Goal: Communication & Community: Participate in discussion

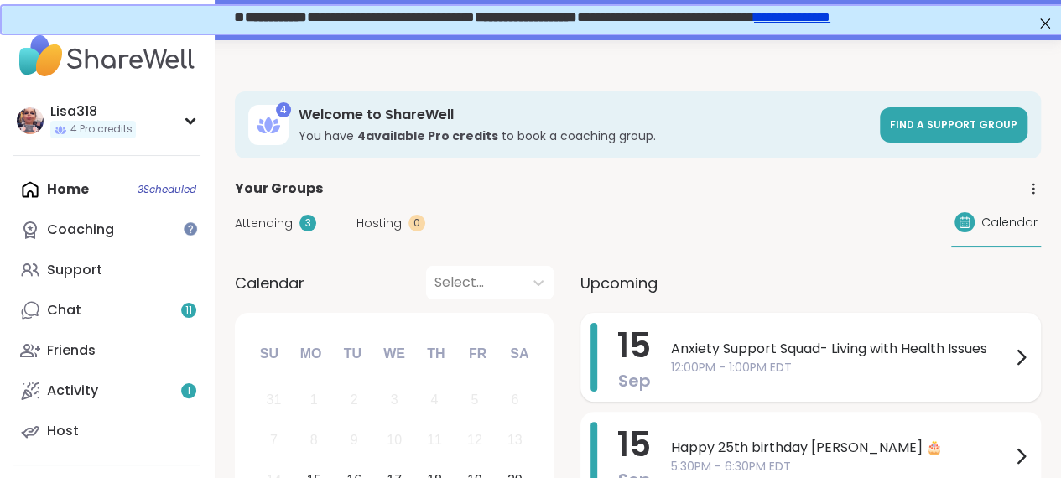
click at [843, 356] on span "Anxiety Support Squad- Living with Health Issues" at bounding box center [841, 349] width 340 height 20
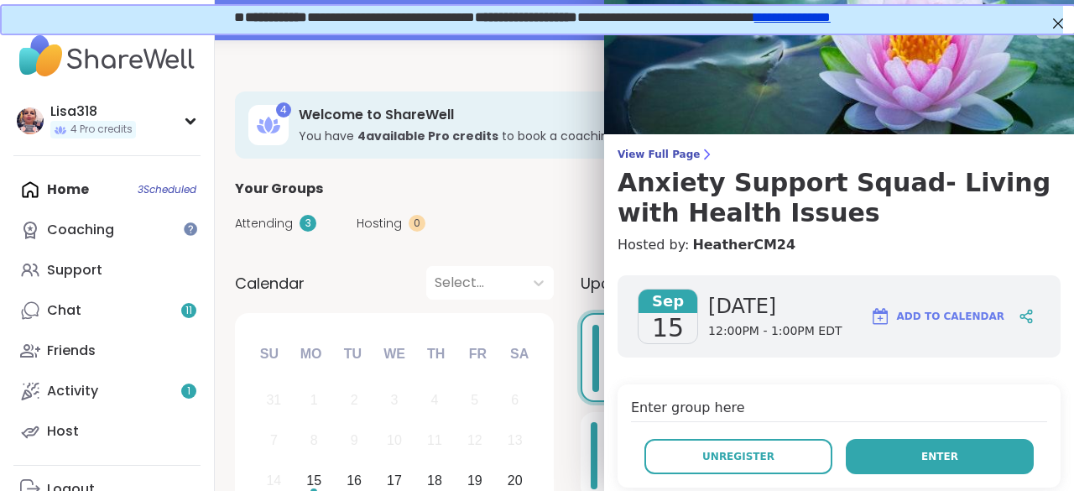
click at [893, 464] on button "Enter" at bounding box center [940, 456] width 188 height 35
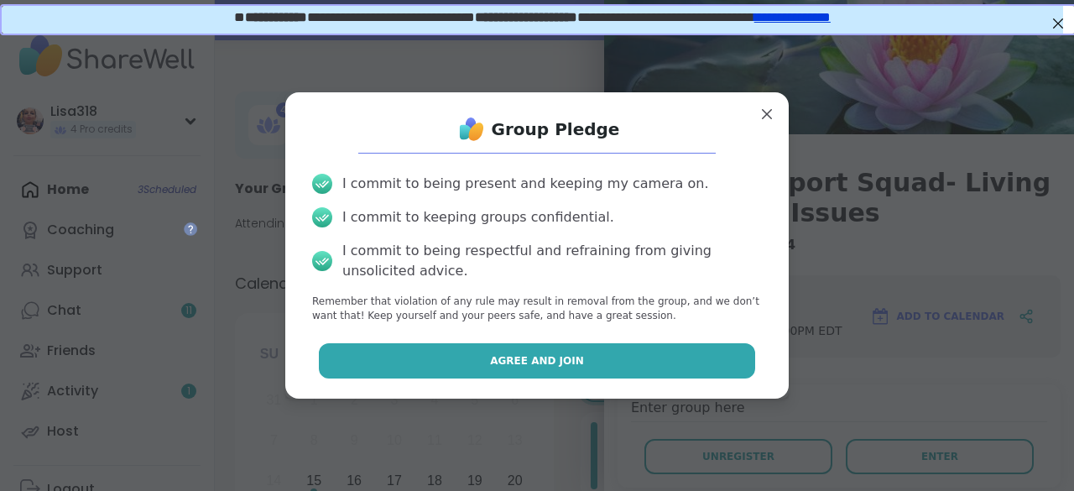
click at [713, 373] on button "Agree and Join" at bounding box center [537, 360] width 437 height 35
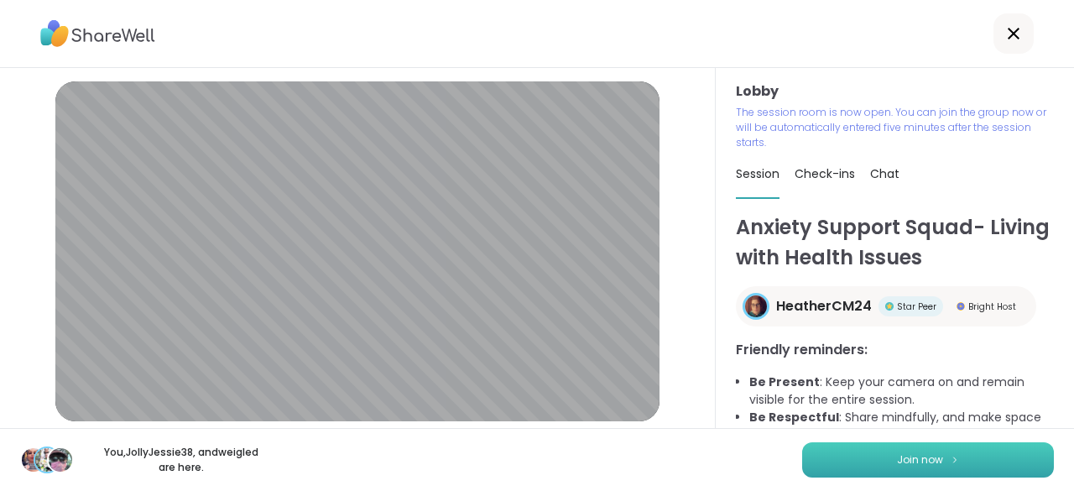
click at [930, 466] on button "Join now" at bounding box center [928, 459] width 252 height 35
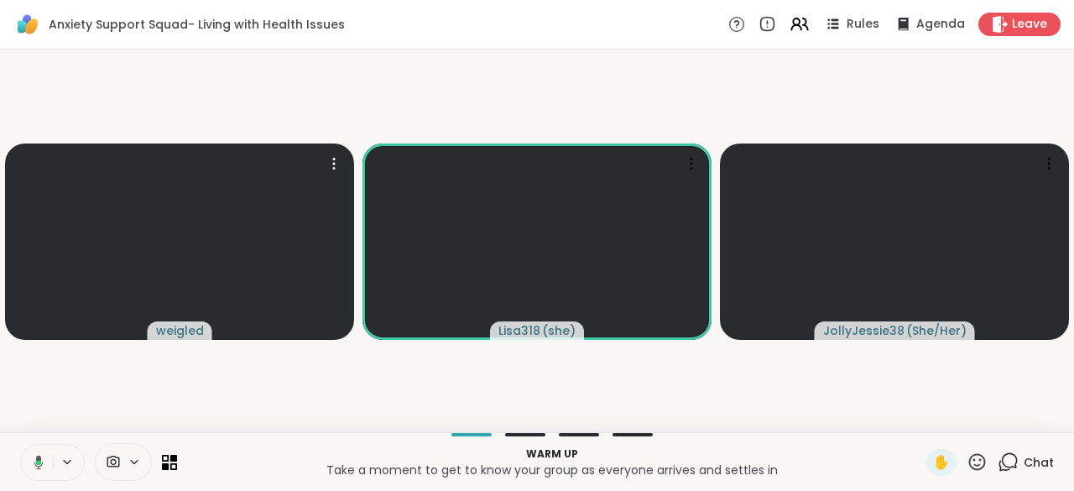
click at [39, 464] on icon at bounding box center [38, 462] width 5 height 4
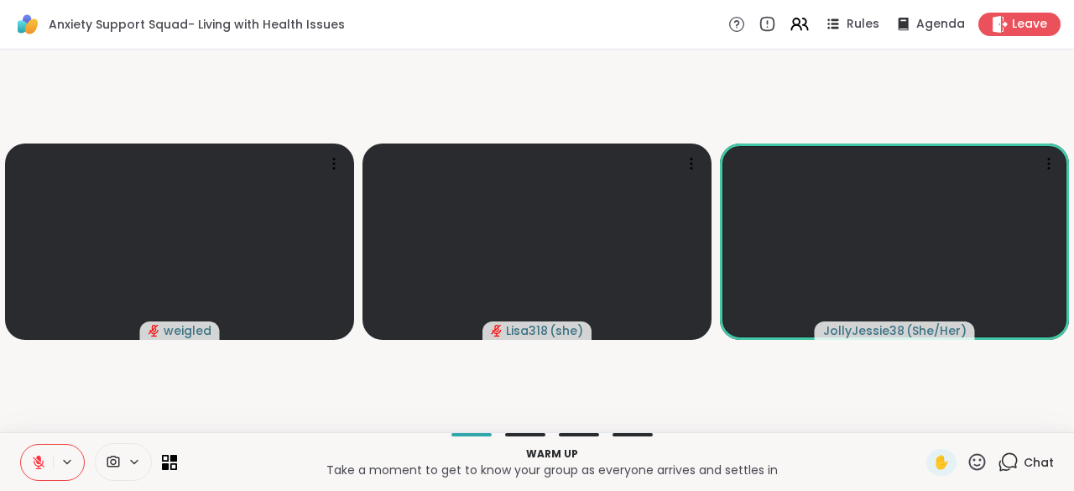
click at [39, 456] on icon at bounding box center [38, 458] width 5 height 7
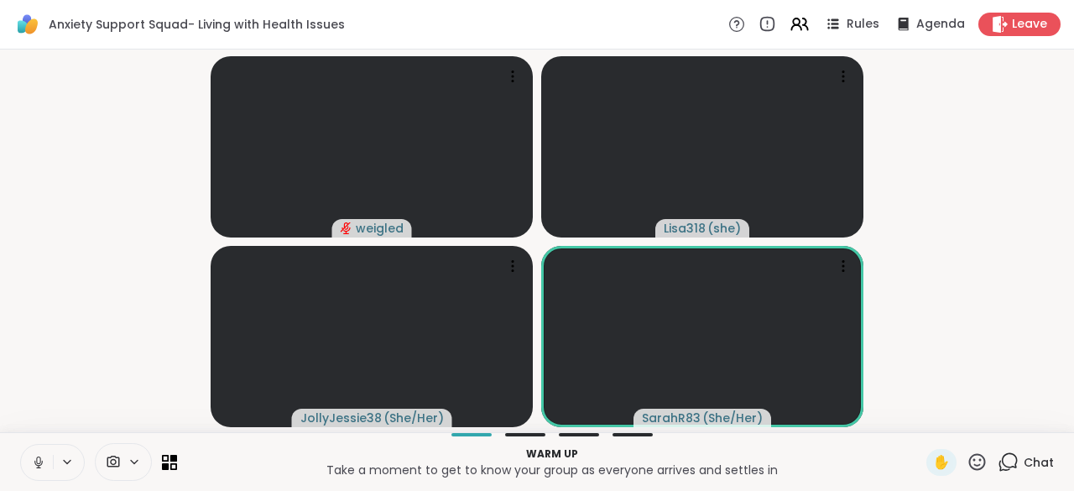
click at [35, 478] on button at bounding box center [37, 462] width 32 height 35
click at [1006, 470] on icon at bounding box center [1008, 461] width 21 height 21
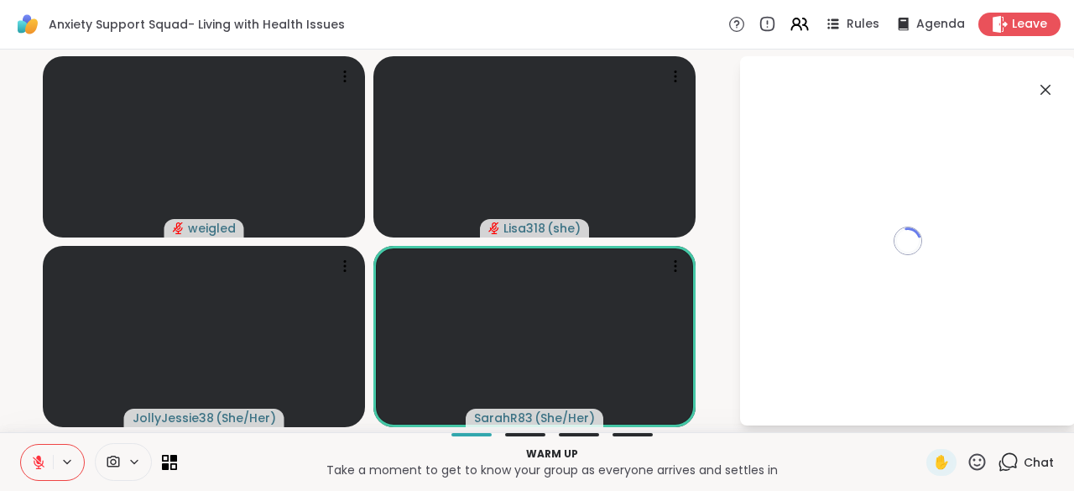
click at [999, 471] on icon at bounding box center [1008, 461] width 21 height 21
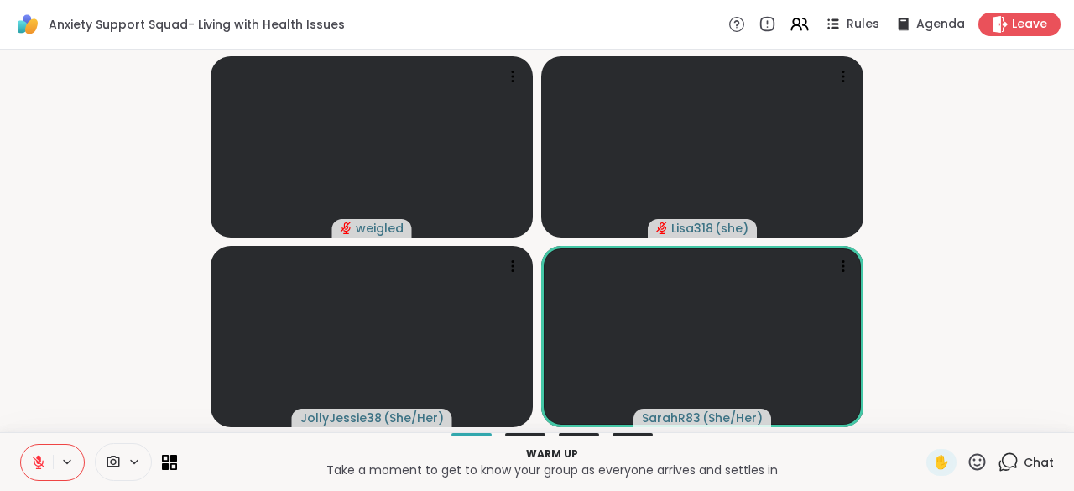
click at [1002, 466] on icon at bounding box center [1008, 461] width 21 height 21
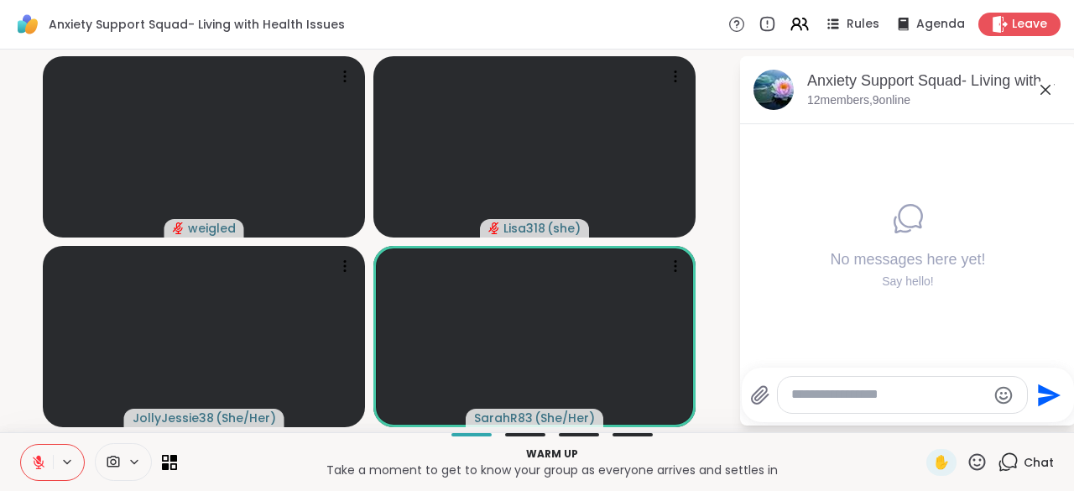
click at [839, 399] on textarea "Type your message" at bounding box center [888, 395] width 195 height 18
type textarea "**********"
click at [1052, 403] on icon "Send" at bounding box center [1049, 395] width 27 height 27
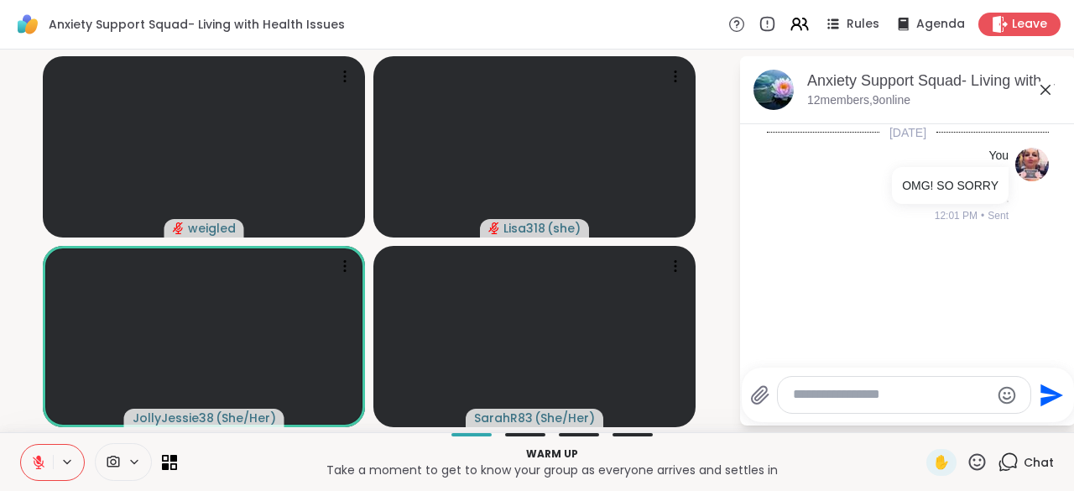
click at [34, 465] on icon at bounding box center [38, 462] width 15 height 15
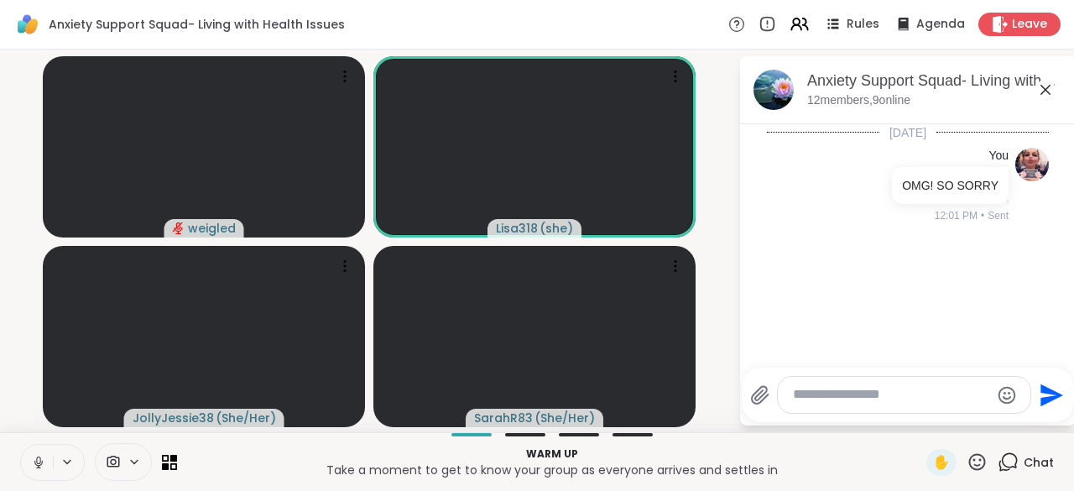
click at [34, 457] on icon at bounding box center [38, 462] width 15 height 15
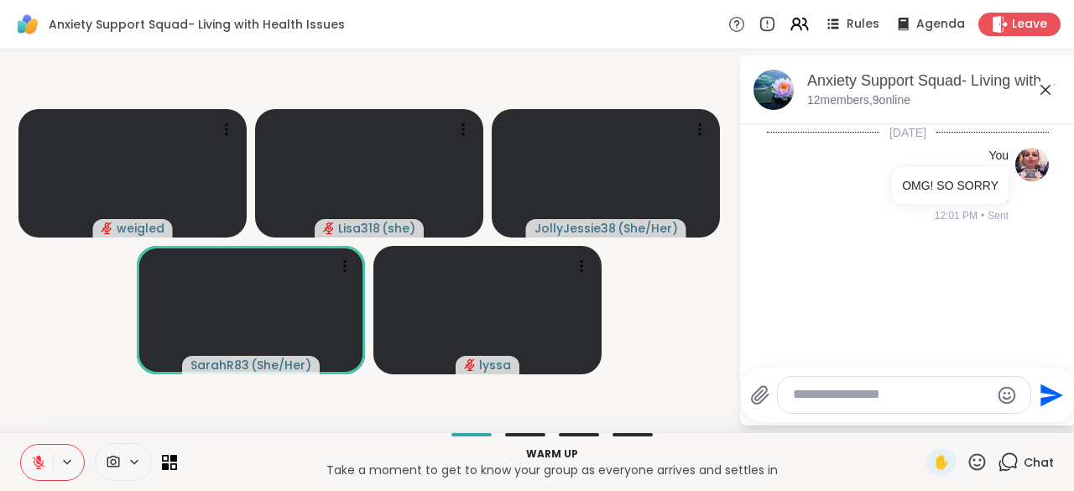
click at [37, 452] on button at bounding box center [37, 462] width 32 height 35
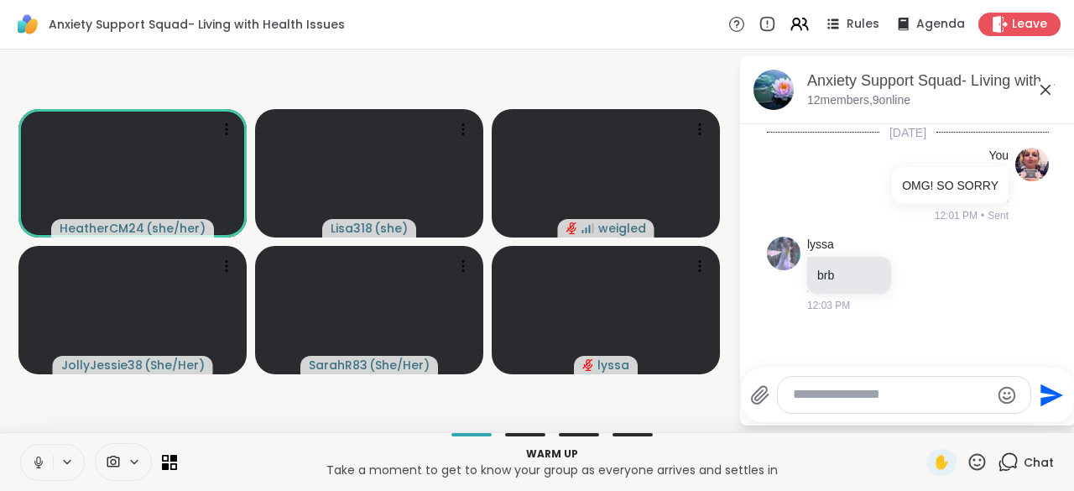
click at [37, 465] on icon at bounding box center [38, 462] width 8 height 5
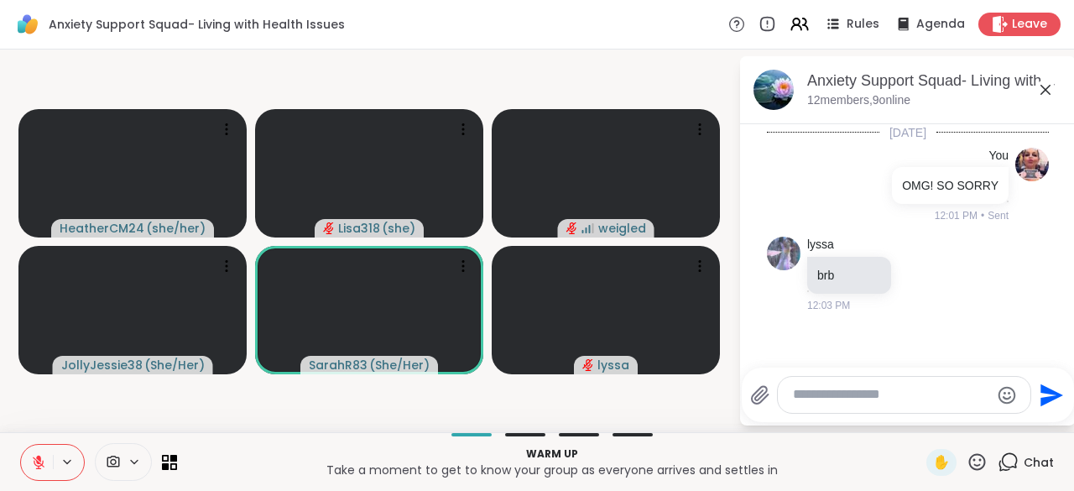
click at [704, 411] on video-player-container "HeatherCM24 ( she/her ) Lisa318 ( she ) weigled JollyJessie38 ( She/Her ) Sarah…" at bounding box center [369, 240] width 718 height 369
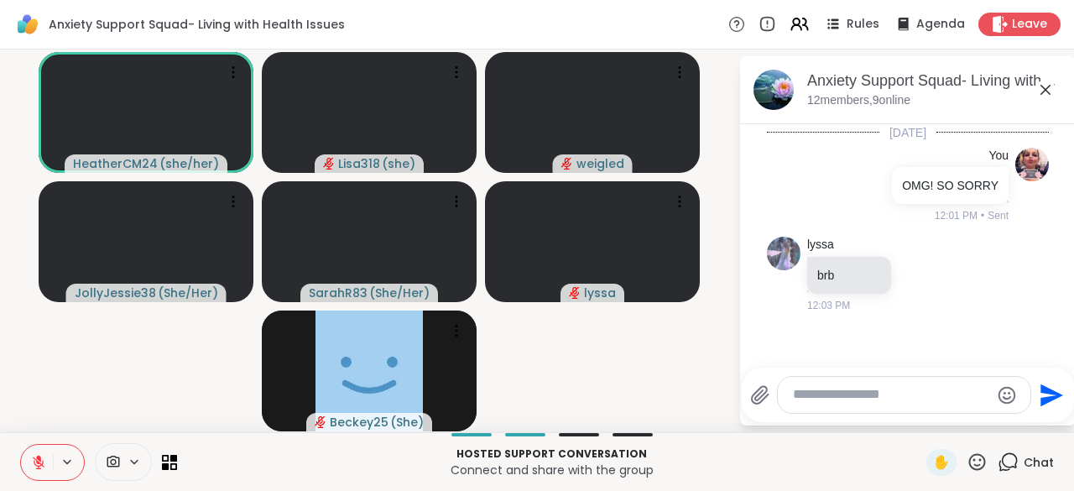
click at [41, 466] on icon at bounding box center [38, 462] width 15 height 15
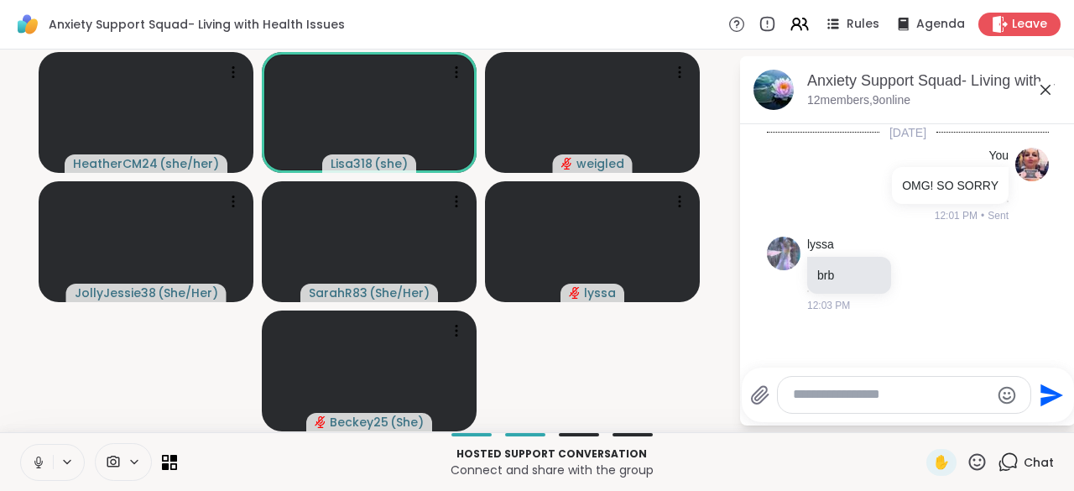
click at [39, 463] on icon at bounding box center [38, 460] width 4 height 8
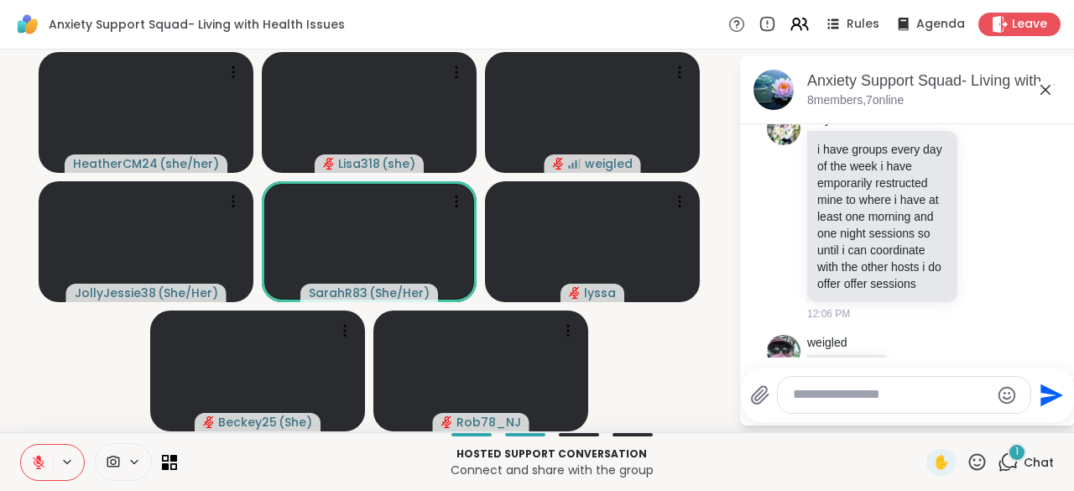
scroll to position [394, 0]
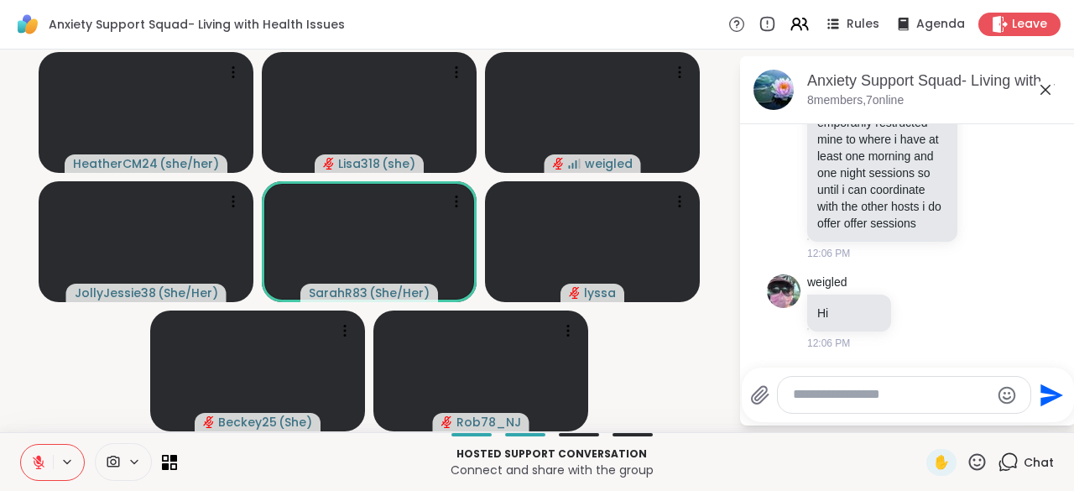
click at [838, 399] on textarea "Type your message" at bounding box center [891, 395] width 196 height 18
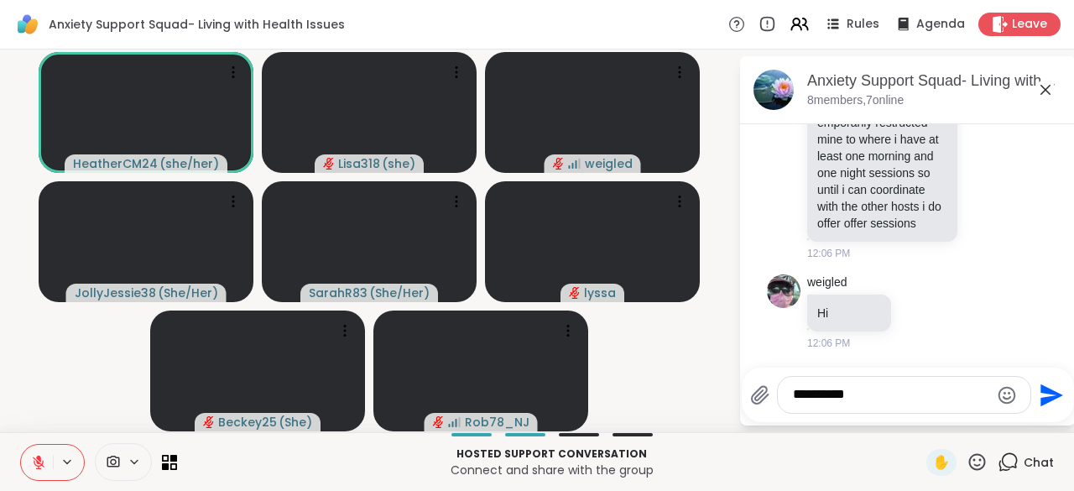
type textarea "**********"
click at [1061, 400] on html "**********" at bounding box center [537, 245] width 1074 height 491
click at [878, 414] on div "**********" at bounding box center [904, 395] width 254 height 38
click at [1042, 391] on icon "Send" at bounding box center [1051, 394] width 23 height 23
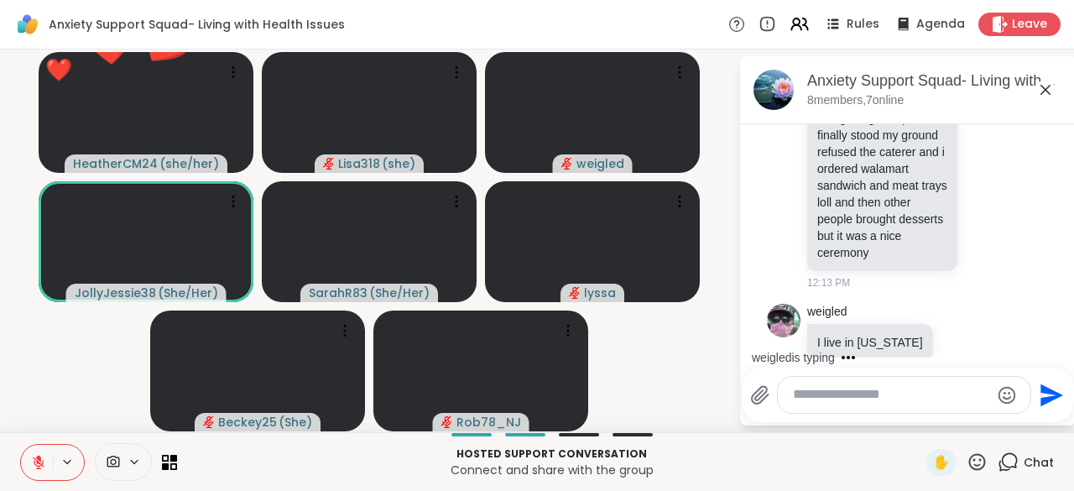
scroll to position [1241, 0]
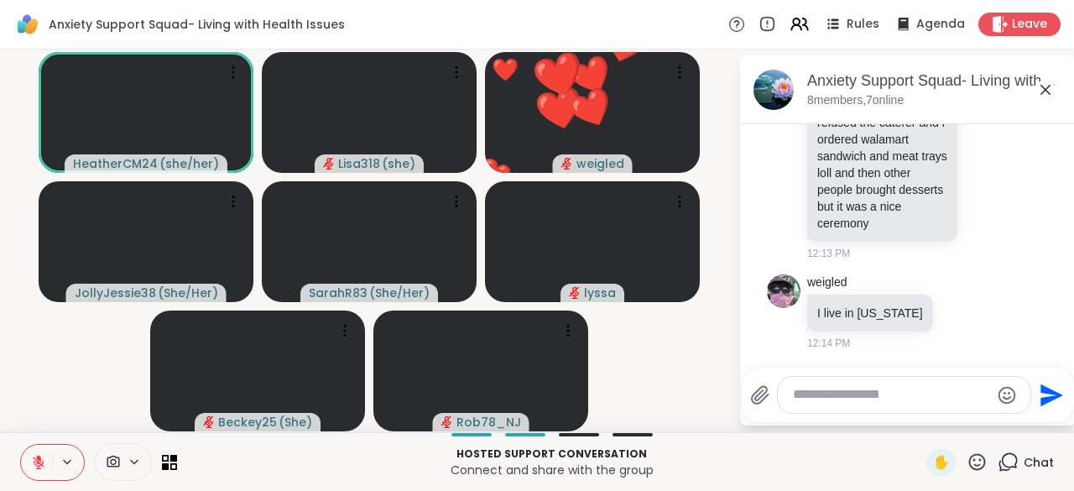
click at [40, 464] on icon at bounding box center [39, 462] width 12 height 12
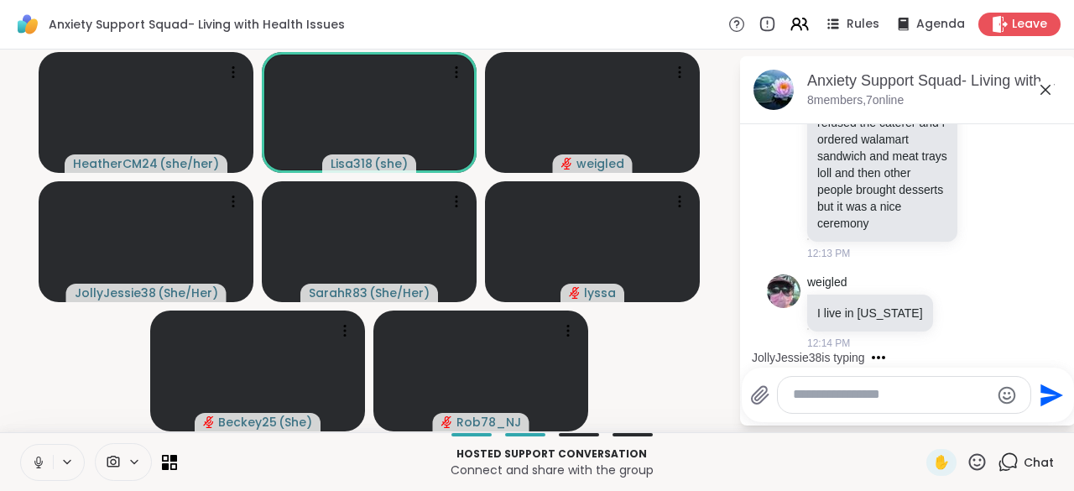
scroll to position [1464, 0]
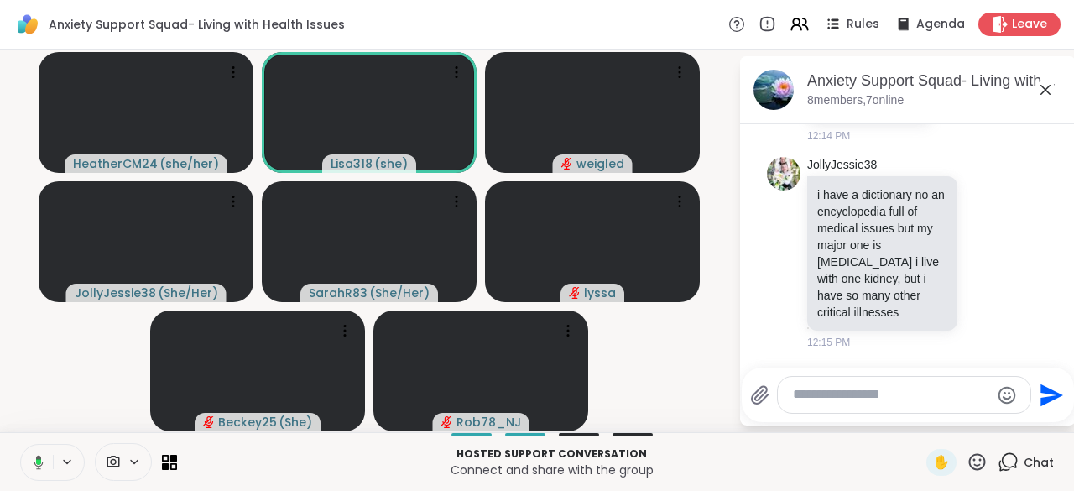
click at [34, 462] on icon at bounding box center [38, 462] width 9 height 14
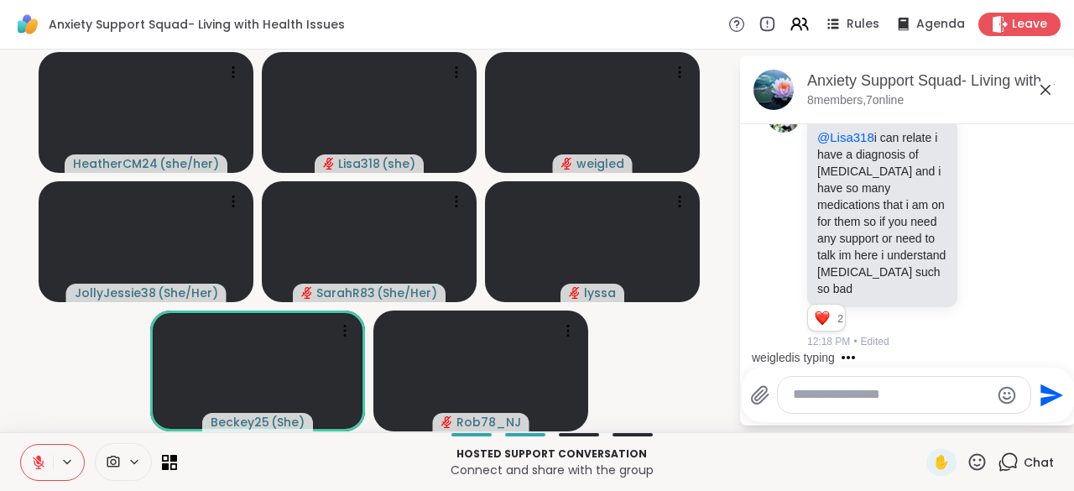
scroll to position [1844, 0]
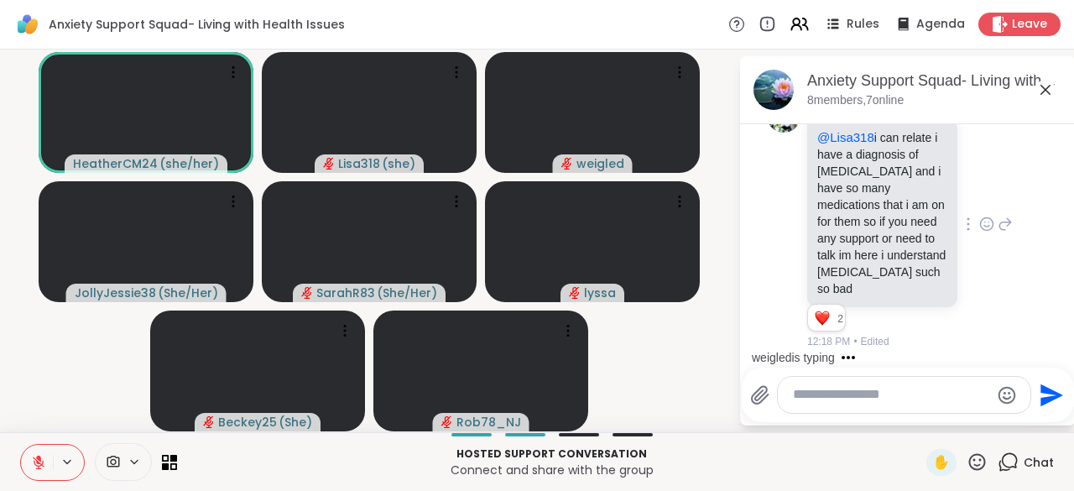
click at [961, 227] on div "JollyJessie38 @Lisa318 i can relate i have a diagnosis of [MEDICAL_DATA] and i …" at bounding box center [910, 224] width 206 height 251
click at [998, 234] on icon at bounding box center [1005, 224] width 15 height 20
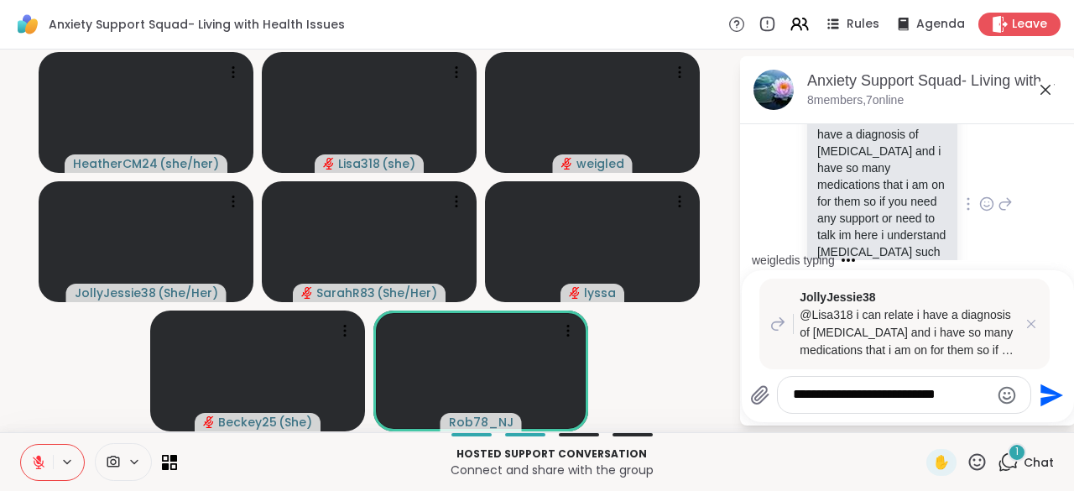
scroll to position [2198, 0]
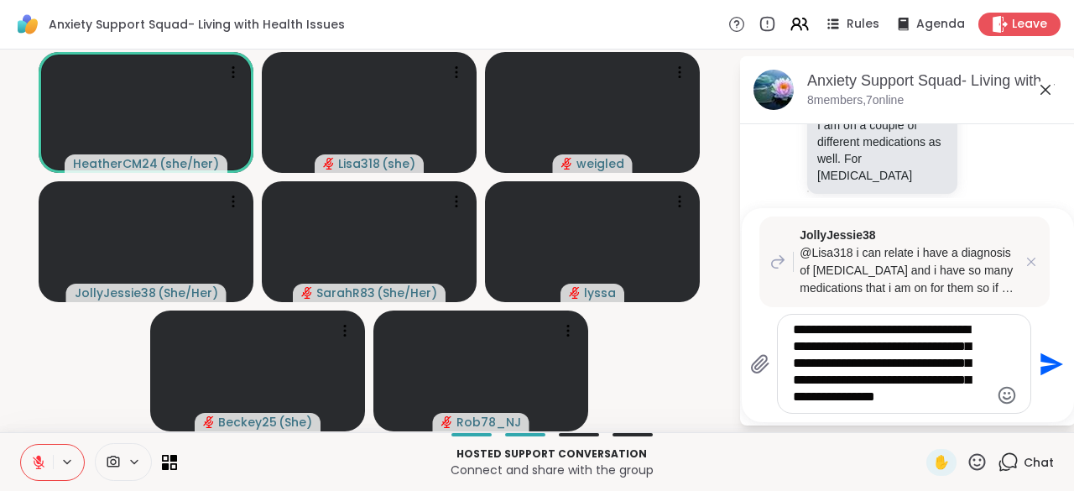
type textarea "**********"
click at [1037, 375] on icon "Send" at bounding box center [1049, 364] width 27 height 27
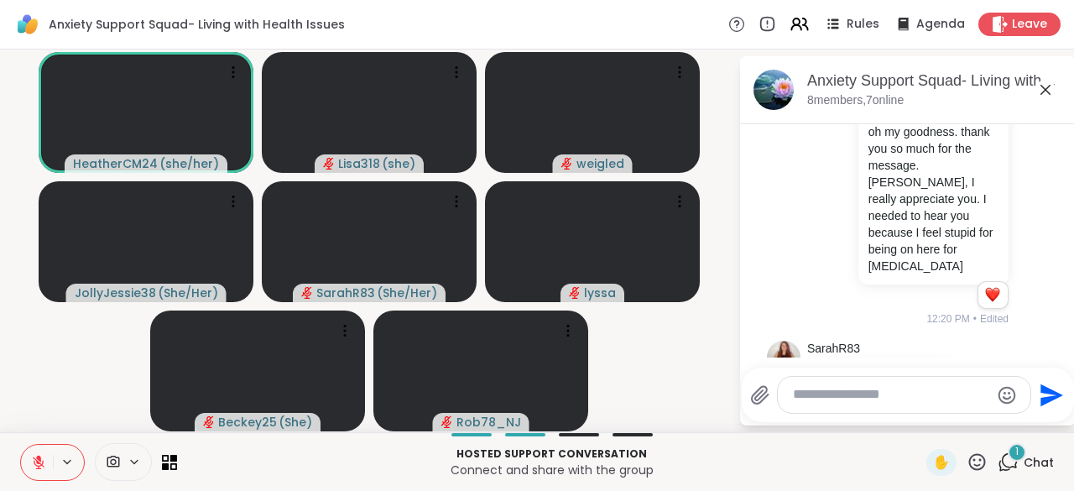
scroll to position [2602, 0]
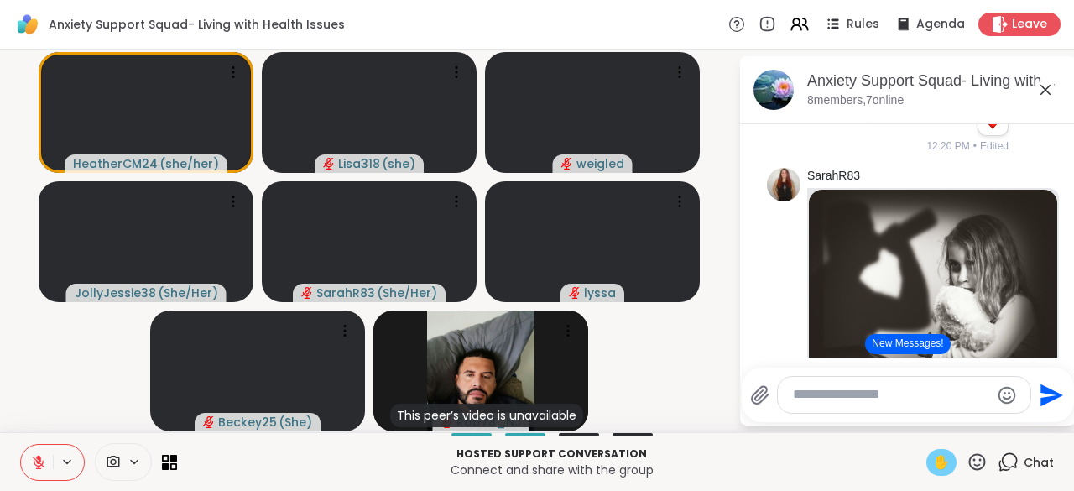
click at [933, 454] on span "✋" at bounding box center [941, 462] width 17 height 20
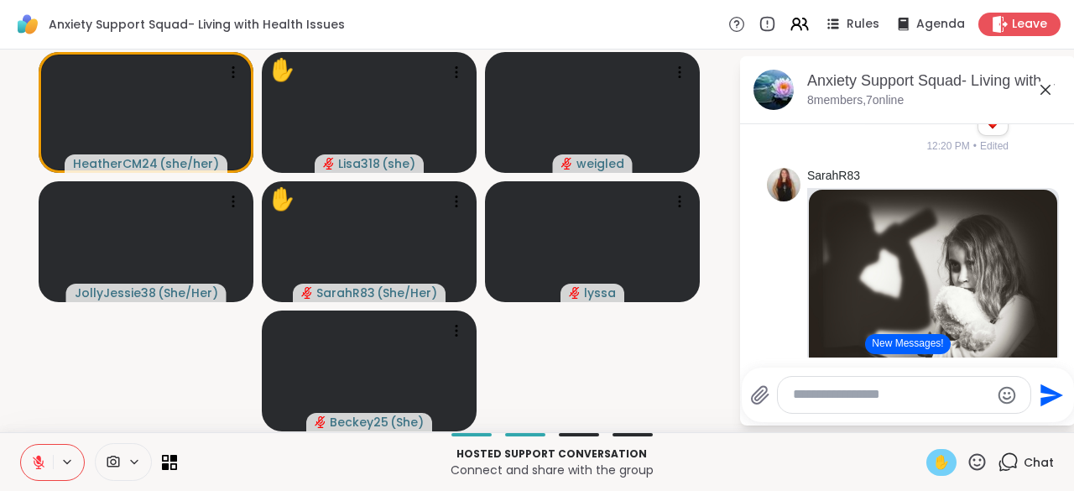
click at [25, 461] on button at bounding box center [37, 462] width 32 height 35
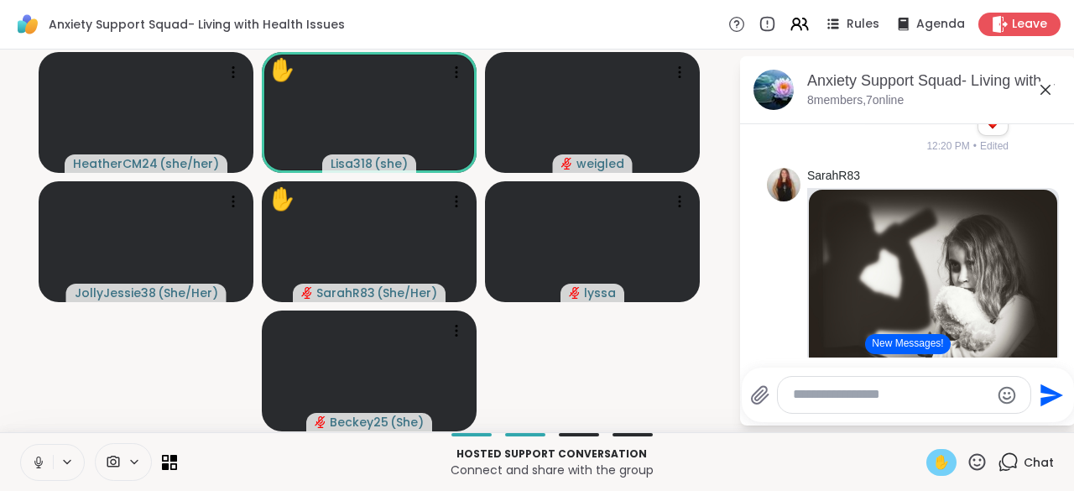
click at [933, 458] on span "✋" at bounding box center [941, 462] width 17 height 20
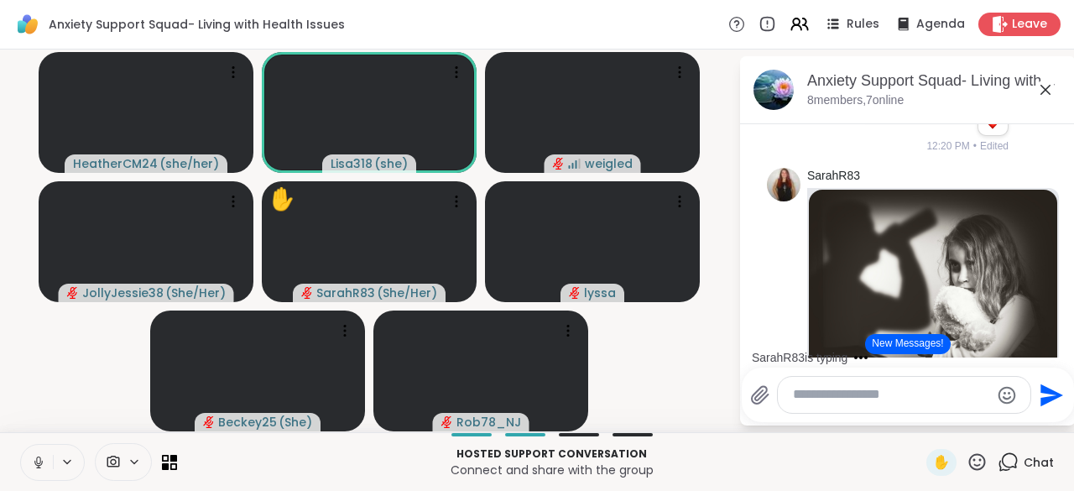
click at [27, 465] on button at bounding box center [37, 462] width 32 height 35
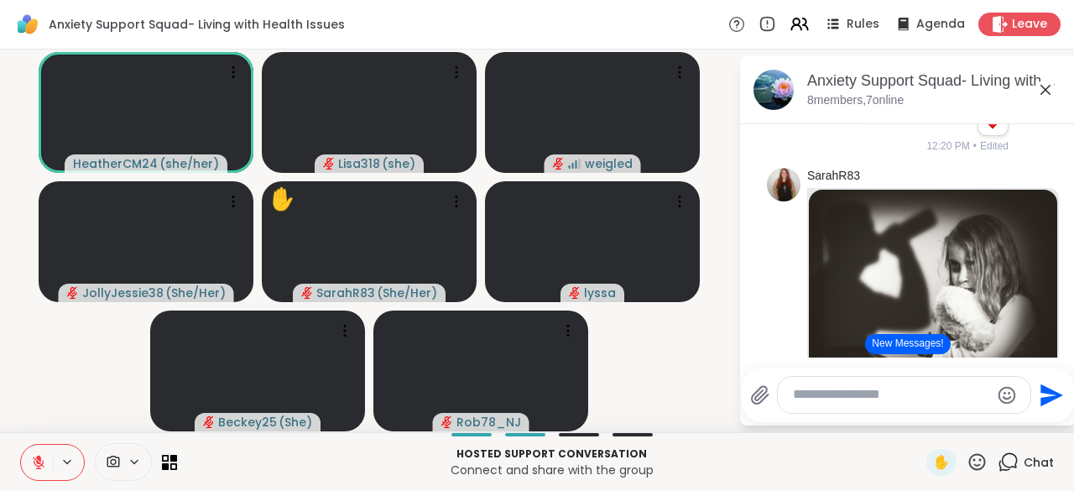
click at [34, 471] on button at bounding box center [37, 462] width 32 height 35
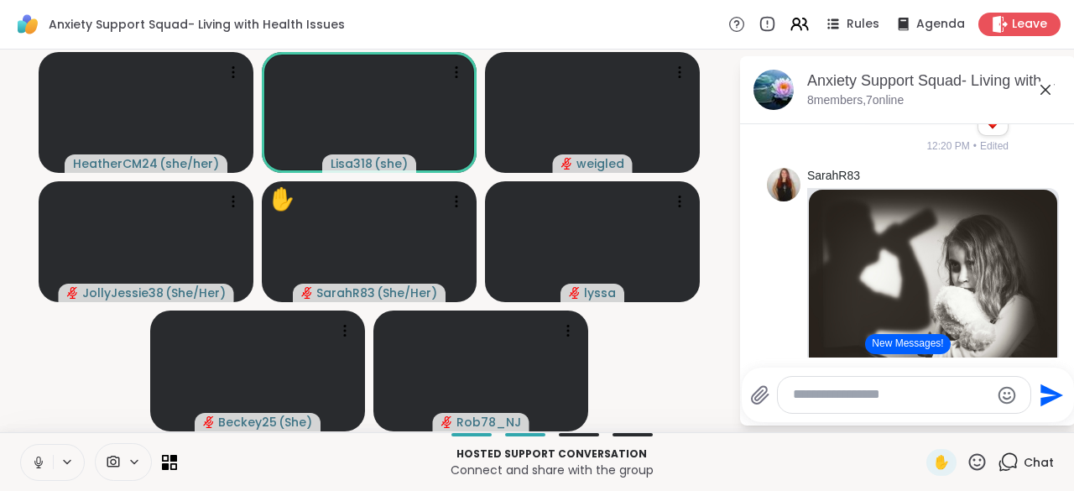
click at [38, 466] on icon at bounding box center [38, 466] width 1 height 3
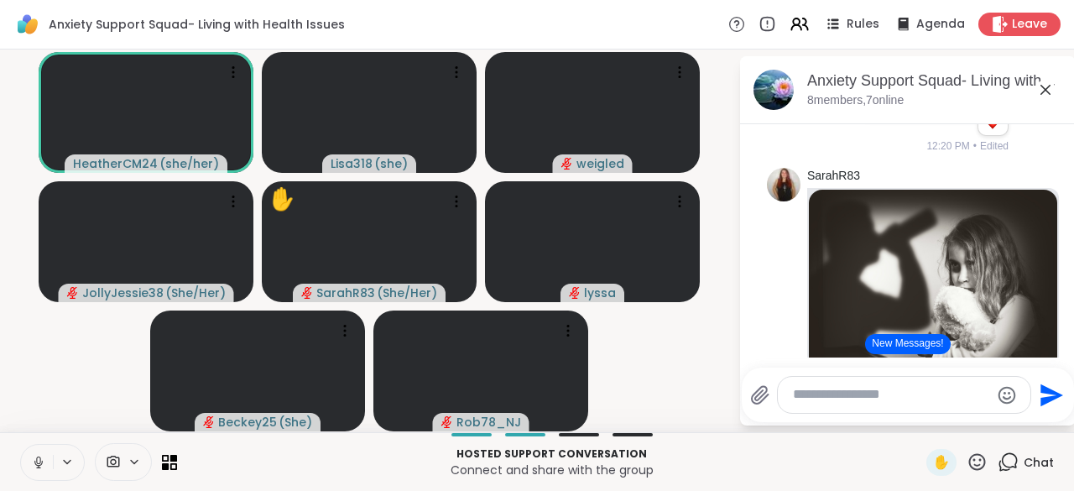
click at [23, 469] on button at bounding box center [37, 462] width 32 height 35
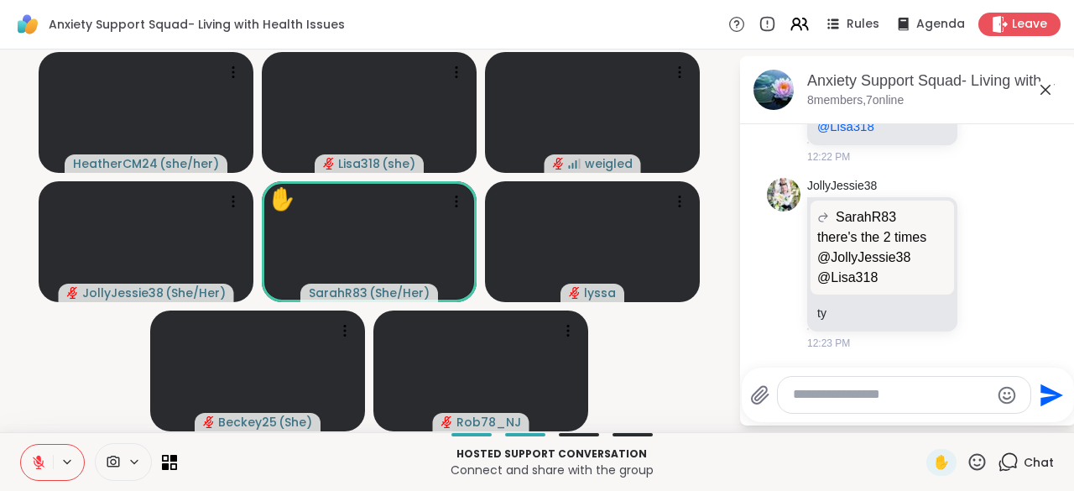
scroll to position [4089, 0]
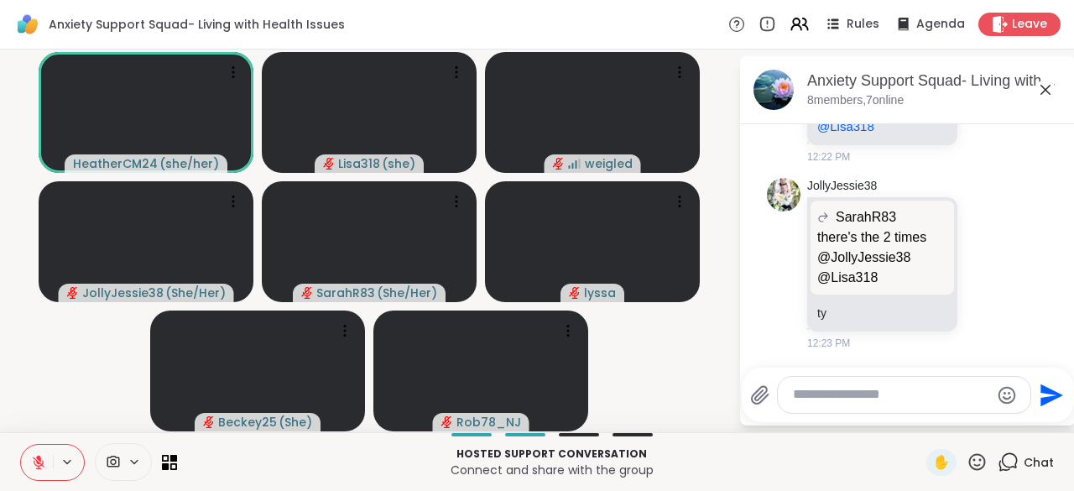
click at [830, 401] on textarea "Type your message" at bounding box center [891, 395] width 196 height 18
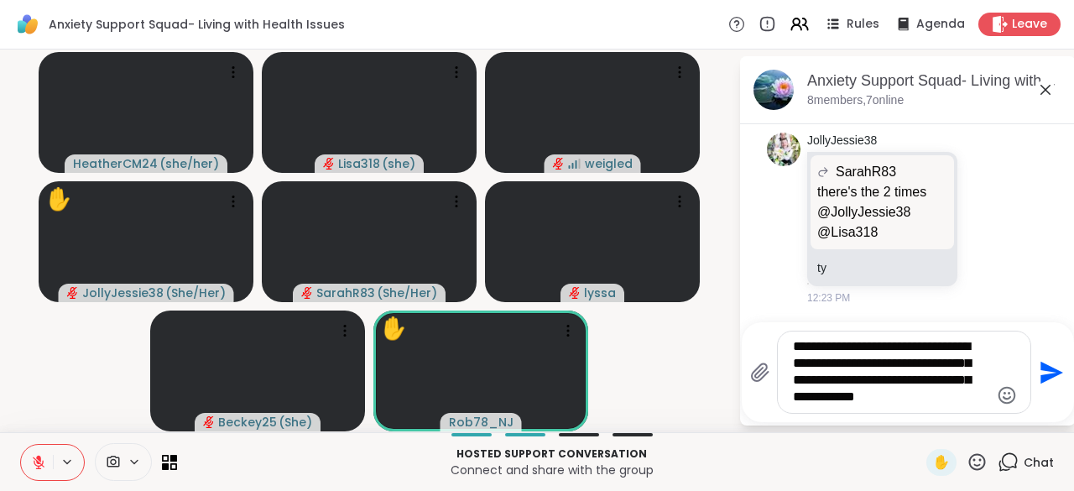
type textarea "**********"
click at [1042, 381] on icon "Send" at bounding box center [1051, 372] width 23 height 23
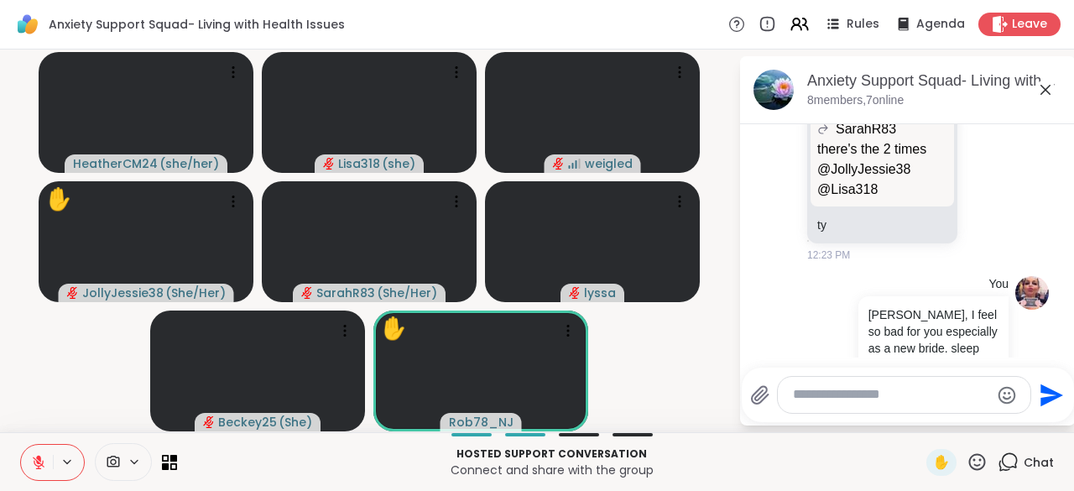
scroll to position [4262, 0]
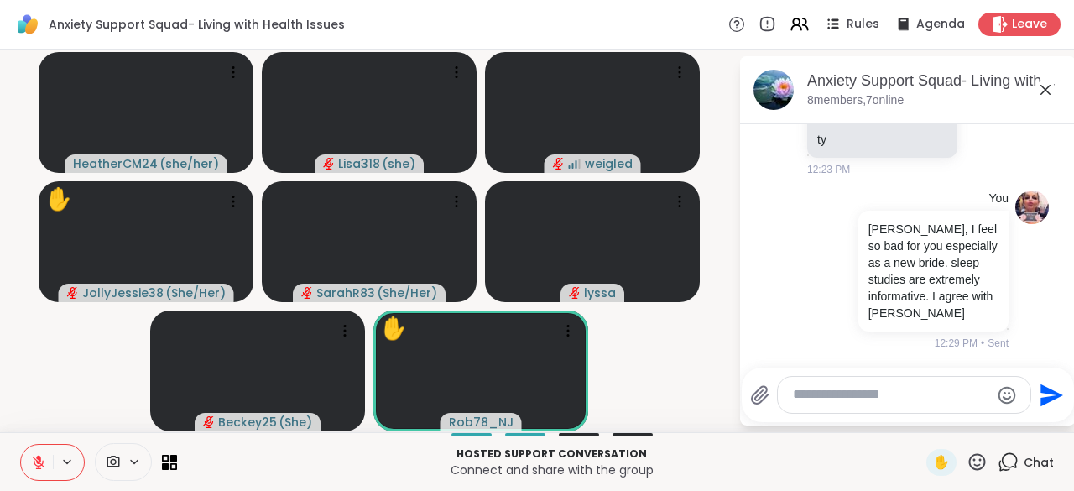
click at [840, 397] on textarea "Type your message" at bounding box center [891, 395] width 196 height 18
type textarea "**********"
click at [1061, 404] on button "Send" at bounding box center [1050, 395] width 38 height 38
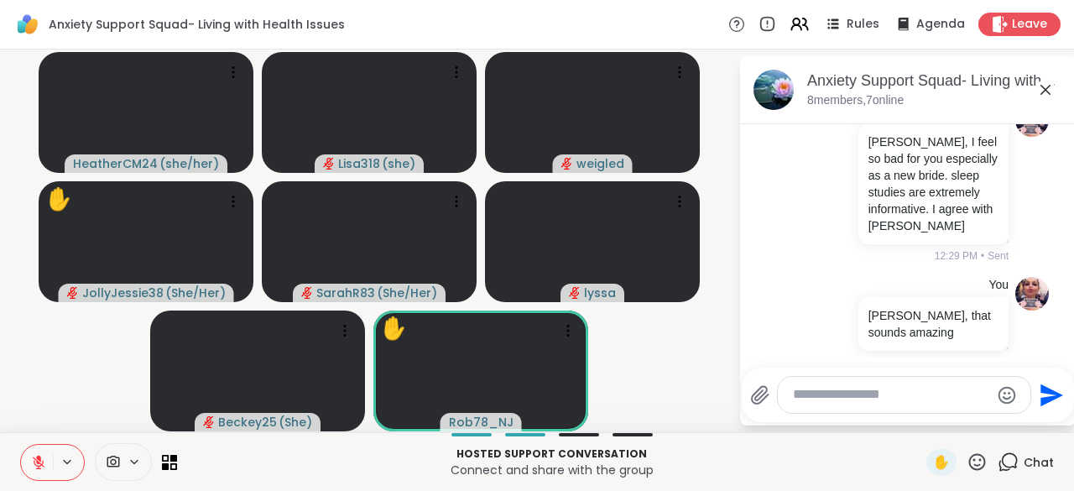
scroll to position [4368, 0]
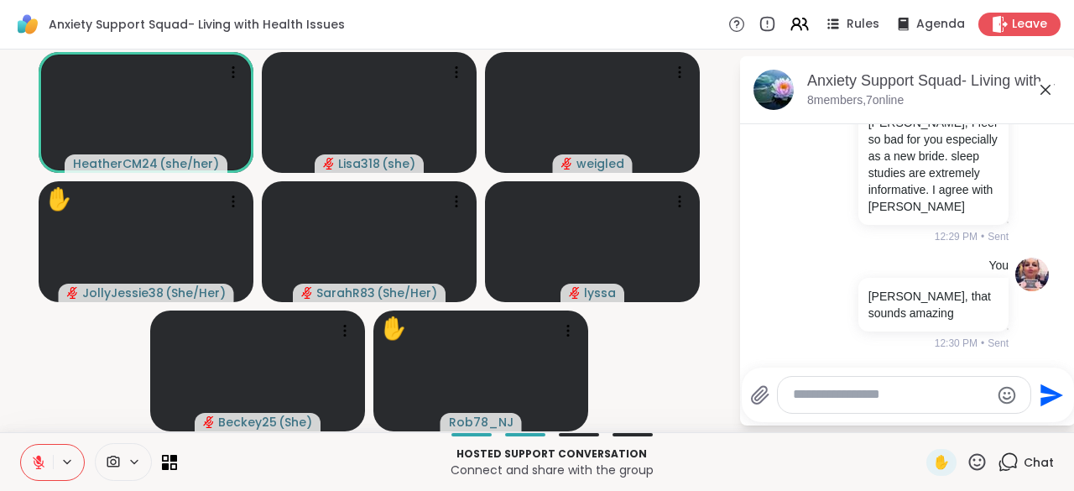
click at [827, 398] on textarea "Type your message" at bounding box center [891, 395] width 196 height 18
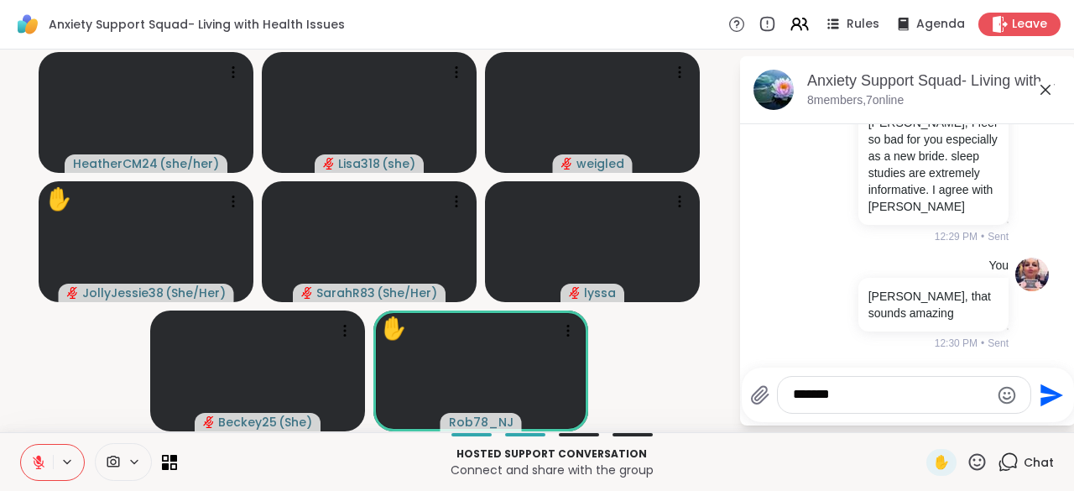
type textarea "*******"
click at [1061, 399] on html "Anxiety Support Squad- Living with Health Issues Rules Agenda Leave HeatherCM24…" at bounding box center [537, 245] width 1074 height 491
click at [1052, 393] on icon "Send" at bounding box center [1051, 394] width 23 height 23
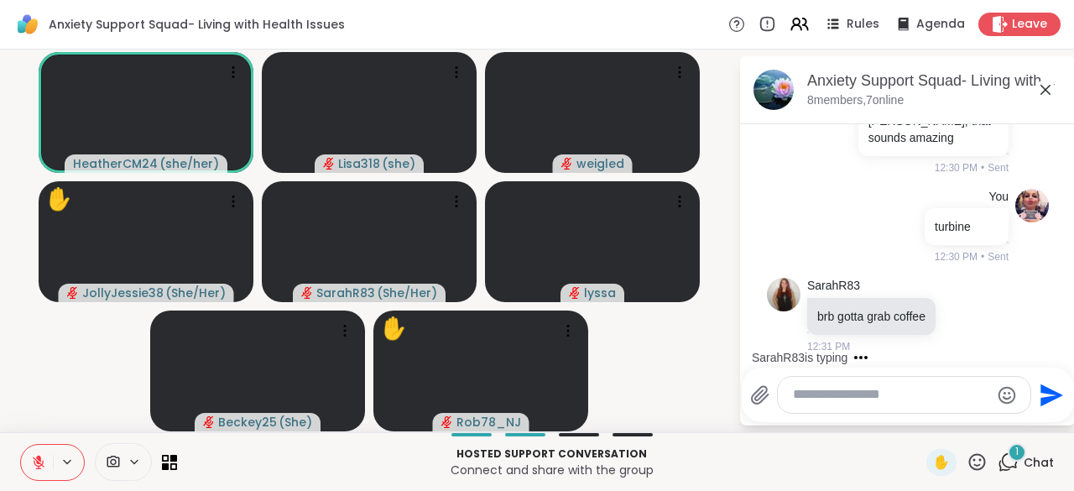
scroll to position [4546, 0]
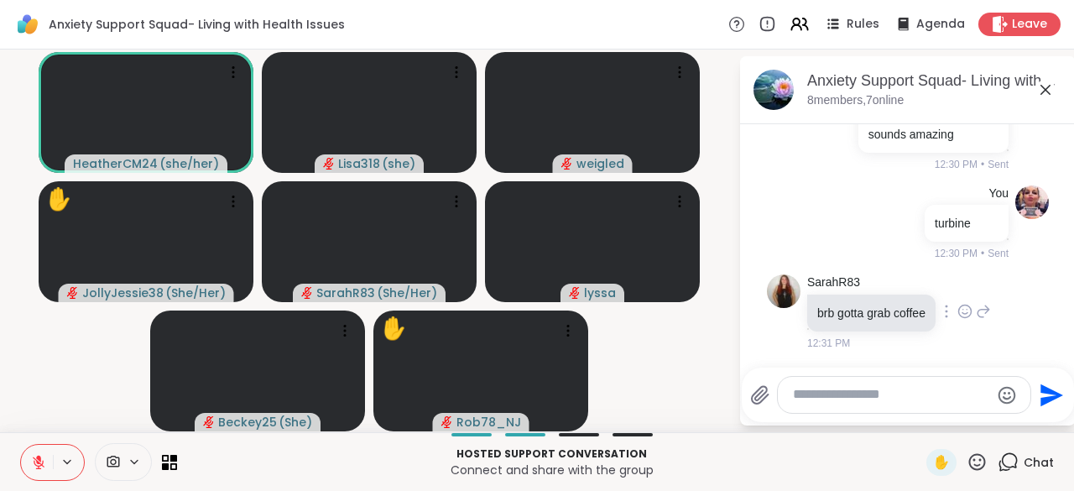
click at [963, 318] on icon at bounding box center [964, 311] width 13 height 13
click at [983, 318] on icon at bounding box center [983, 312] width 12 height 12
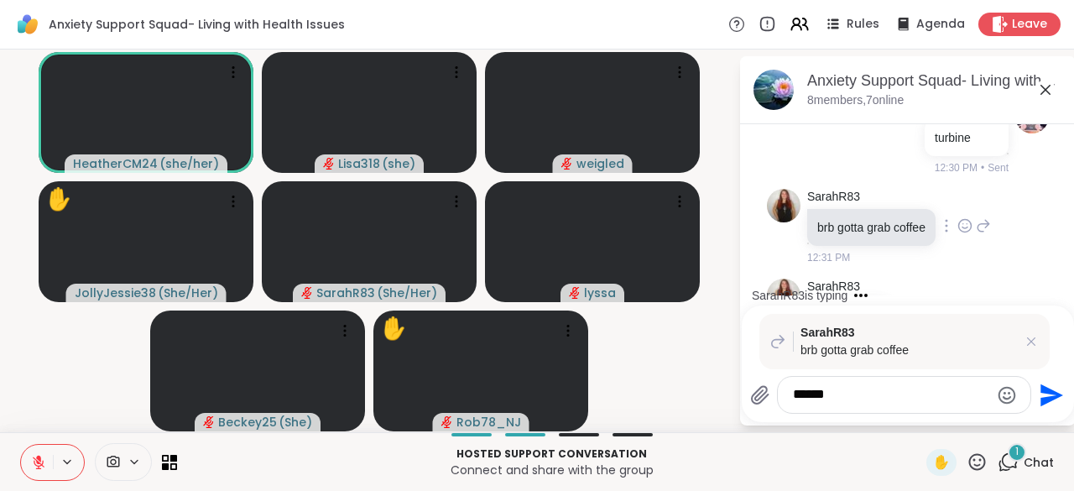
scroll to position [4697, 0]
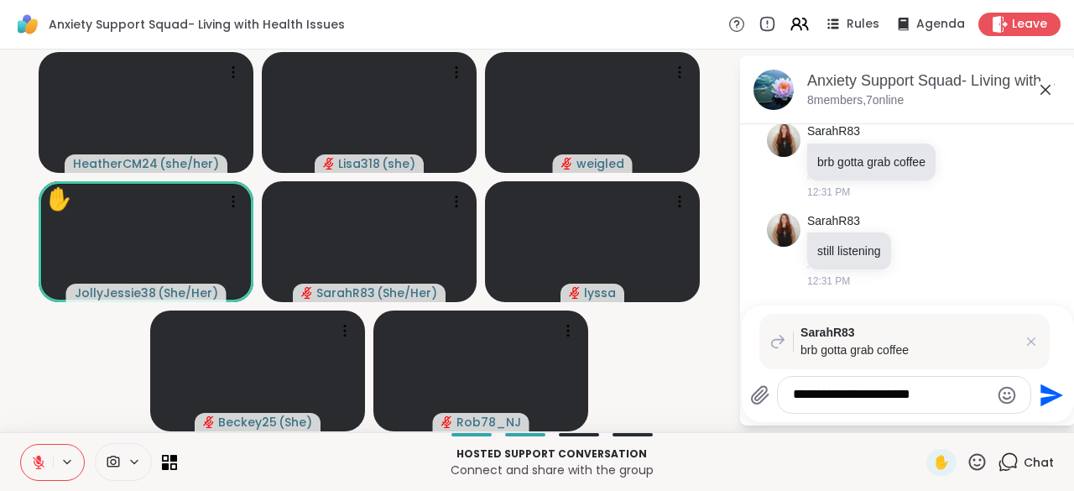
type textarea "**********"
click at [1052, 407] on icon "Send" at bounding box center [1049, 395] width 27 height 27
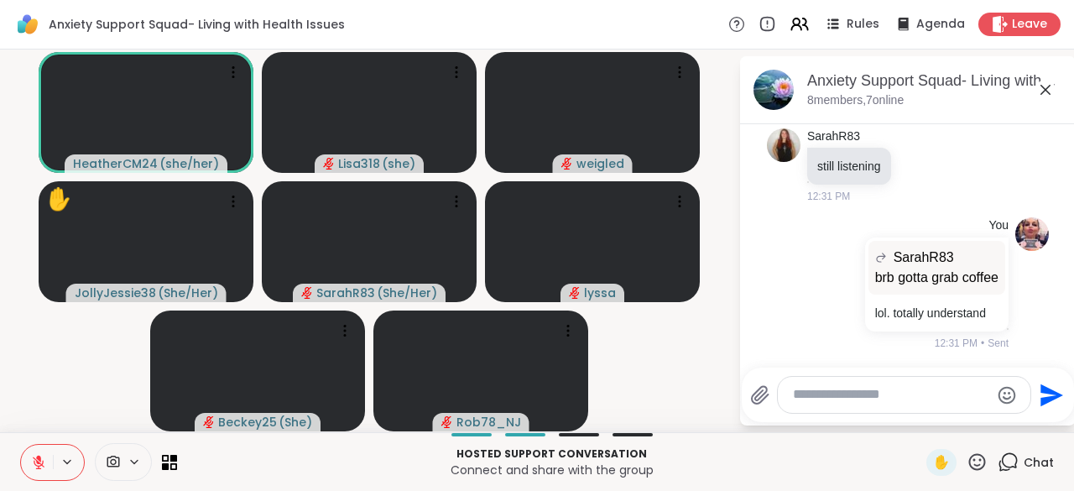
click at [973, 461] on icon at bounding box center [977, 461] width 21 height 21
click at [920, 428] on span "❤️" at bounding box center [928, 418] width 17 height 20
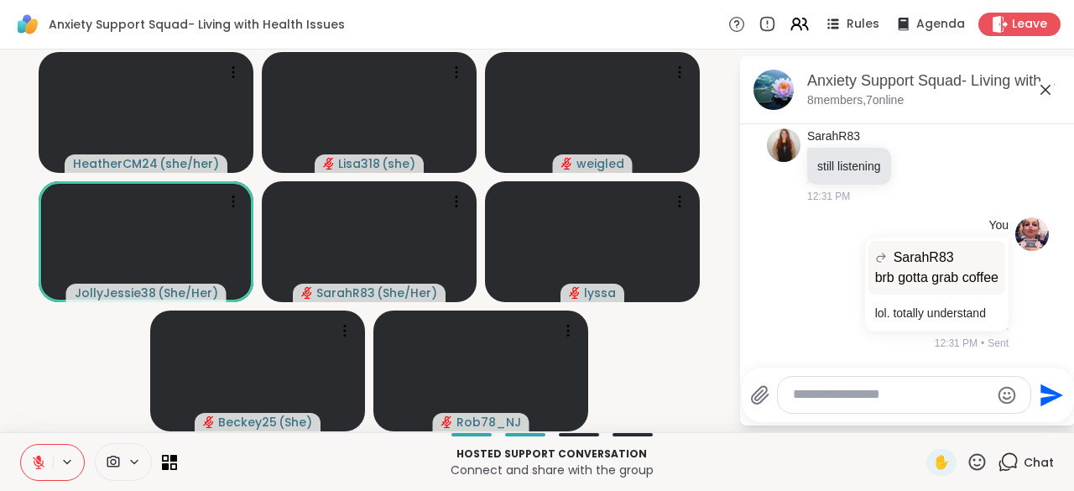
click at [815, 402] on textarea "Type your message" at bounding box center [891, 395] width 196 height 18
click at [17, 279] on video-player-container "HeatherCM24 ( she/her ) Lisa318 ( she ) weigled JollyJessie38 ( She/Her ) Sarah…" at bounding box center [369, 240] width 718 height 369
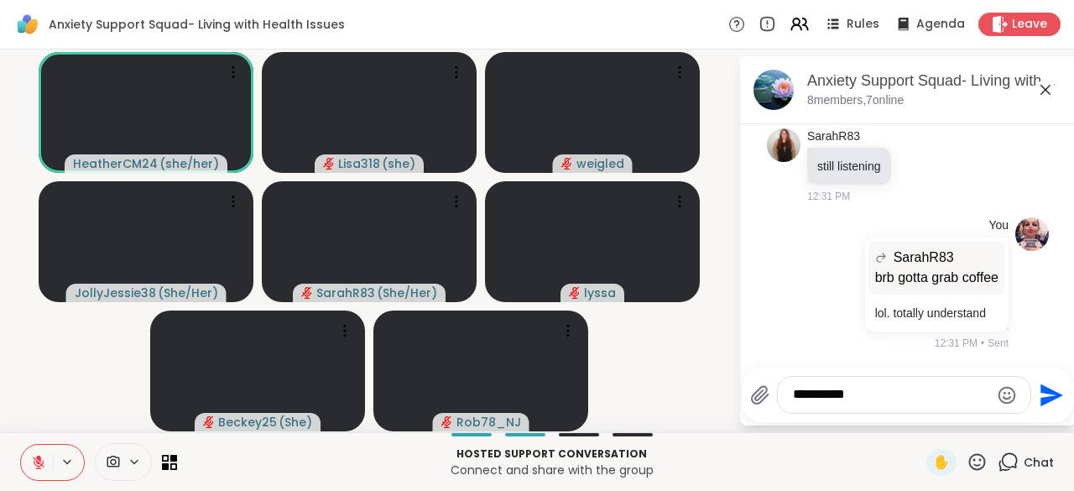
click at [883, 403] on textarea "**********" at bounding box center [891, 395] width 196 height 18
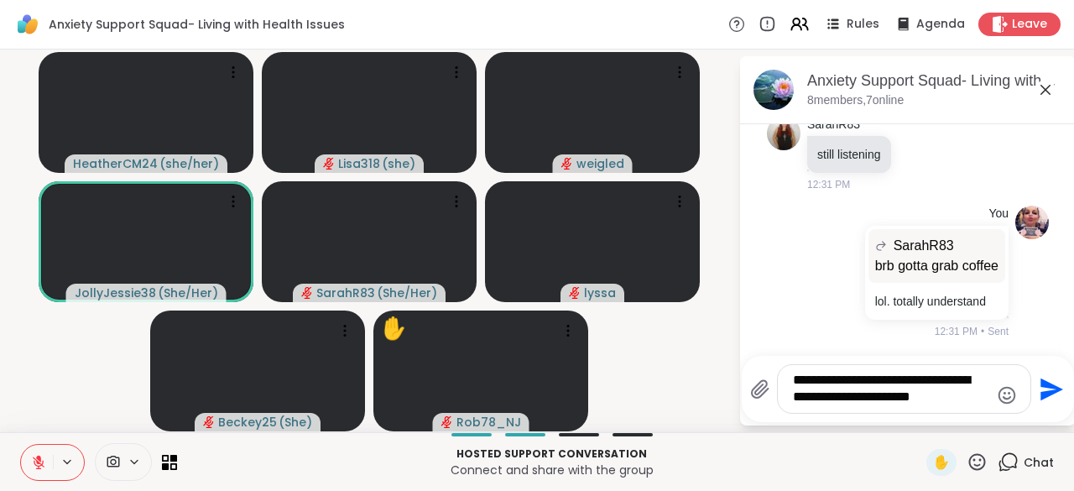
type textarea "**********"
click at [1040, 393] on icon "Send" at bounding box center [1051, 389] width 23 height 23
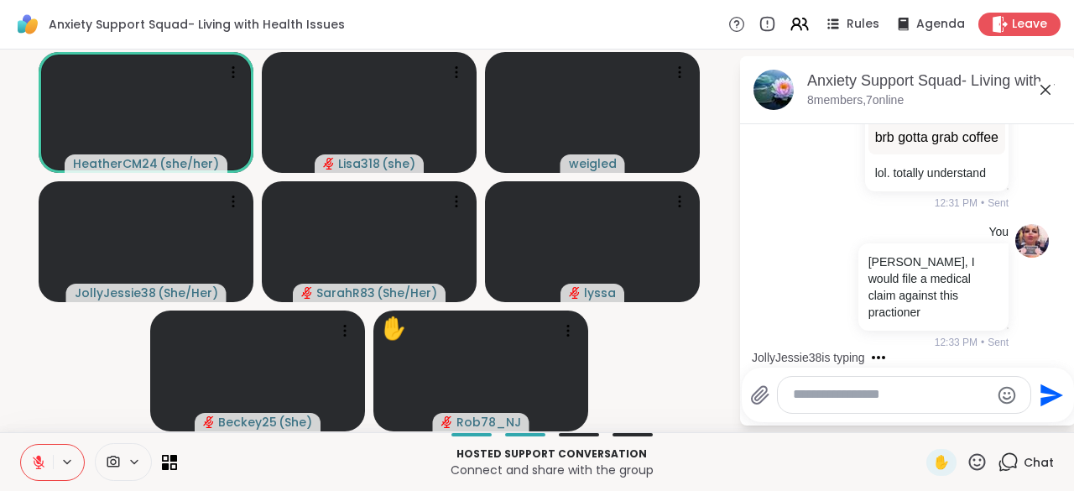
scroll to position [5110, 0]
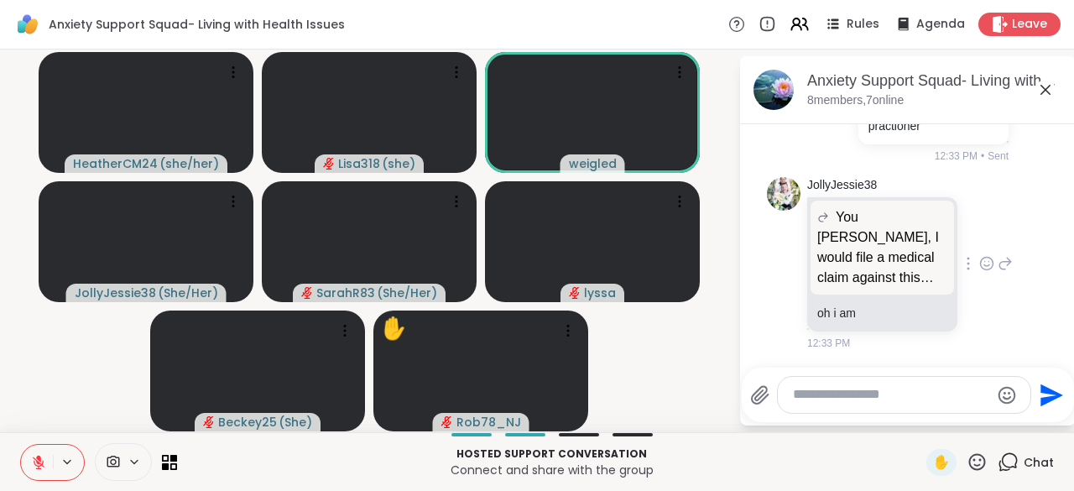
click at [985, 262] on icon at bounding box center [985, 262] width 0 height 0
click at [933, 248] on button "Select Reaction: Thumbs up" at bounding box center [950, 237] width 34 height 34
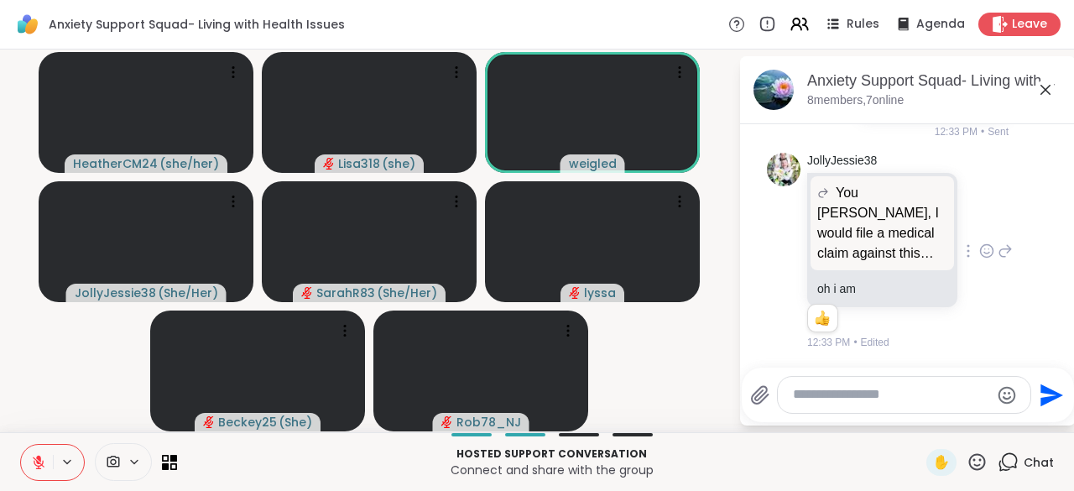
click at [985, 249] on icon at bounding box center [985, 249] width 0 height 0
click at [998, 260] on icon at bounding box center [1005, 251] width 15 height 20
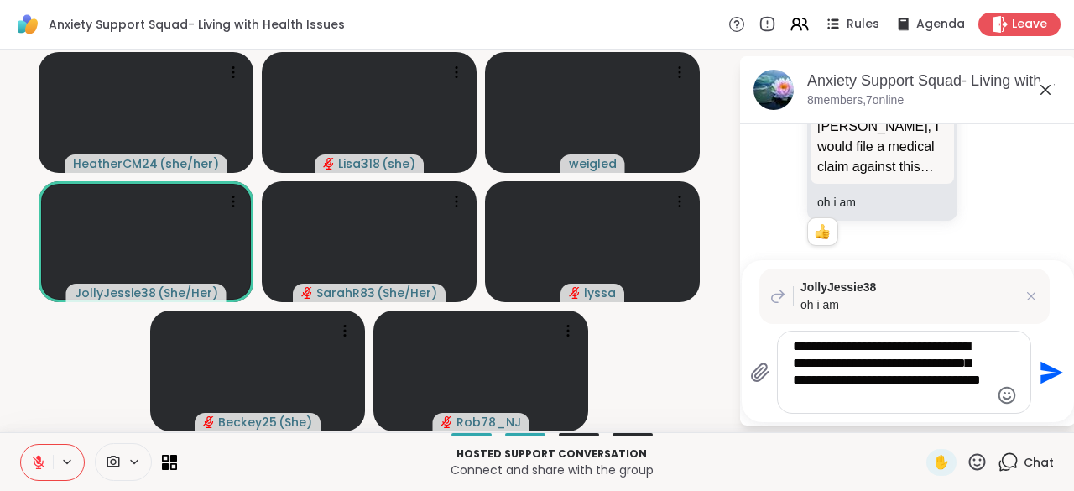
type textarea "**********"
click at [1045, 386] on icon "Send" at bounding box center [1049, 372] width 27 height 27
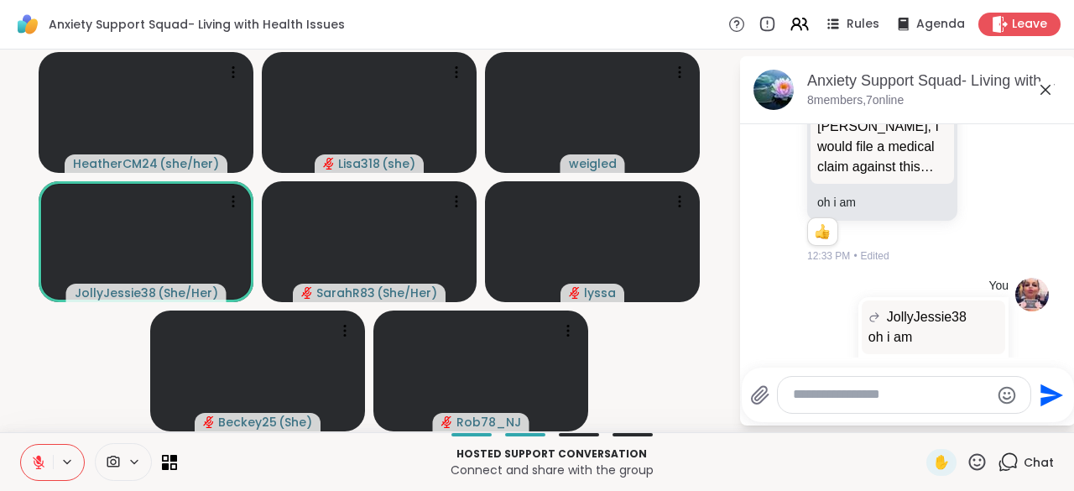
scroll to position [5363, 0]
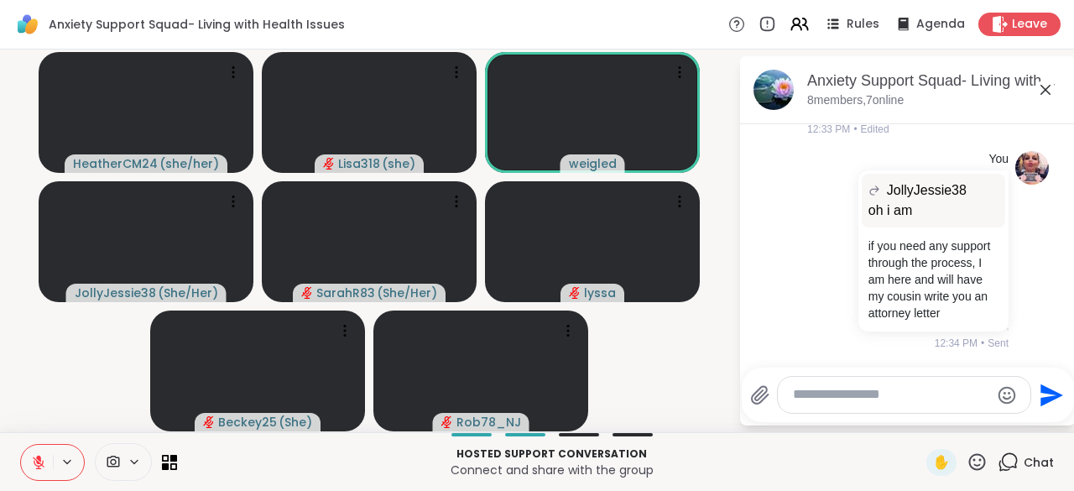
click at [37, 466] on icon at bounding box center [39, 462] width 12 height 12
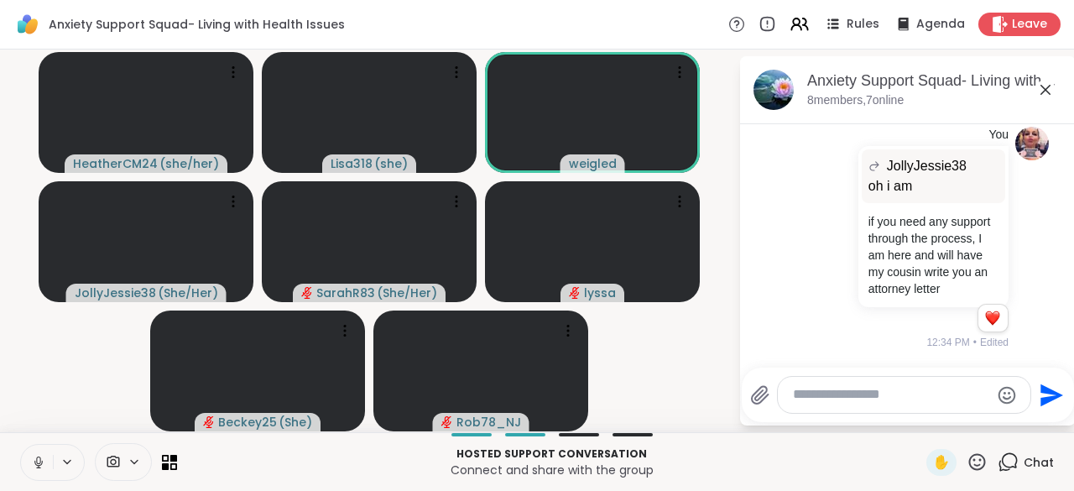
scroll to position [5386, 0]
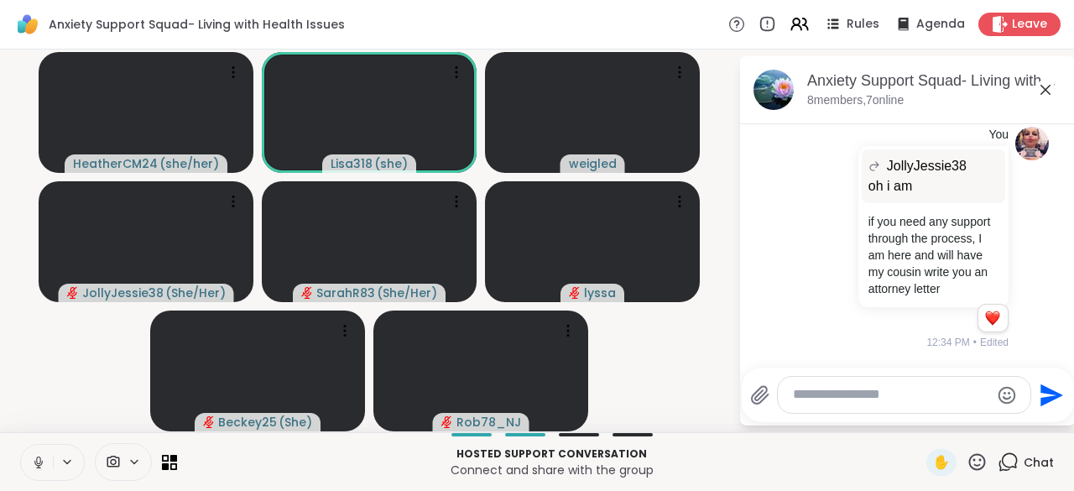
click at [32, 466] on icon at bounding box center [38, 462] width 15 height 15
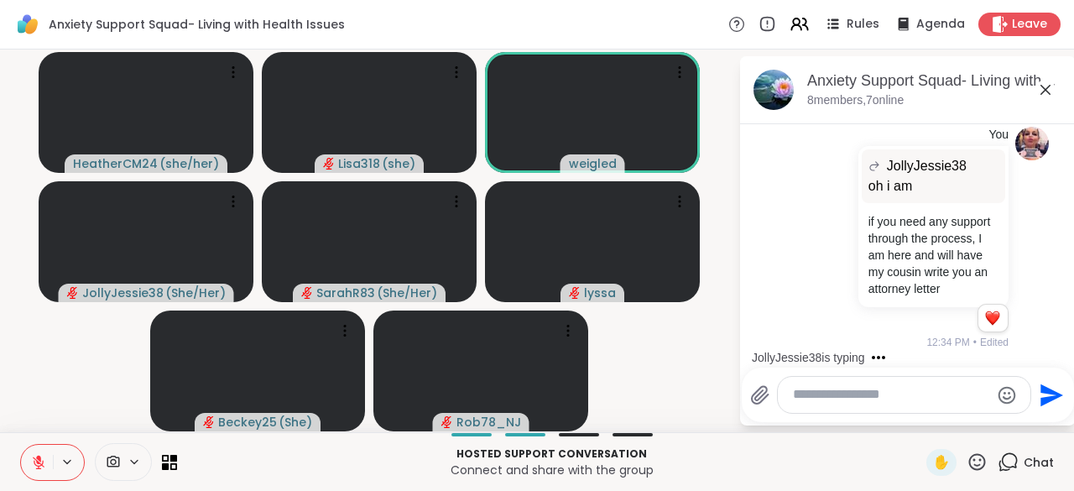
click at [819, 390] on textarea "Type your message" at bounding box center [891, 395] width 196 height 18
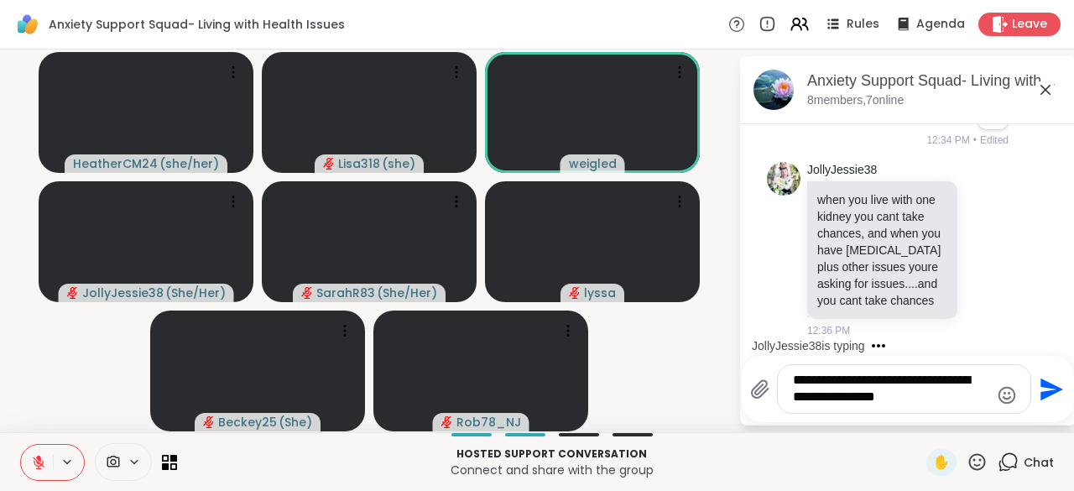
scroll to position [5777, 0]
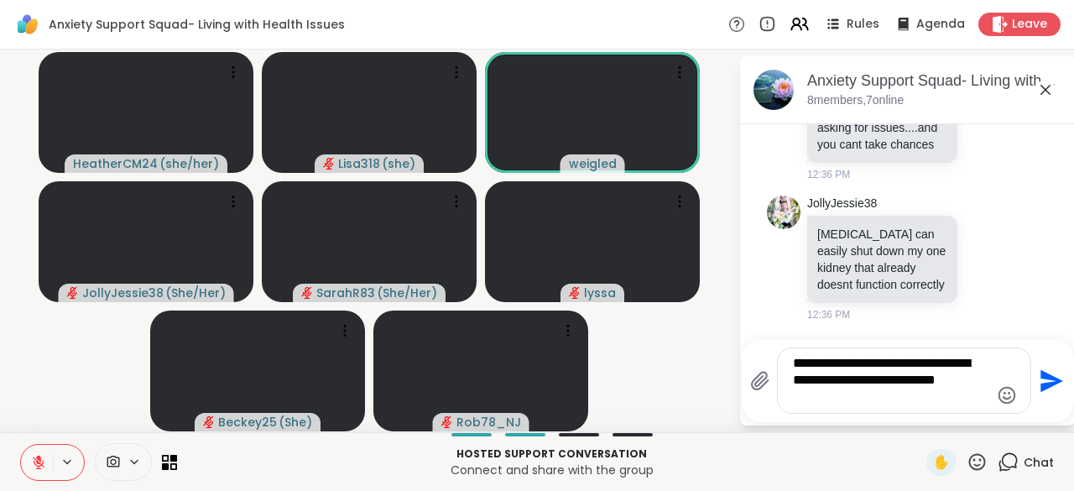
type textarea "**********"
click at [1047, 391] on icon "Send" at bounding box center [1049, 380] width 27 height 27
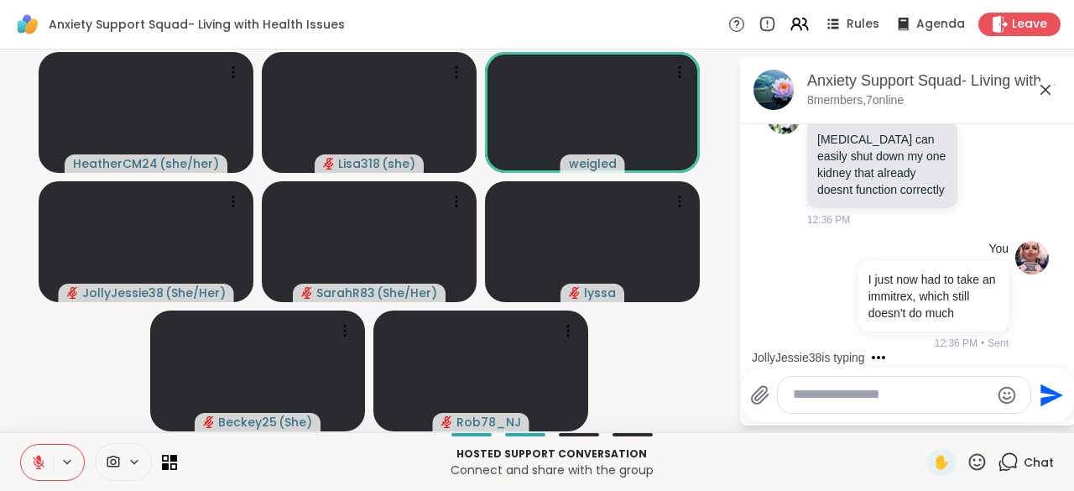
scroll to position [6091, 0]
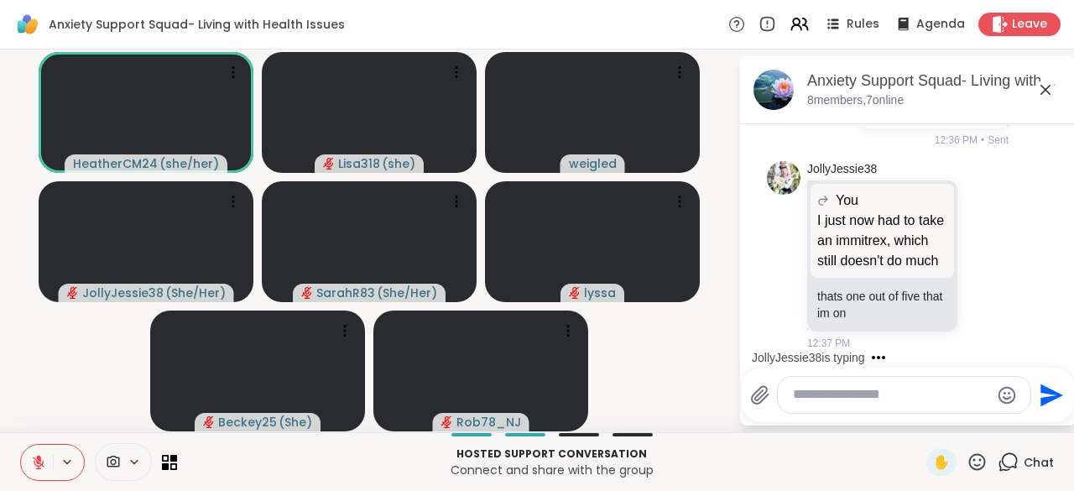
click at [841, 401] on textarea "Type your message" at bounding box center [891, 395] width 196 height 18
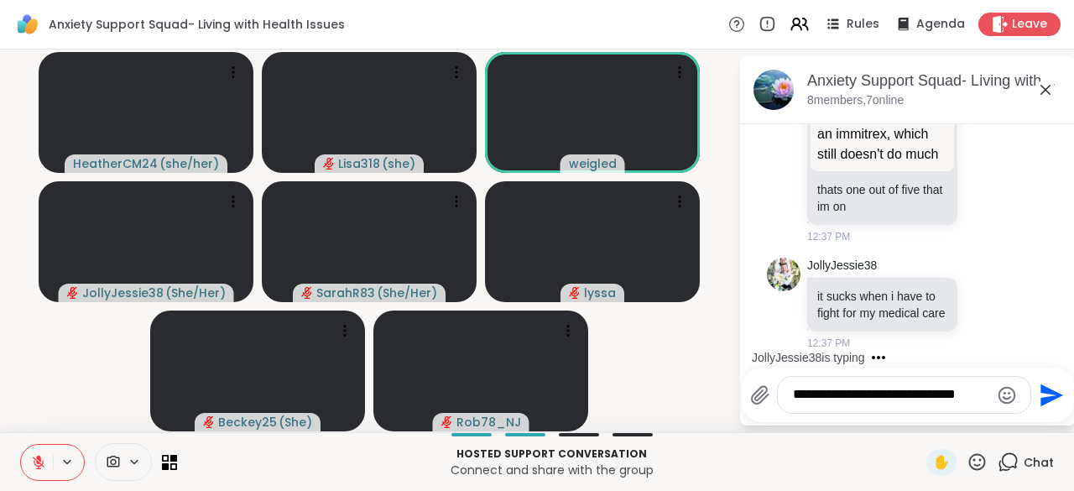
scroll to position [6319, 0]
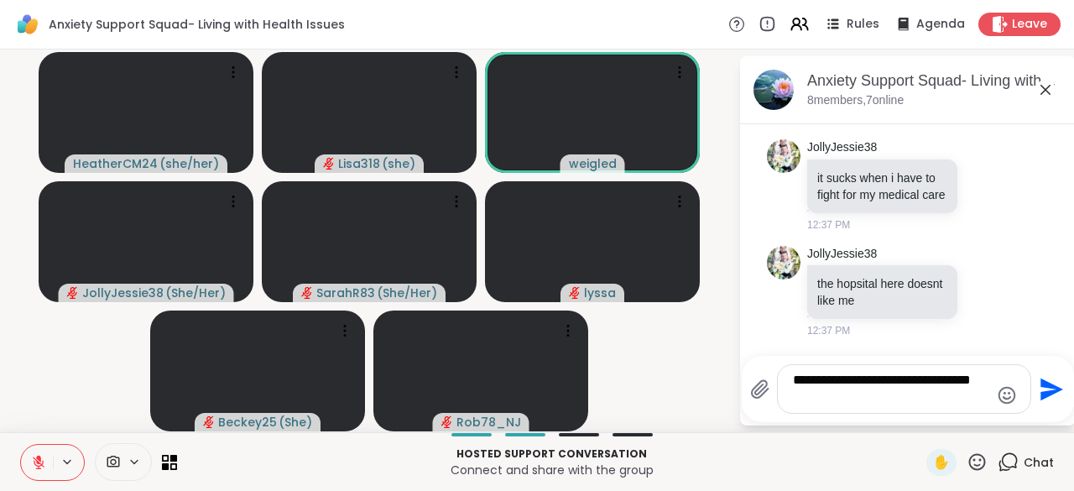
type textarea "**********"
click at [1040, 400] on icon "Send" at bounding box center [1049, 389] width 27 height 27
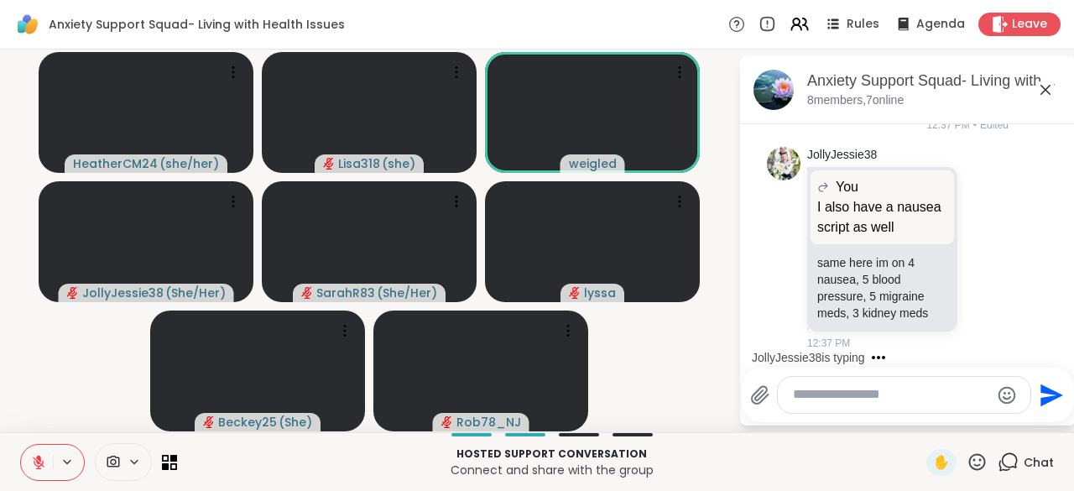
scroll to position [6815, 0]
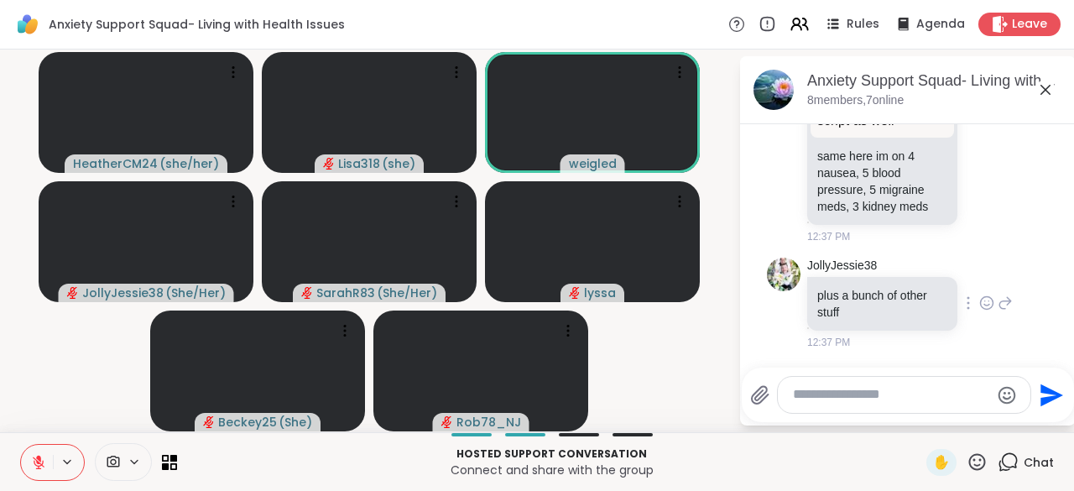
click at [961, 311] on div at bounding box center [968, 303] width 15 height 20
click at [998, 312] on icon at bounding box center [1005, 303] width 15 height 20
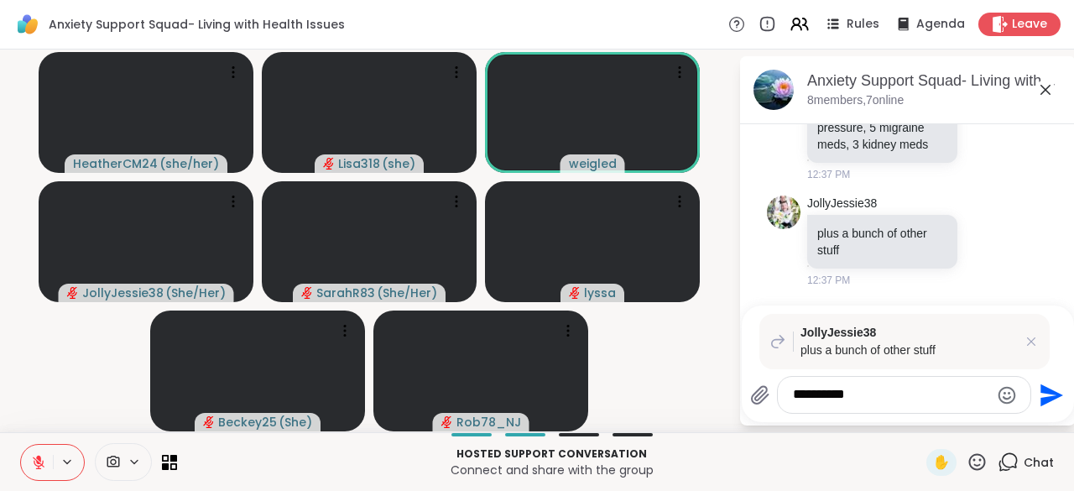
type textarea "**********"
click at [1048, 397] on icon "Send" at bounding box center [1051, 394] width 23 height 23
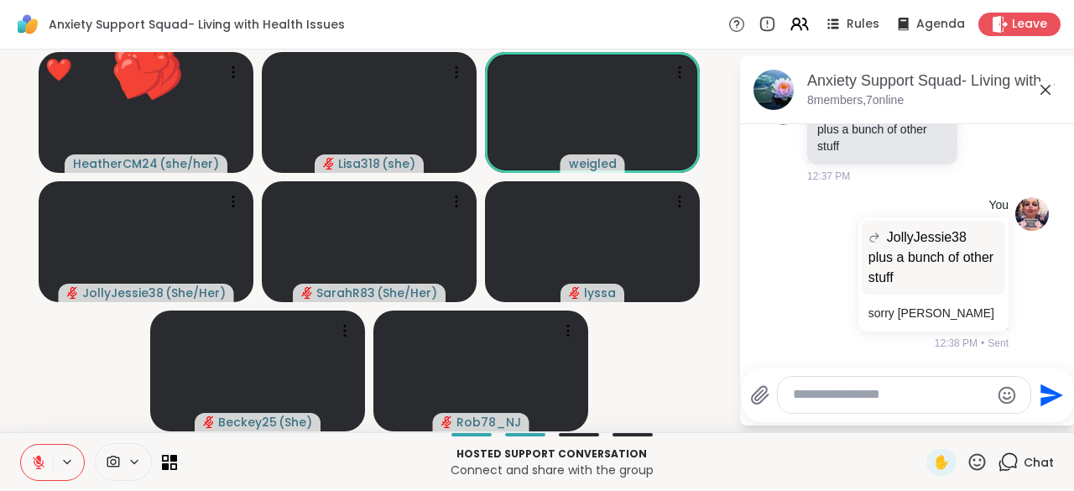
scroll to position [6981, 0]
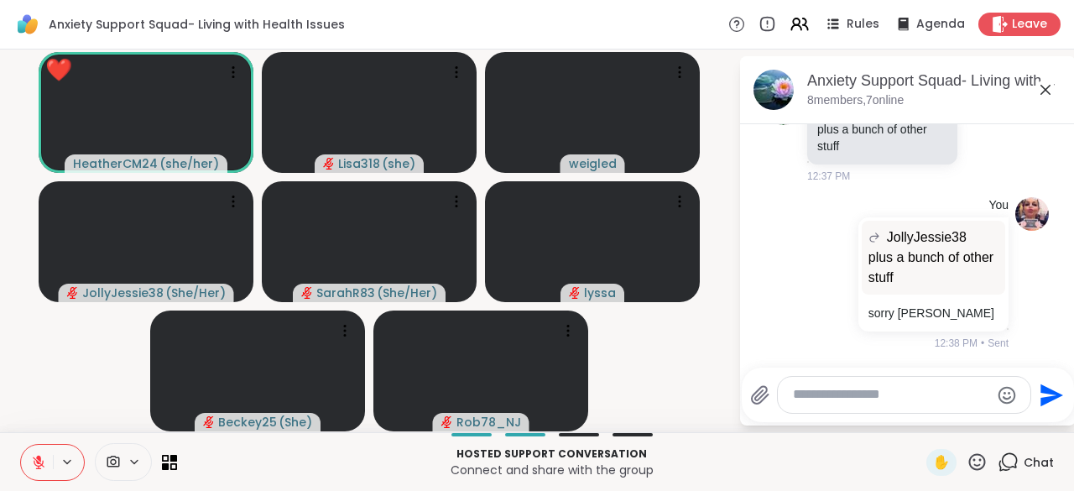
click at [975, 468] on icon at bounding box center [977, 461] width 21 height 21
click at [920, 424] on span "❤️" at bounding box center [928, 418] width 17 height 20
click at [970, 467] on icon at bounding box center [977, 461] width 17 height 17
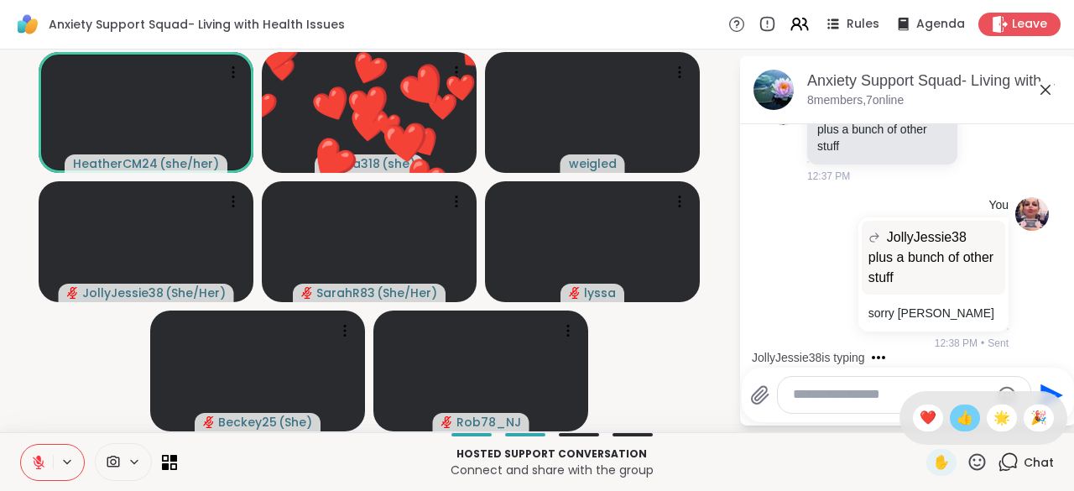
click at [956, 425] on span "👍" at bounding box center [964, 418] width 17 height 20
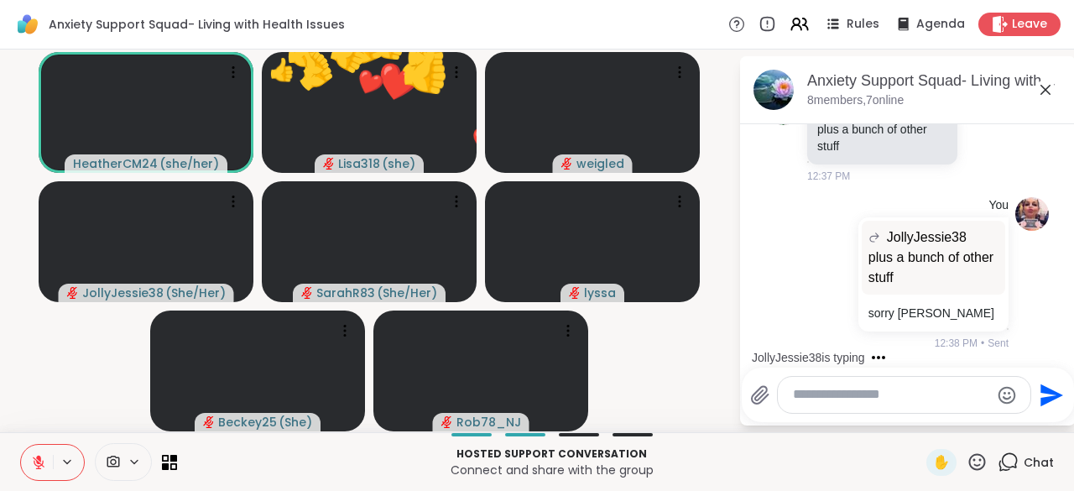
click at [971, 468] on icon at bounding box center [977, 461] width 21 height 21
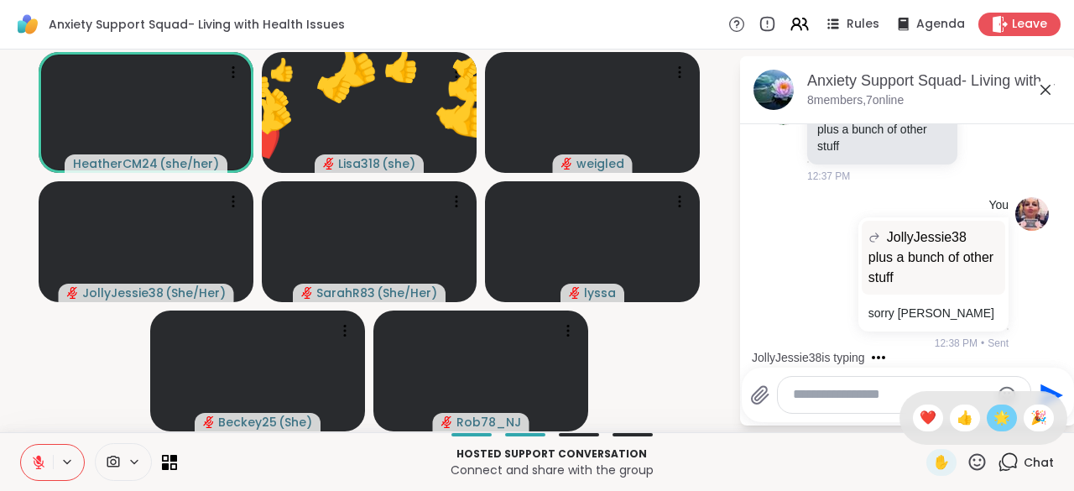
click at [993, 423] on span "🌟" at bounding box center [1001, 418] width 17 height 20
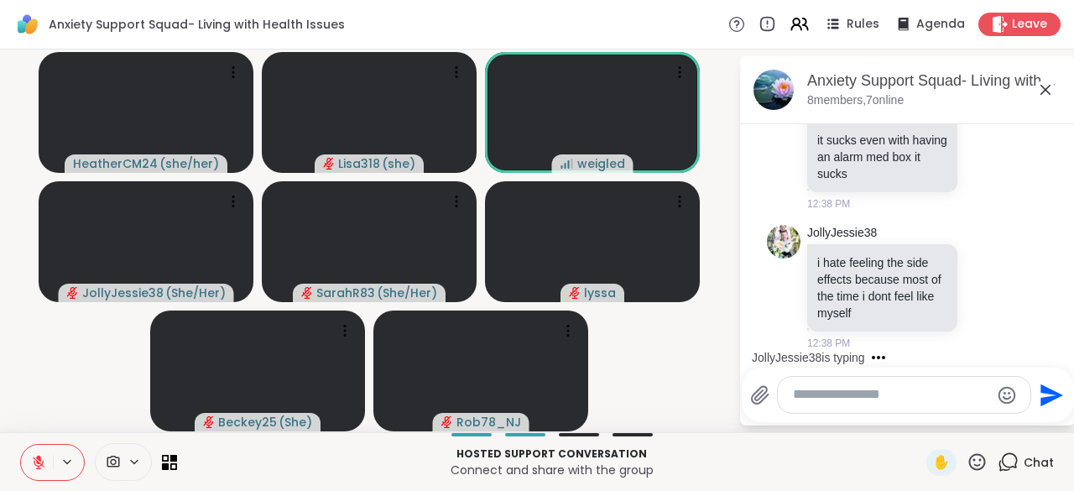
scroll to position [7300, 0]
click at [985, 285] on icon at bounding box center [985, 285] width 0 height 0
click at [979, 265] on div "Select Reaction: Heart" at bounding box center [986, 260] width 15 height 15
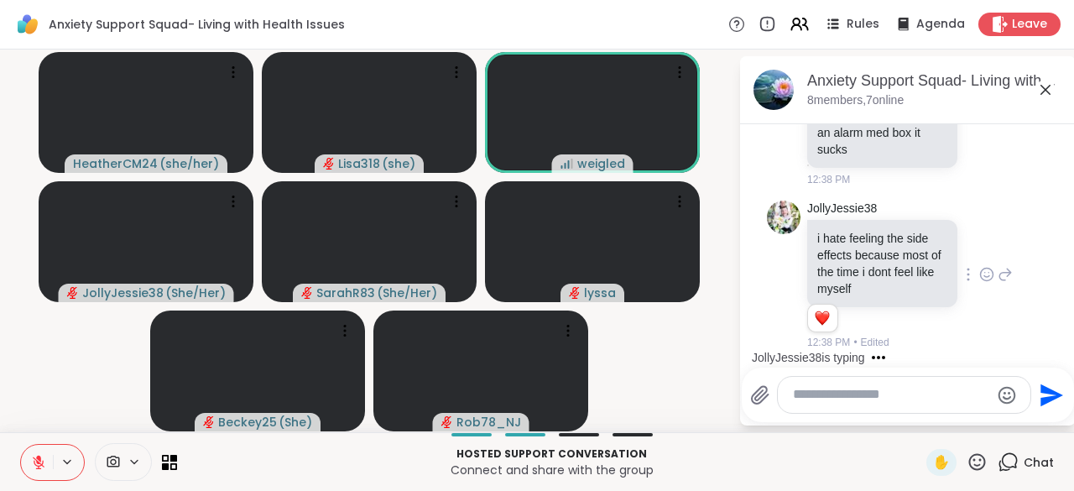
scroll to position [7325, 0]
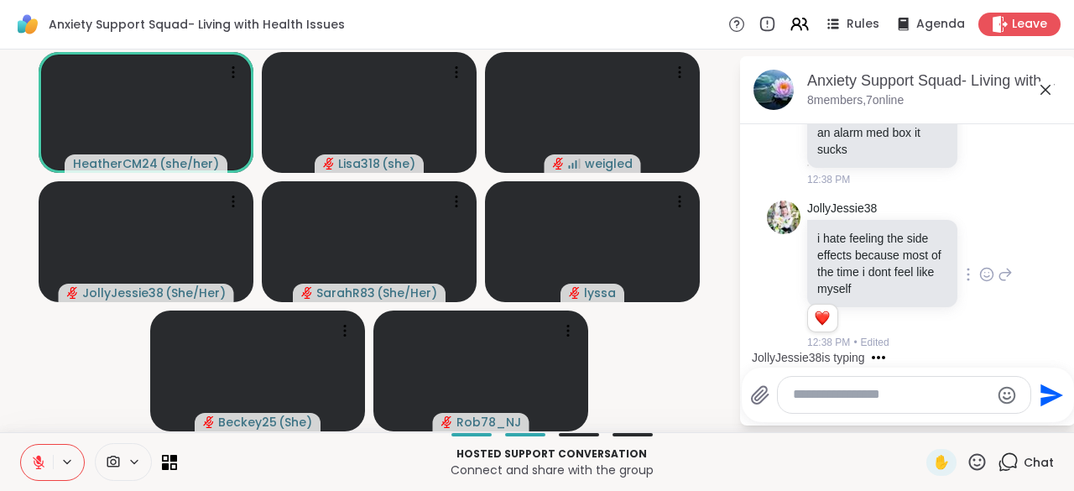
click at [809, 414] on div "Send" at bounding box center [907, 395] width 315 height 38
click at [821, 400] on textarea "Type your message" at bounding box center [891, 395] width 196 height 18
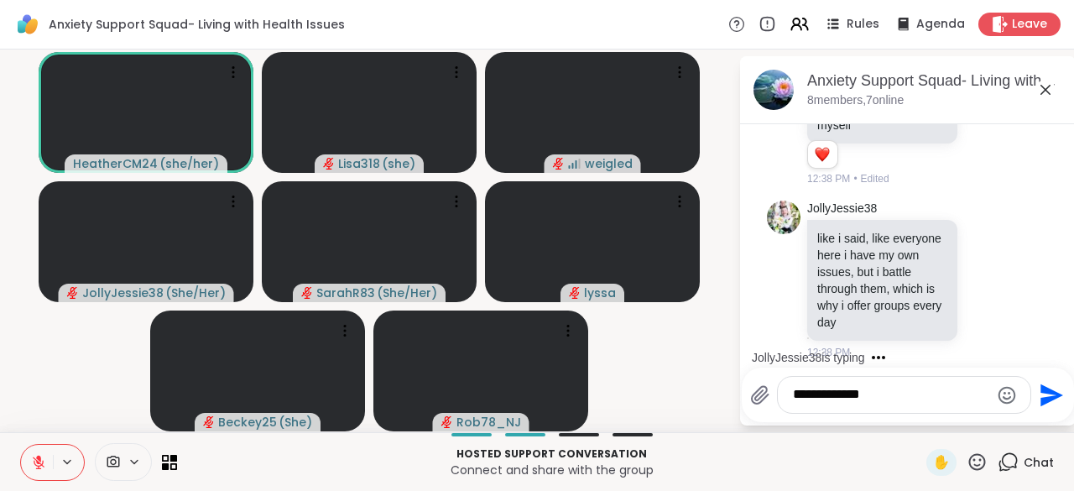
scroll to position [7497, 0]
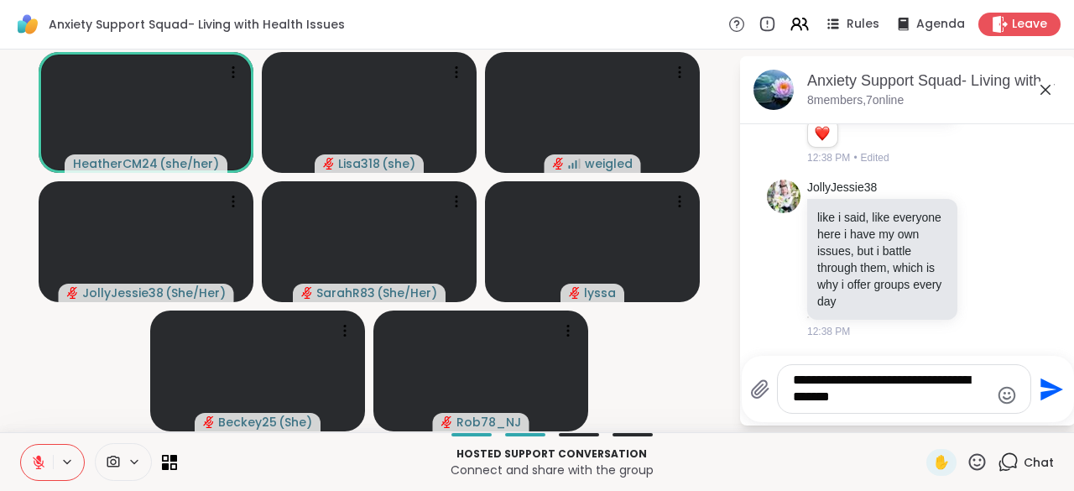
type textarea "**********"
click at [1050, 403] on icon "Send" at bounding box center [1049, 389] width 27 height 27
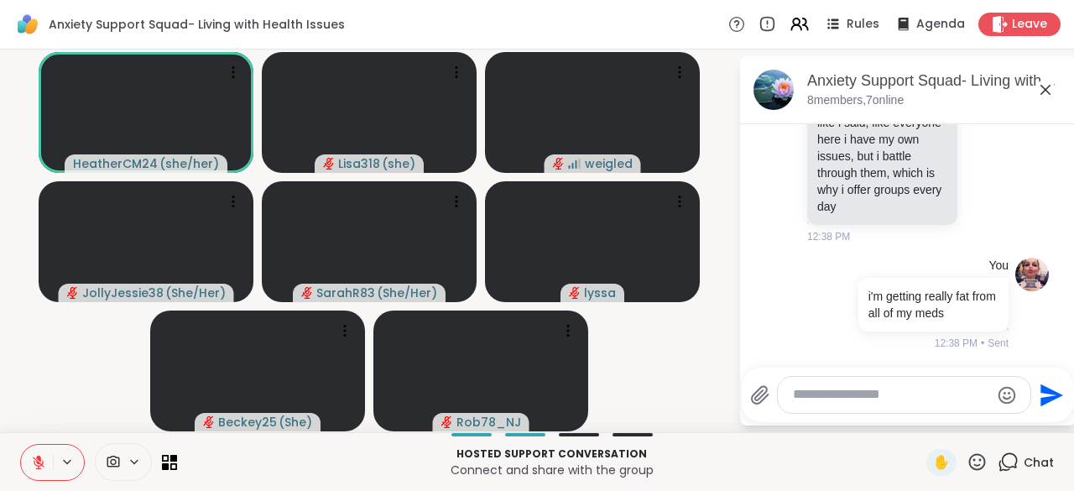
scroll to position [7603, 0]
click at [839, 401] on textarea "Type your message" at bounding box center [891, 395] width 196 height 18
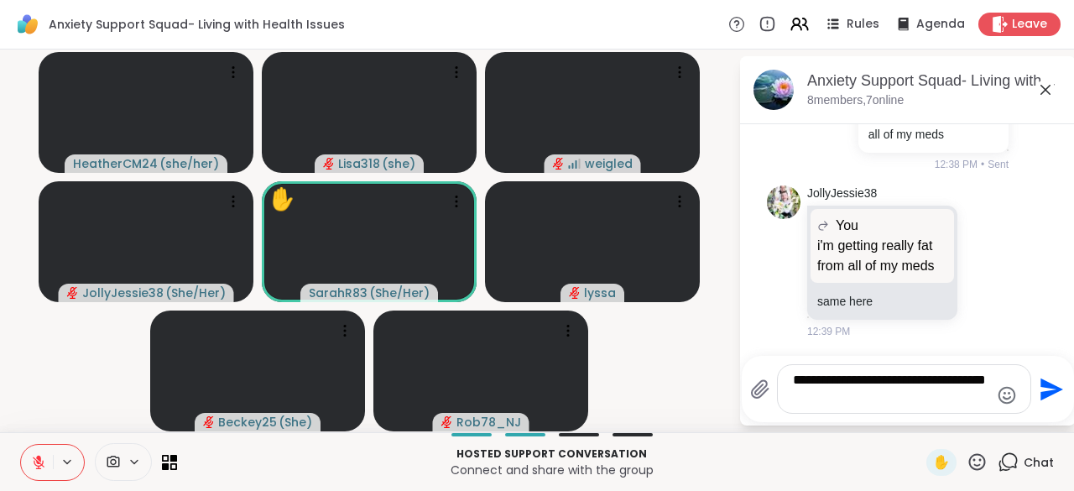
type textarea "**********"
click at [1045, 403] on icon "Send" at bounding box center [1049, 389] width 27 height 27
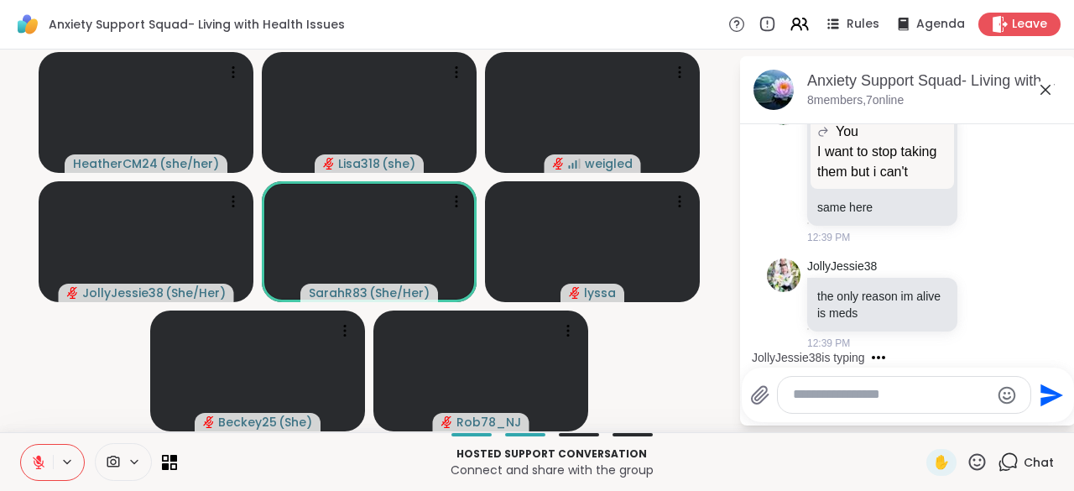
scroll to position [8186, 0]
click at [979, 306] on icon at bounding box center [986, 303] width 15 height 17
click at [979, 281] on div "Select Reaction: Heart" at bounding box center [986, 276] width 15 height 15
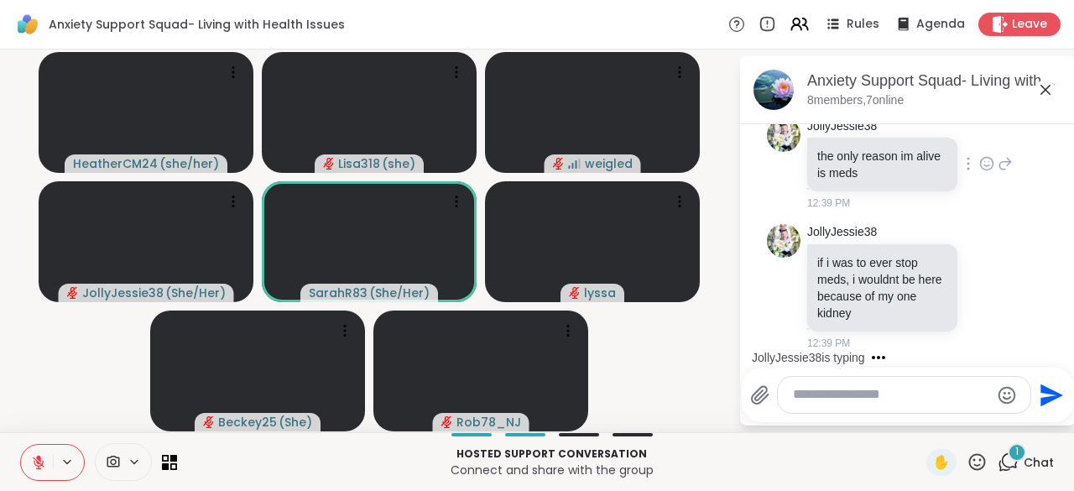
scroll to position [8326, 0]
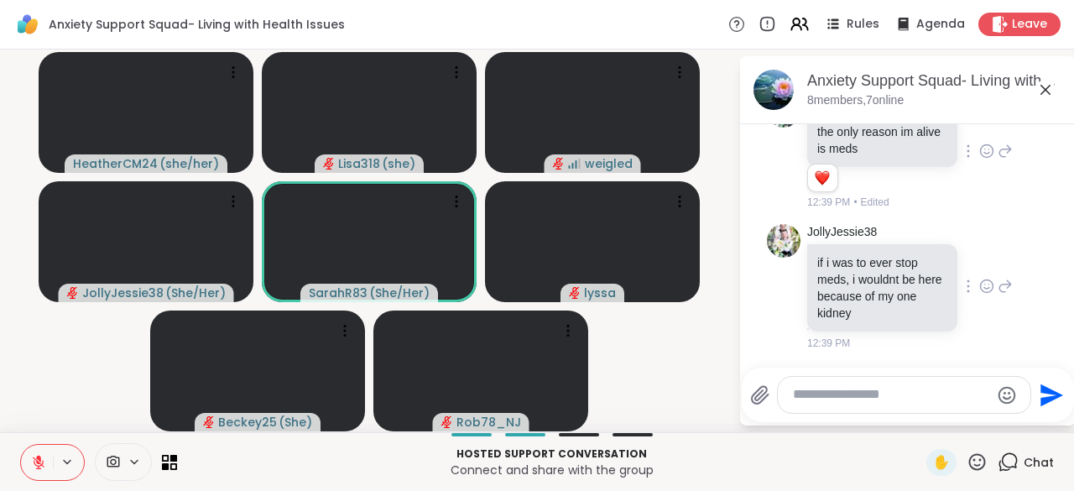
click at [961, 296] on div at bounding box center [968, 286] width 15 height 20
click at [979, 294] on icon at bounding box center [986, 286] width 15 height 17
click at [1016, 268] on span "Select Reaction: Sad" at bounding box center [1023, 259] width 15 height 17
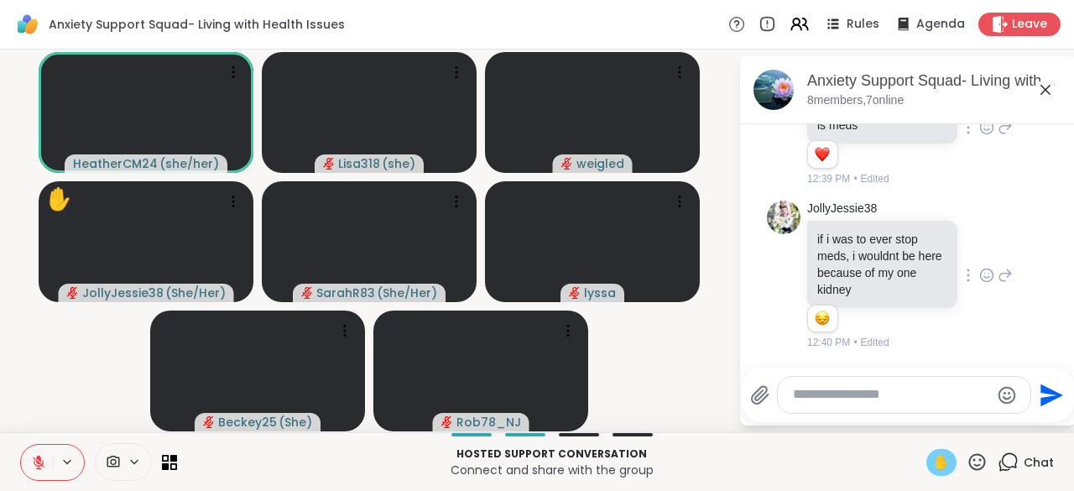
click at [933, 465] on span "✋" at bounding box center [941, 462] width 17 height 20
click at [939, 471] on div "✋" at bounding box center [941, 462] width 30 height 27
click at [43, 458] on icon at bounding box center [38, 462] width 15 height 15
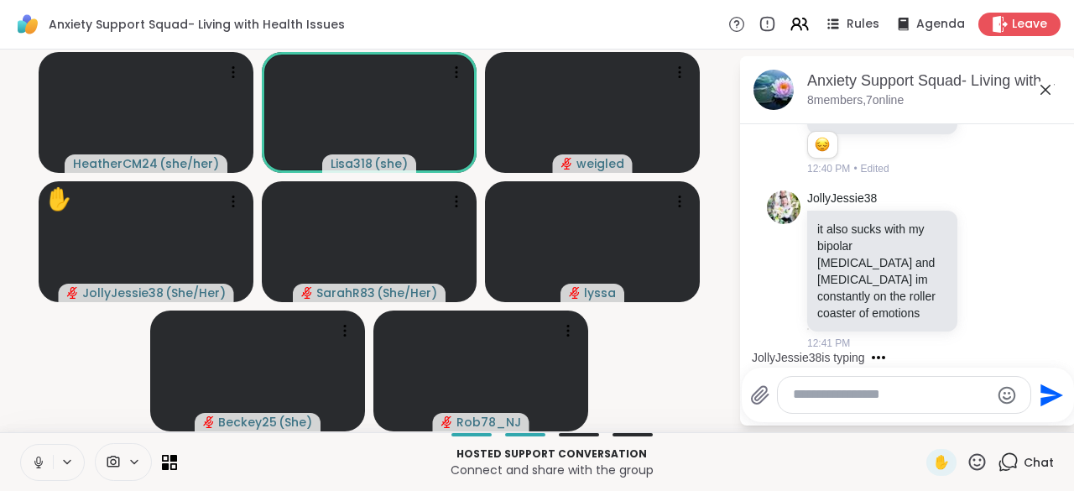
scroll to position [8685, 0]
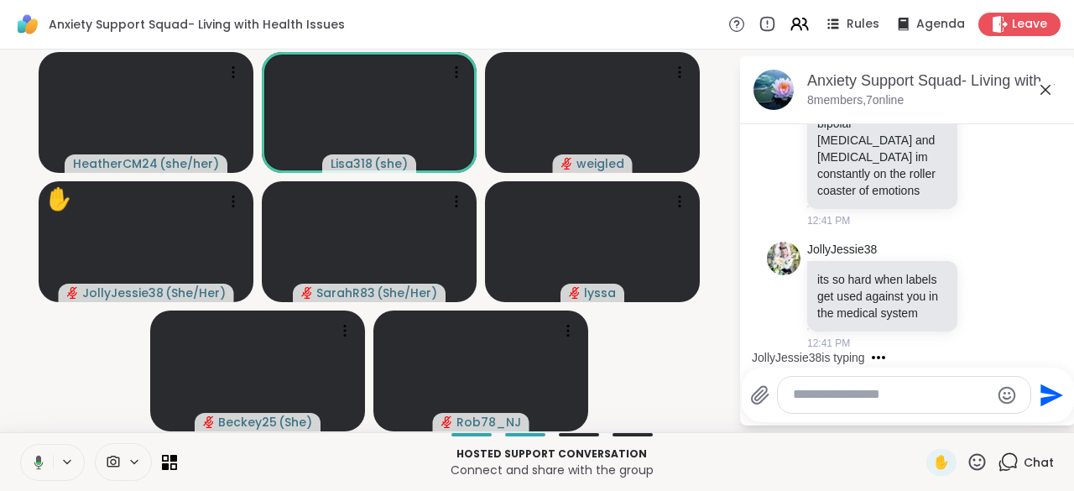
click at [29, 463] on icon at bounding box center [36, 462] width 15 height 15
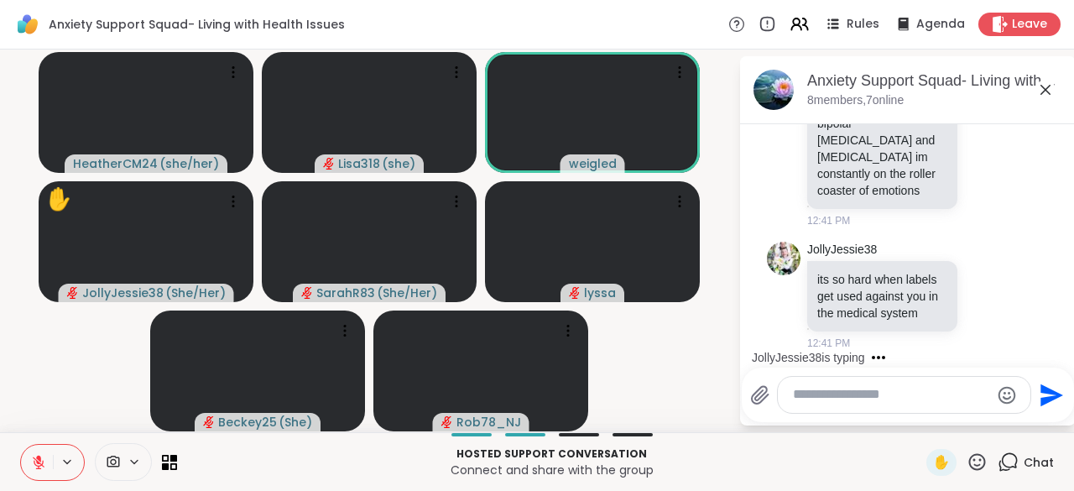
scroll to position [8892, 0]
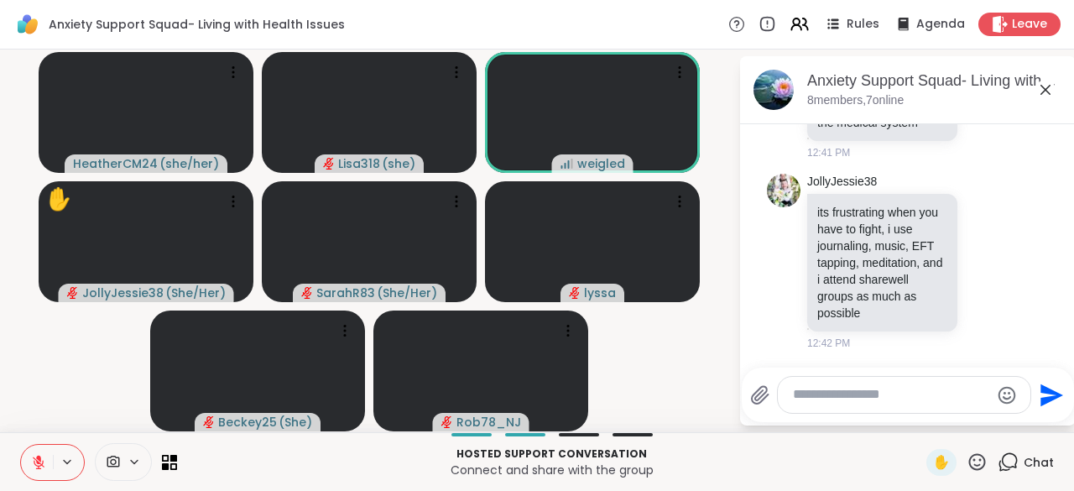
click at [973, 468] on icon at bounding box center [977, 461] width 21 height 21
click at [913, 425] on div "❤️" at bounding box center [928, 417] width 30 height 27
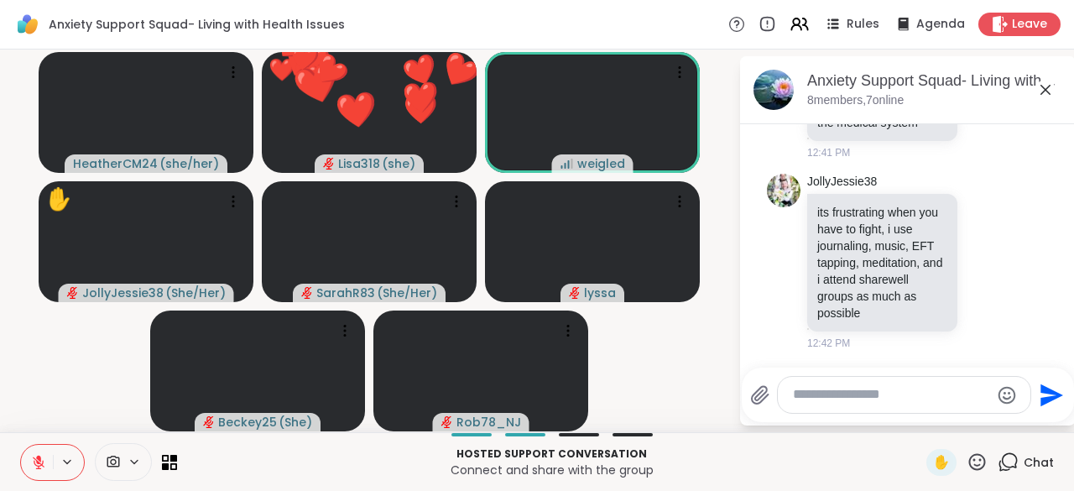
click at [967, 465] on icon at bounding box center [977, 461] width 21 height 21
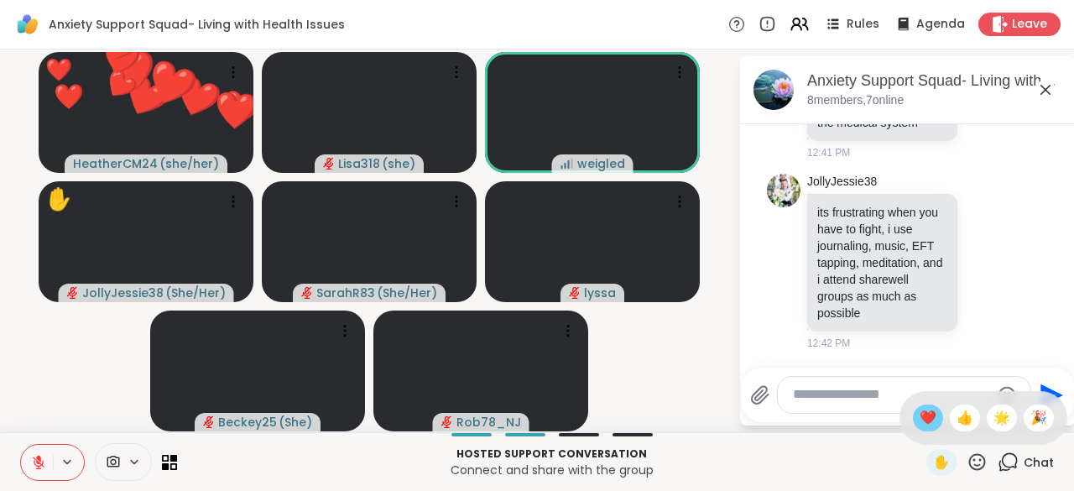
click at [920, 425] on span "❤️" at bounding box center [928, 418] width 17 height 20
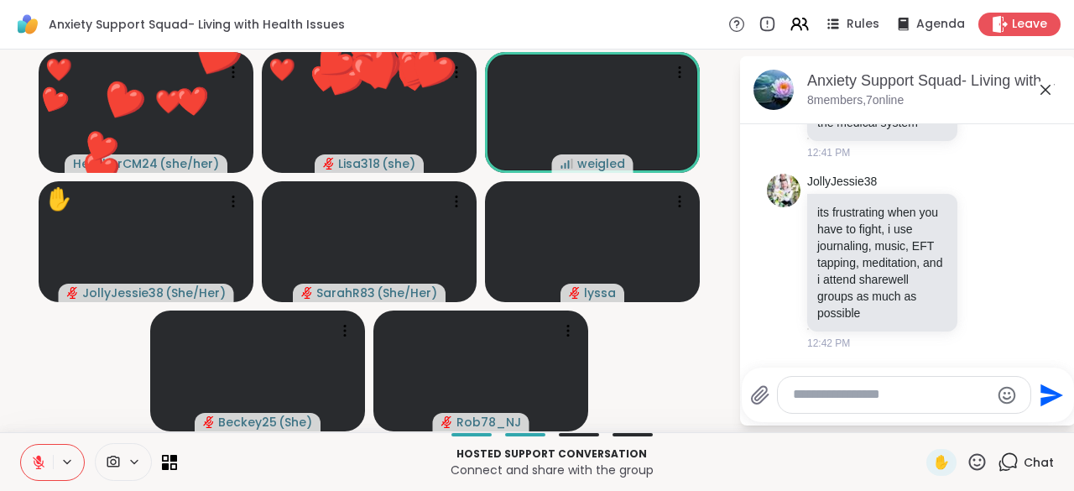
click at [967, 472] on icon at bounding box center [977, 461] width 21 height 21
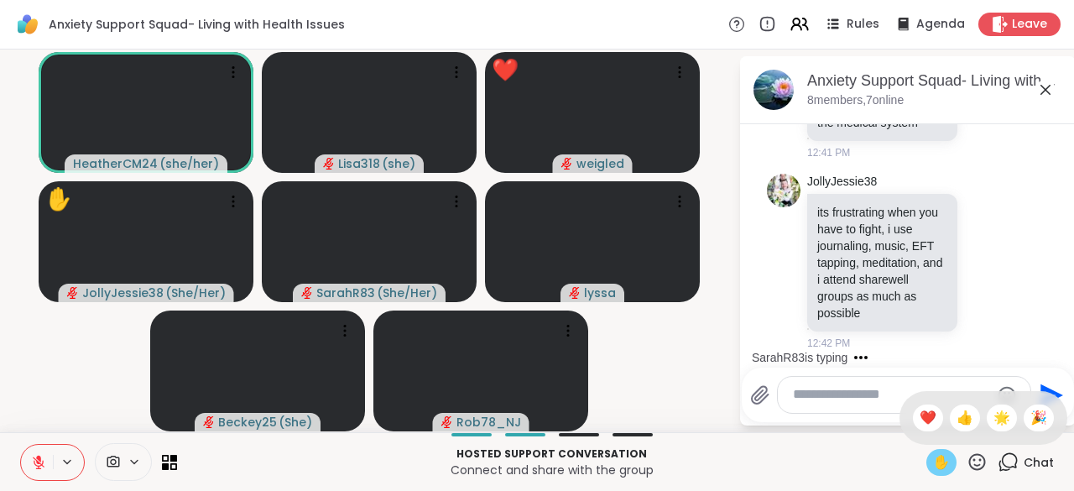
click at [933, 469] on span "✋" at bounding box center [941, 462] width 17 height 20
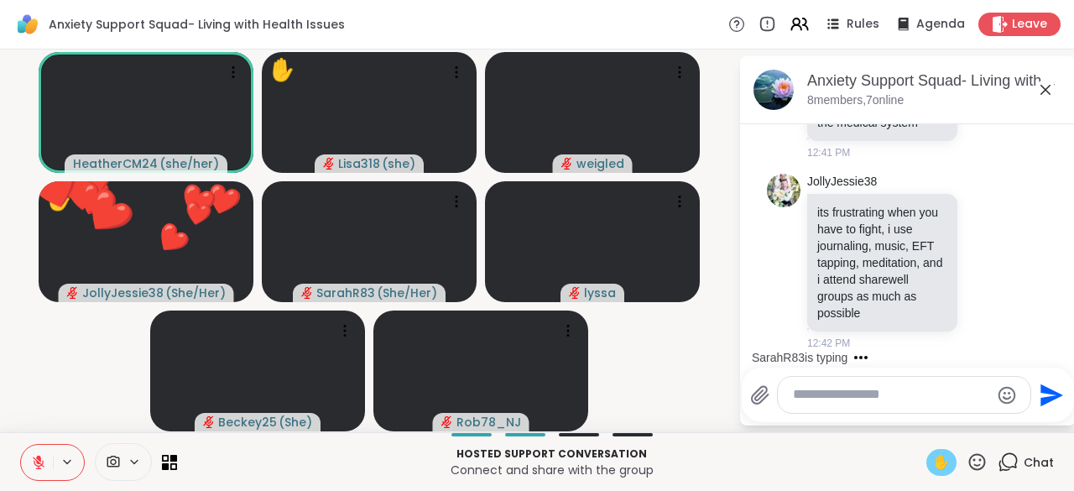
click at [39, 473] on button at bounding box center [37, 462] width 32 height 35
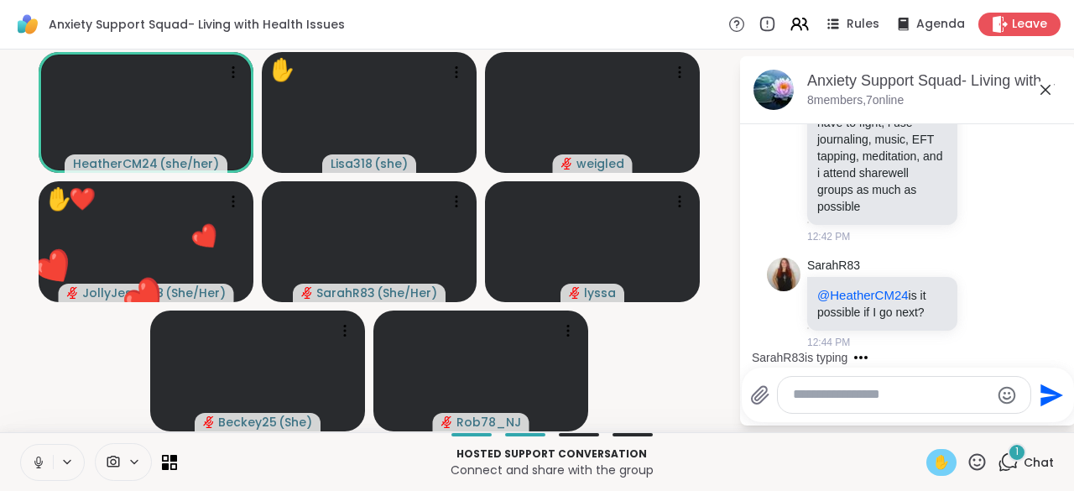
scroll to position [8998, 0]
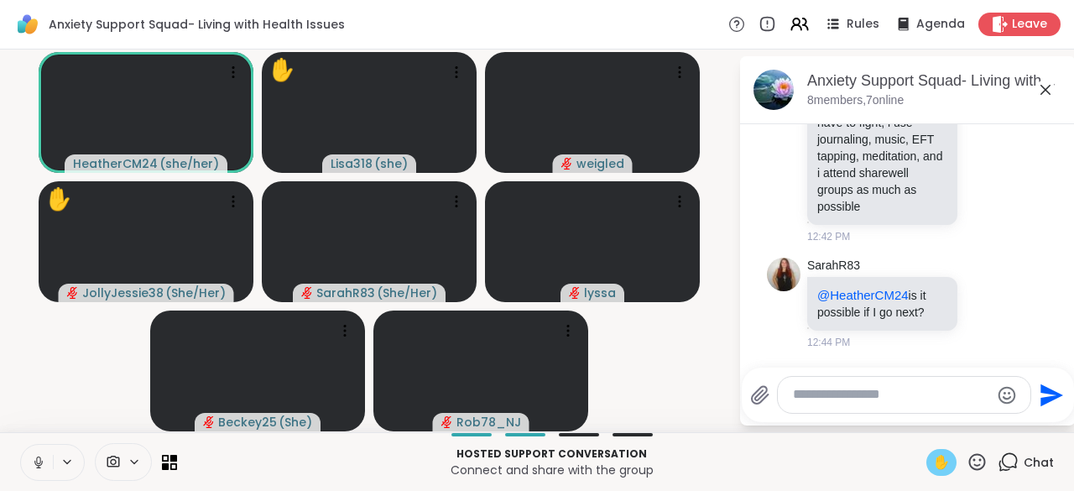
click at [38, 463] on icon at bounding box center [38, 462] width 15 height 15
click at [933, 465] on span "✋" at bounding box center [941, 462] width 17 height 20
click at [12, 460] on div "Hosted support conversation Connect and share with the group ✋ Chat" at bounding box center [537, 461] width 1074 height 59
click at [29, 475] on button at bounding box center [37, 462] width 32 height 35
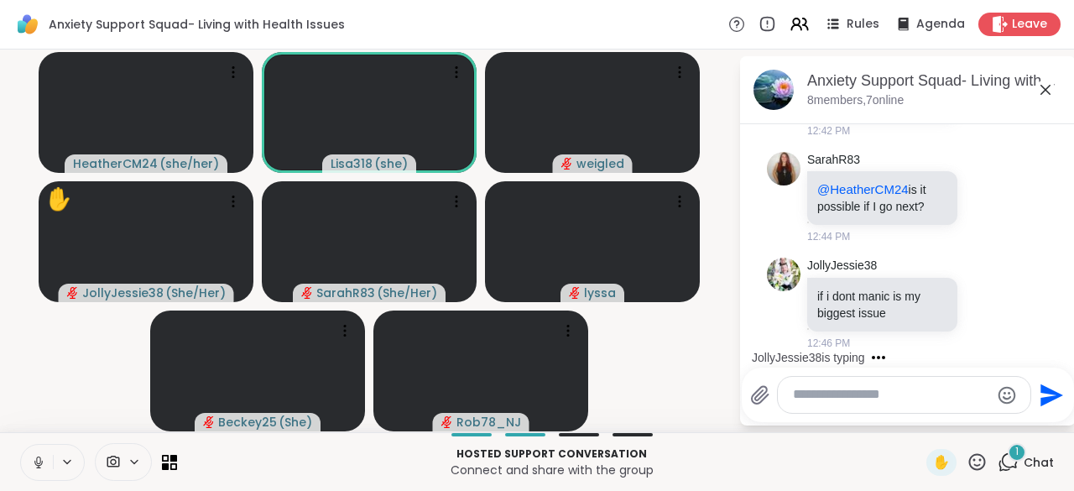
scroll to position [9103, 0]
click at [35, 449] on button at bounding box center [37, 462] width 32 height 35
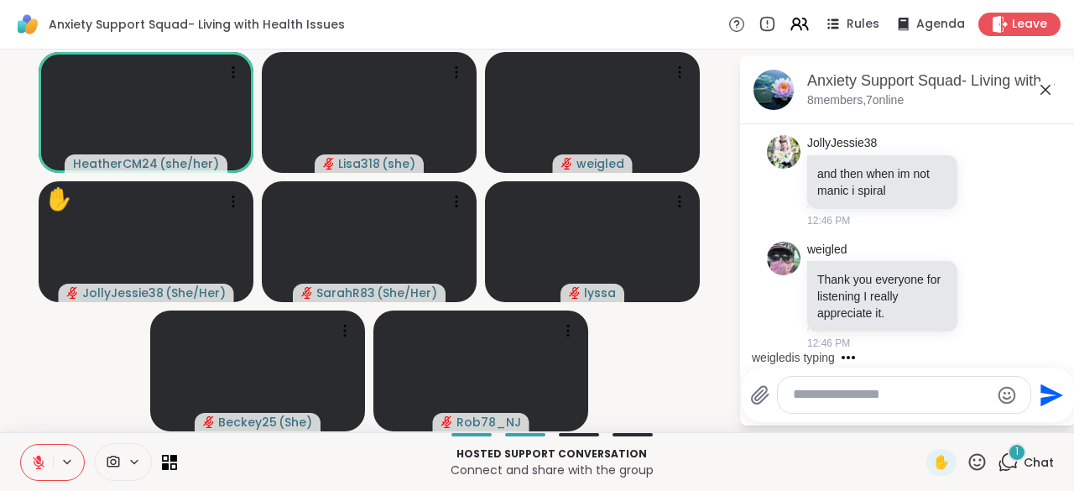
scroll to position [9332, 0]
click at [967, 298] on icon at bounding box center [968, 295] width 3 height 13
click at [979, 298] on icon at bounding box center [986, 295] width 15 height 17
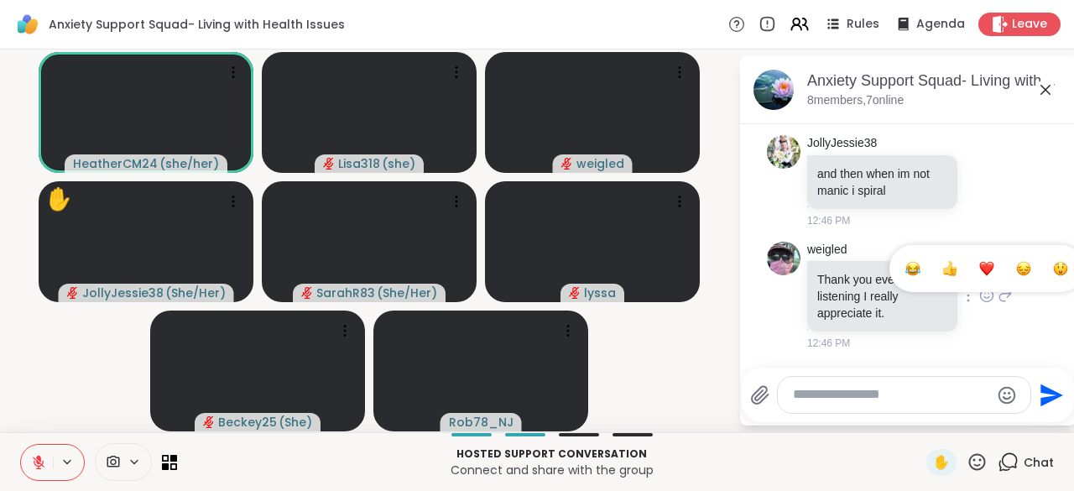
click at [970, 279] on button "Select Reaction: Heart" at bounding box center [987, 269] width 34 height 34
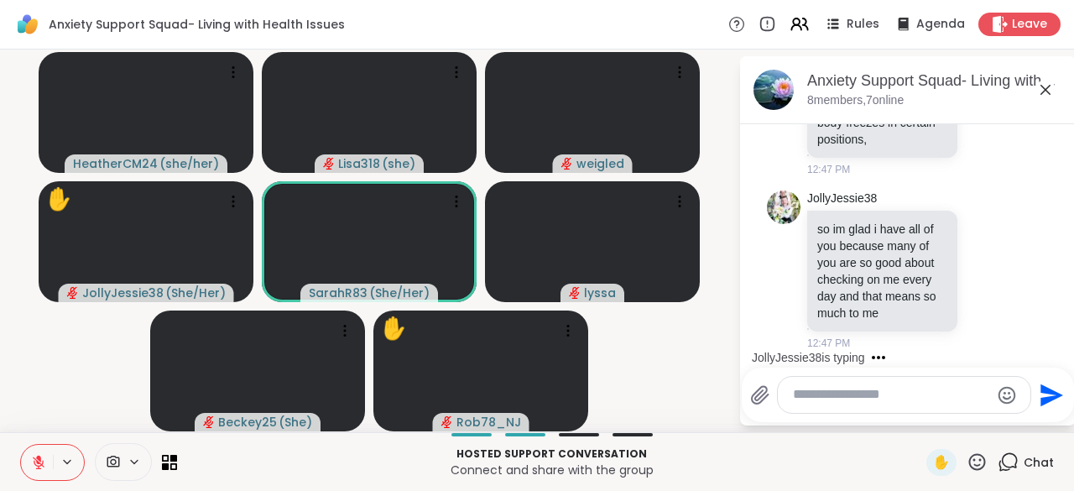
scroll to position [9823, 0]
click at [969, 465] on icon at bounding box center [977, 461] width 17 height 17
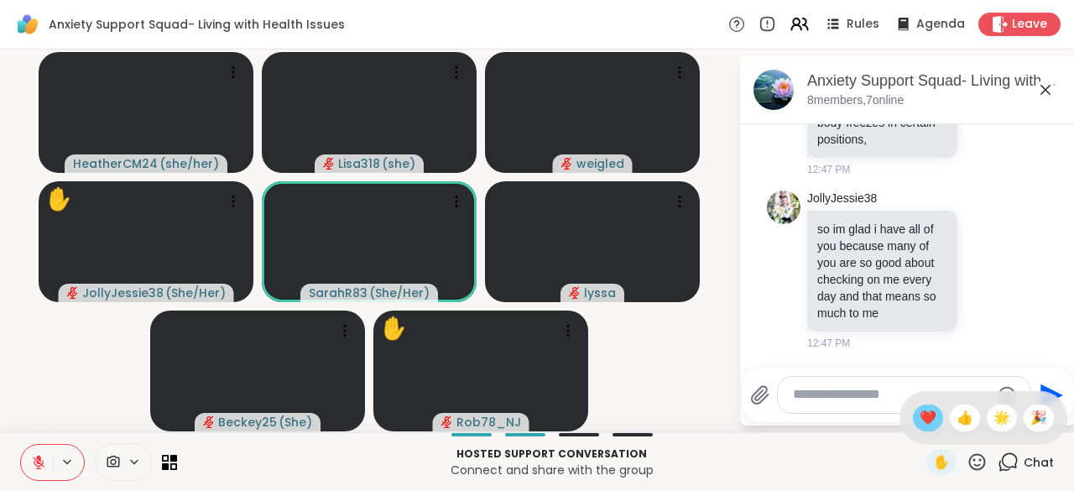
click at [920, 426] on span "❤️" at bounding box center [928, 418] width 17 height 20
click at [969, 469] on icon at bounding box center [977, 461] width 17 height 17
click at [991, 430] on div "🌟" at bounding box center [1002, 417] width 30 height 27
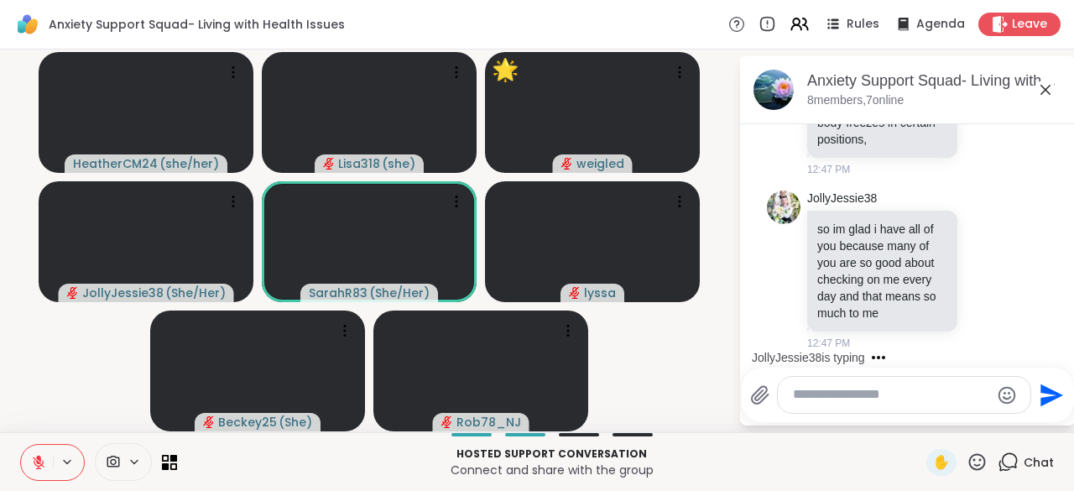
click at [969, 468] on icon at bounding box center [977, 461] width 17 height 17
click at [920, 416] on span "❤️" at bounding box center [928, 418] width 17 height 20
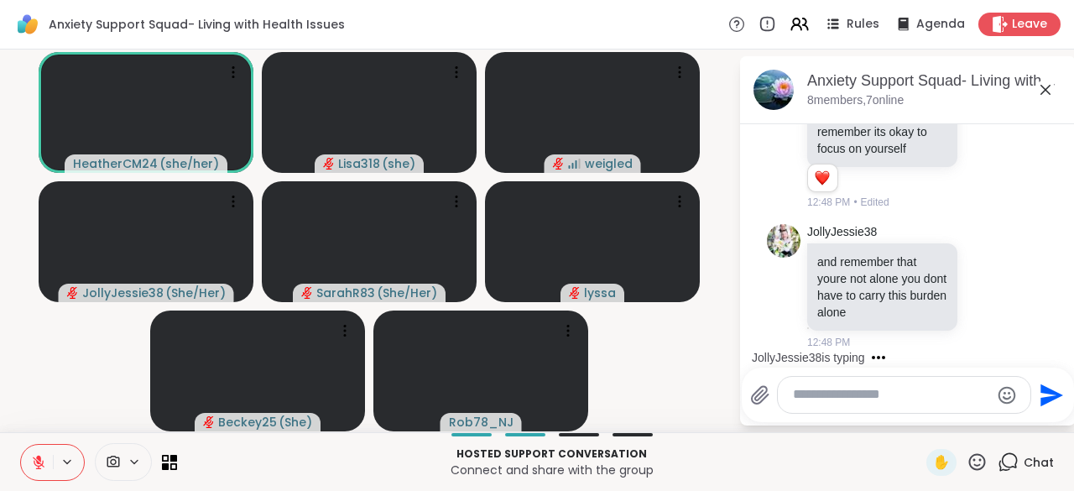
scroll to position [10041, 0]
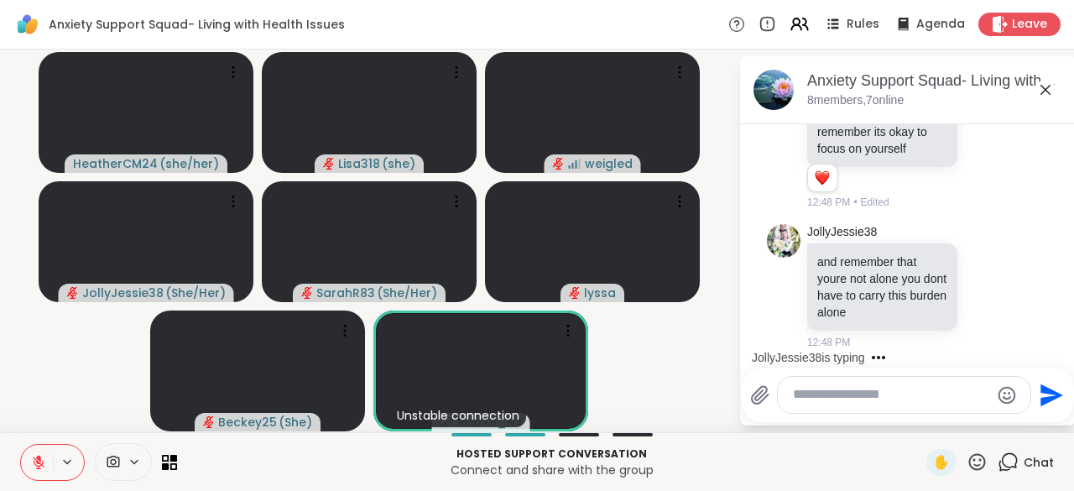
click at [967, 466] on icon at bounding box center [977, 461] width 21 height 21
click at [913, 430] on div "❤️" at bounding box center [928, 417] width 30 height 27
click at [832, 401] on textarea "Type your message" at bounding box center [891, 395] width 196 height 18
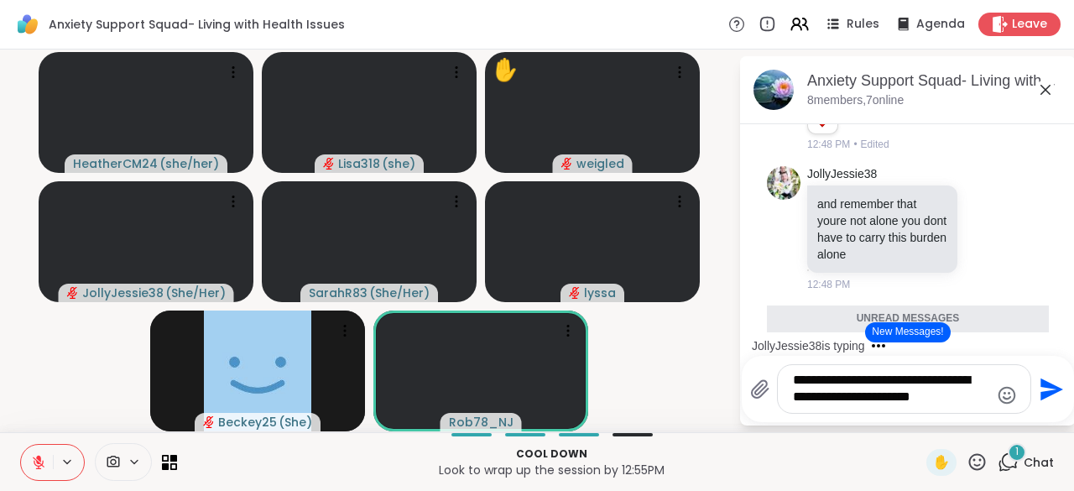
type textarea "**********"
click at [1049, 398] on icon "Send" at bounding box center [1049, 389] width 27 height 27
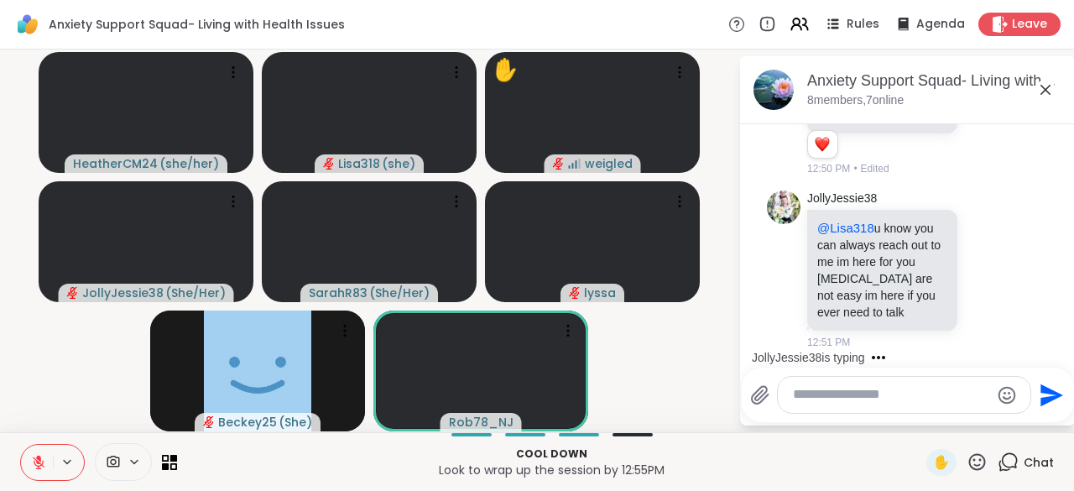
scroll to position [11083, 0]
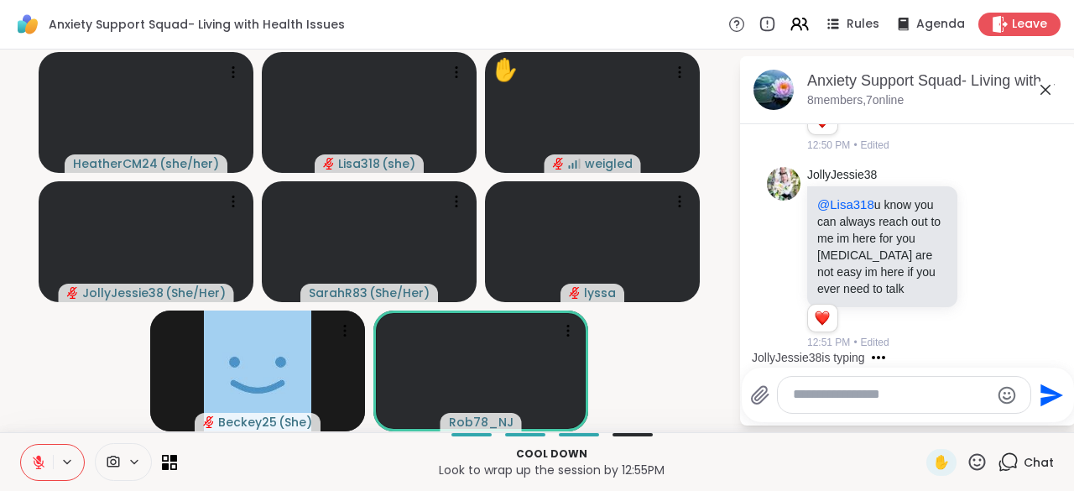
click at [969, 466] on icon at bounding box center [977, 461] width 17 height 17
click at [920, 420] on span "❤️" at bounding box center [928, 418] width 17 height 20
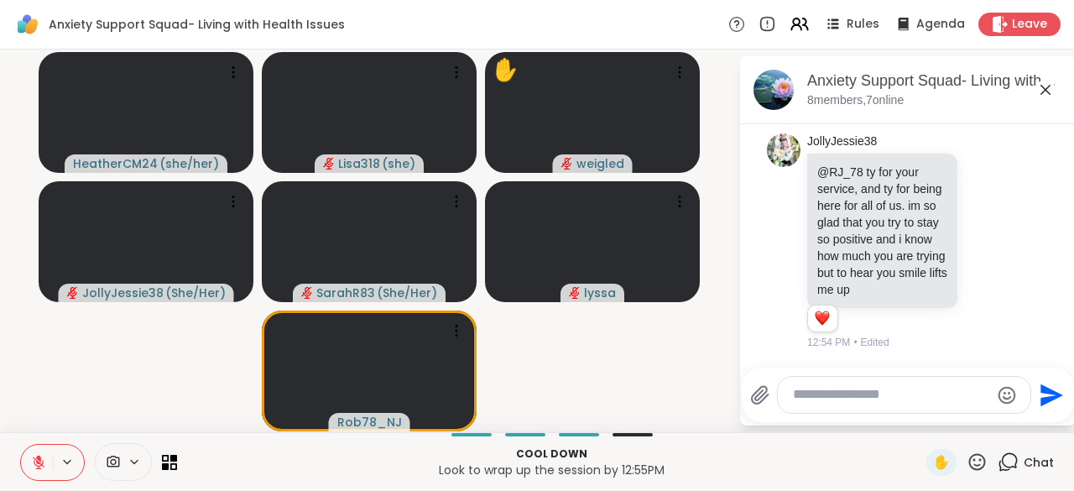
scroll to position [11896, 0]
click at [989, 239] on icon at bounding box center [989, 239] width 0 height 0
click at [970, 216] on button "Select Reaction: Heart" at bounding box center [987, 215] width 34 height 34
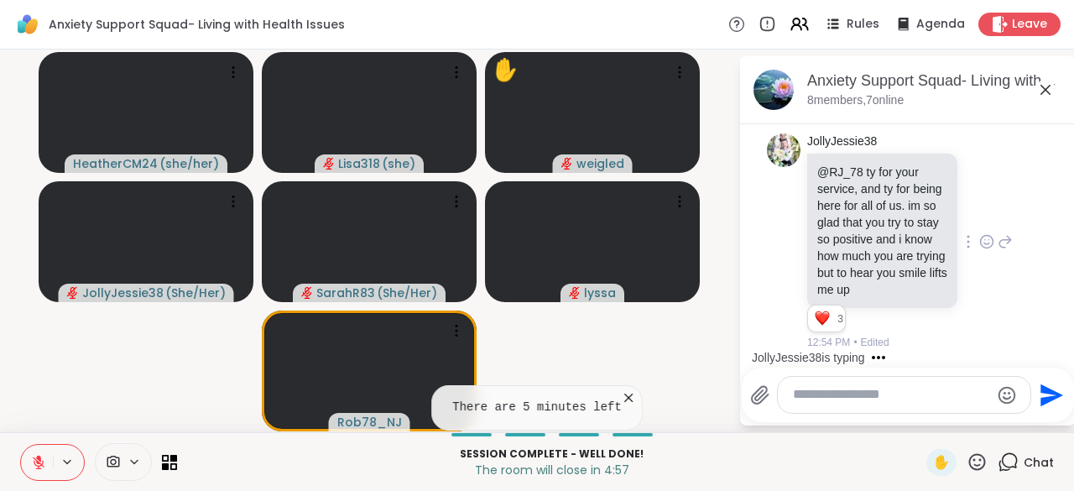
click at [626, 403] on icon at bounding box center [628, 397] width 17 height 17
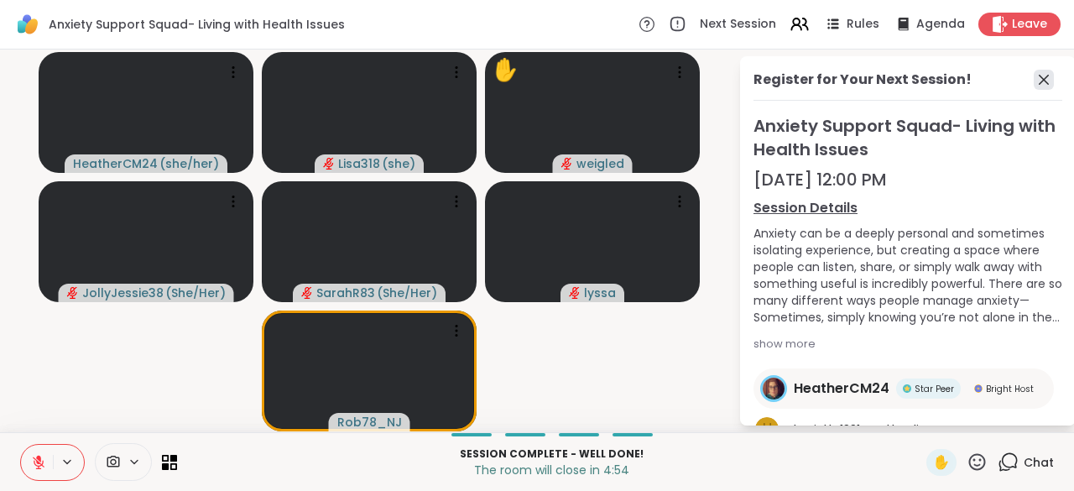
click at [1034, 86] on icon at bounding box center [1044, 80] width 20 height 20
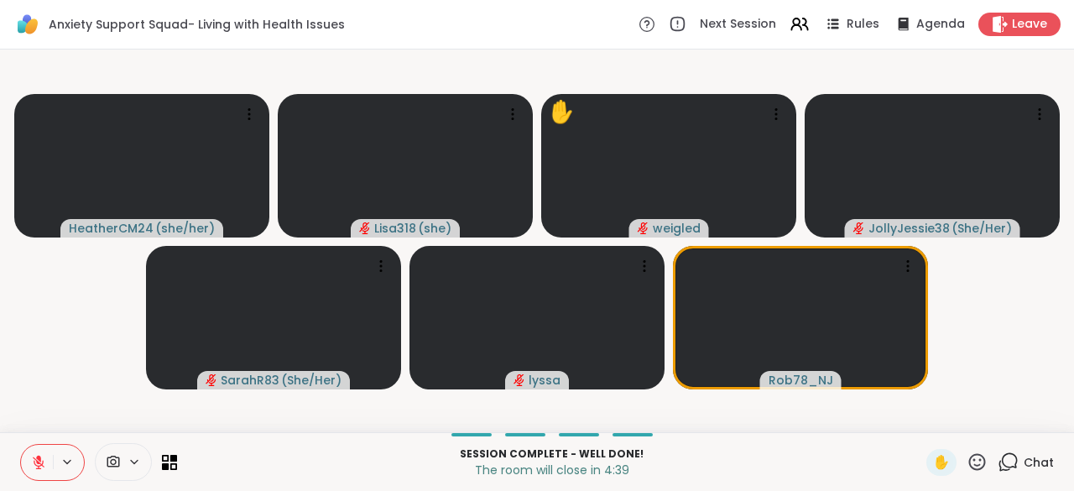
click at [1006, 463] on icon at bounding box center [1008, 461] width 21 height 21
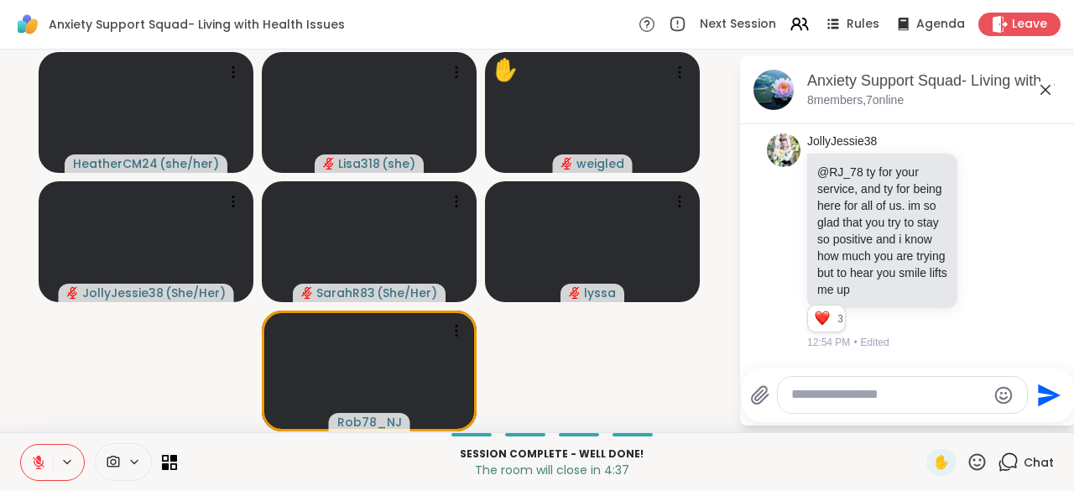
click at [810, 396] on textarea "Type your message" at bounding box center [888, 395] width 195 height 18
type textarea "**********"
click at [1047, 388] on icon "Send" at bounding box center [1049, 395] width 27 height 27
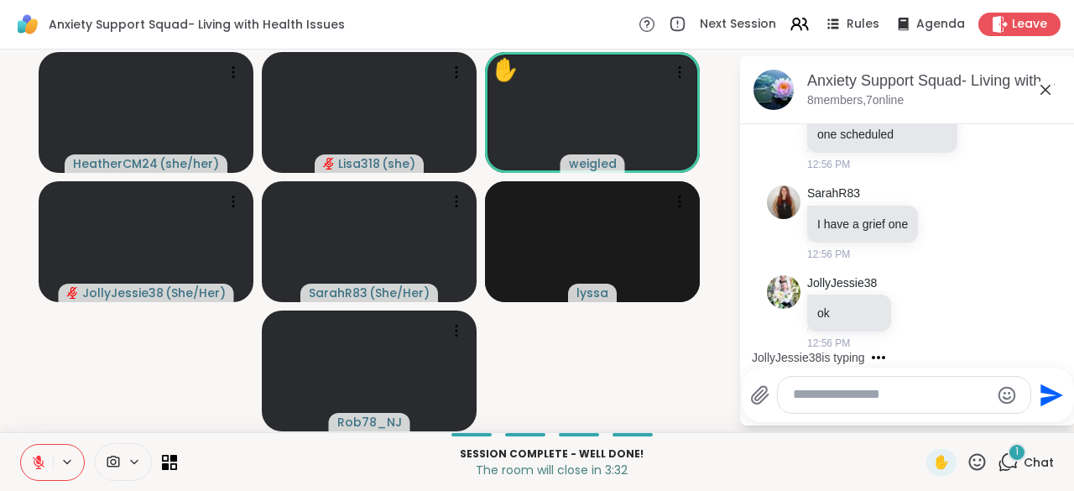
scroll to position [12475, 0]
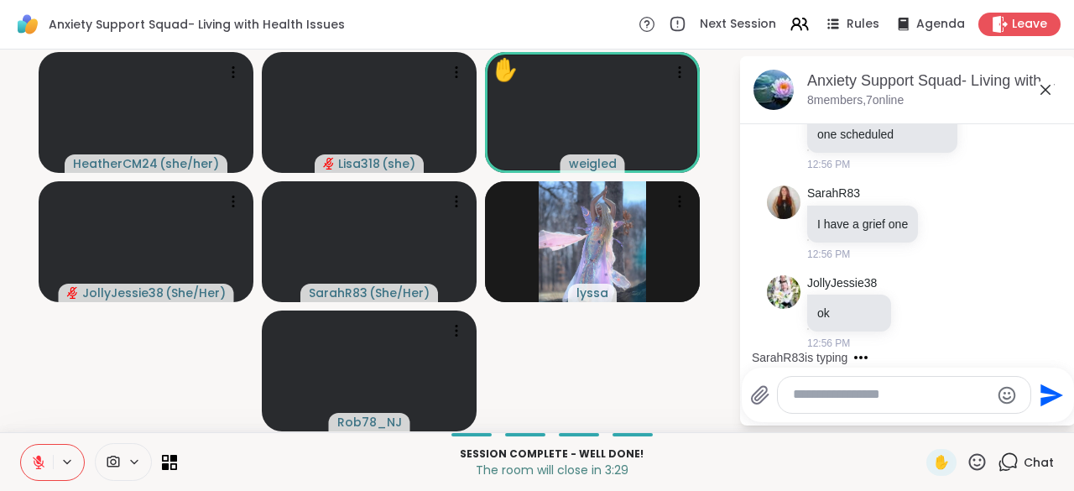
click at [822, 401] on textarea "Type your message" at bounding box center [891, 395] width 196 height 18
click at [17, 279] on video-player-container "HeatherCM24 ( she/her ) Lisa318 ( she ) ✋ weigled JollyJessie38 ( She/Her ) Sar…" at bounding box center [369, 240] width 718 height 369
click at [821, 415] on div "Send" at bounding box center [908, 394] width 332 height 55
click at [810, 400] on textarea "Type your message" at bounding box center [891, 395] width 196 height 18
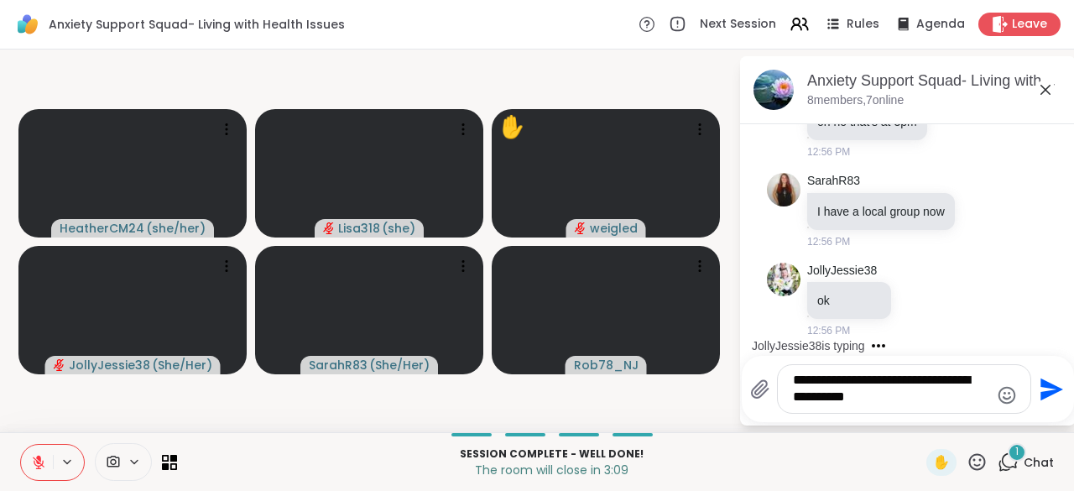
scroll to position [12794, 0]
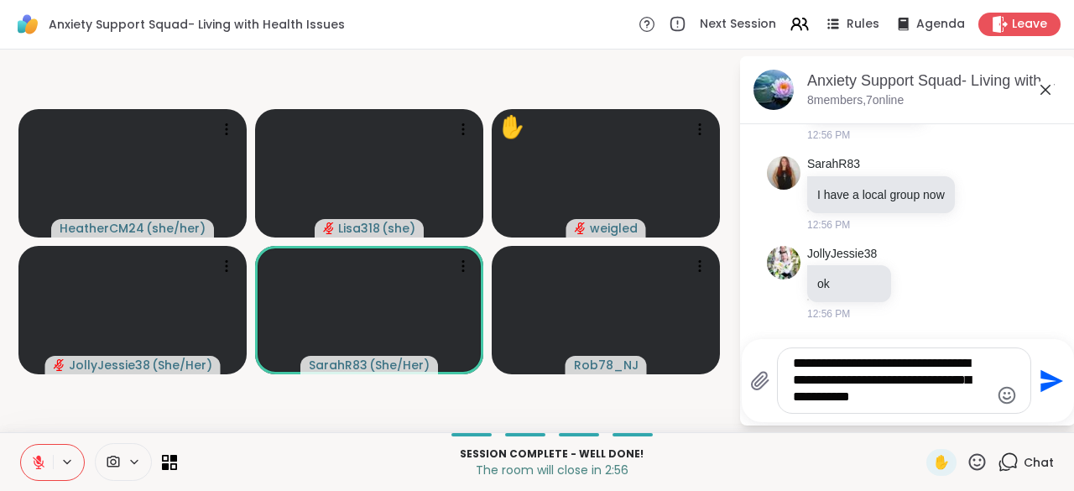
type textarea "**********"
click at [1061, 391] on html "Anxiety Support Squad- Living with Health Issues Next Session Rules Agenda Leav…" at bounding box center [537, 245] width 1074 height 491
click at [1045, 388] on icon "Send" at bounding box center [1051, 380] width 23 height 23
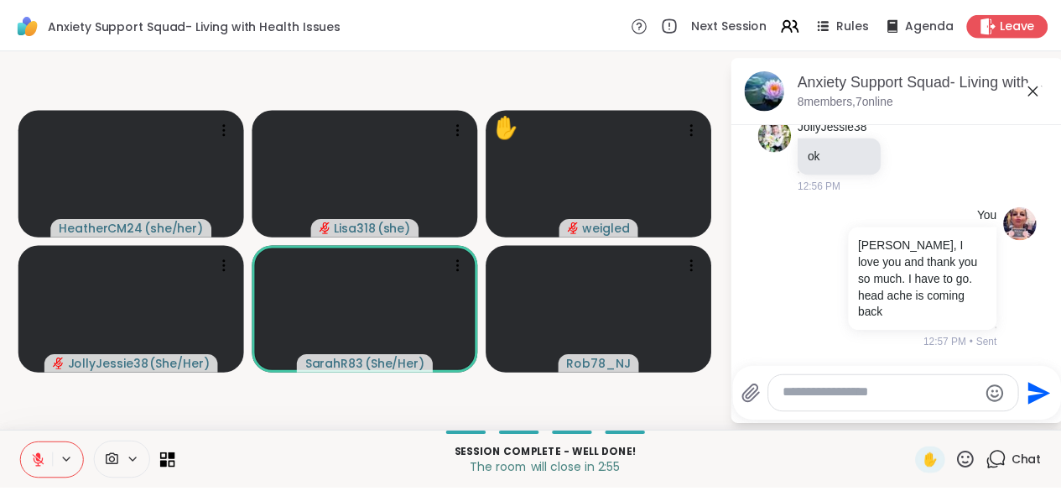
scroll to position [12938, 0]
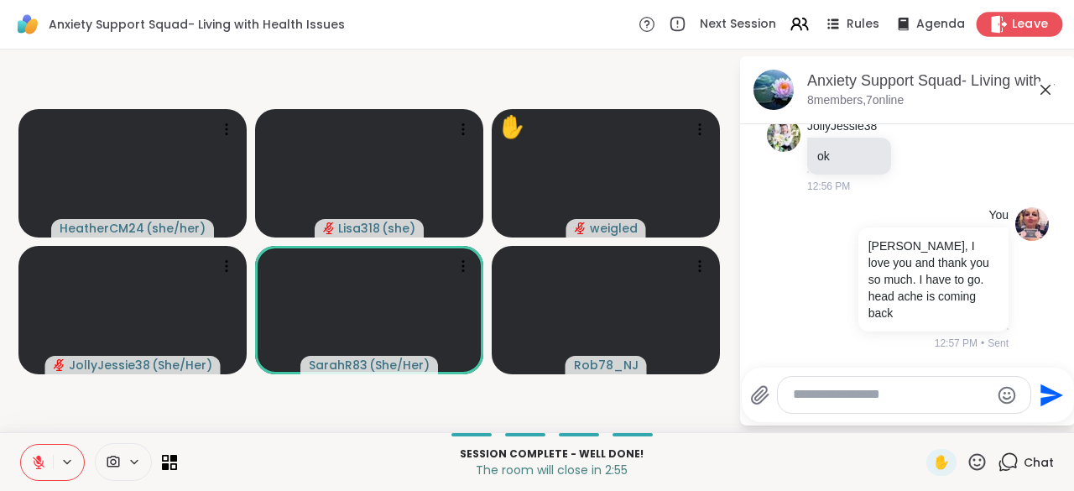
click at [1018, 30] on span "Leave" at bounding box center [1030, 25] width 37 height 18
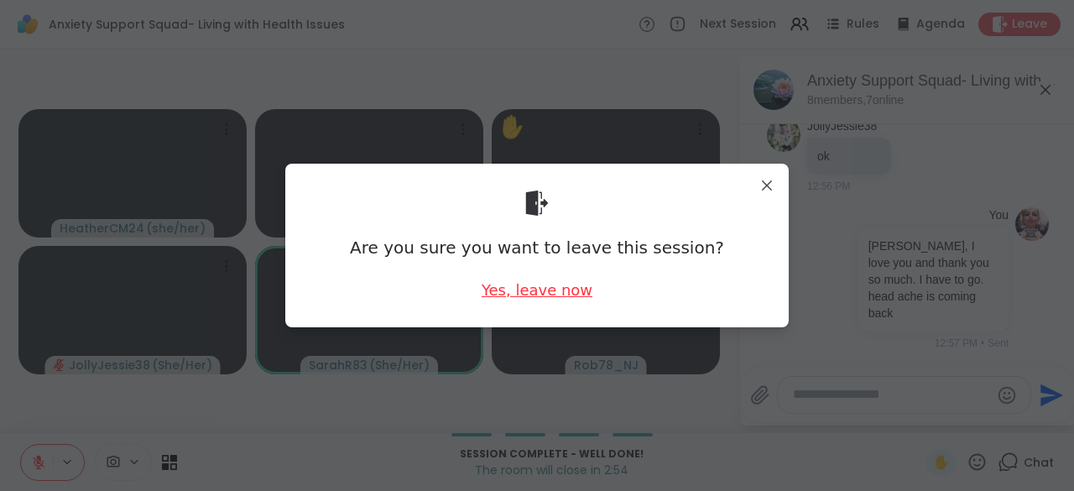
click at [549, 294] on div "Yes, leave now" at bounding box center [537, 289] width 111 height 21
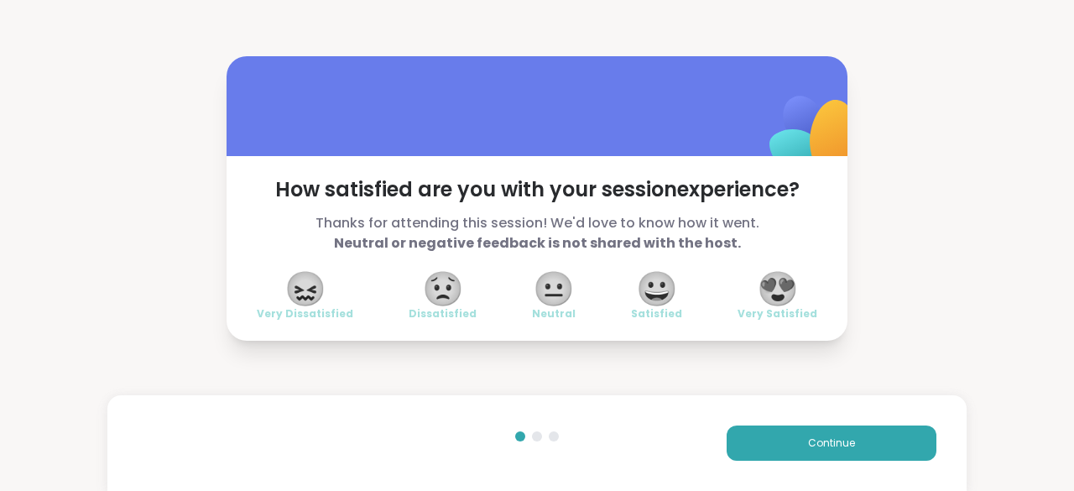
click at [774, 289] on span "😍" at bounding box center [778, 289] width 42 height 30
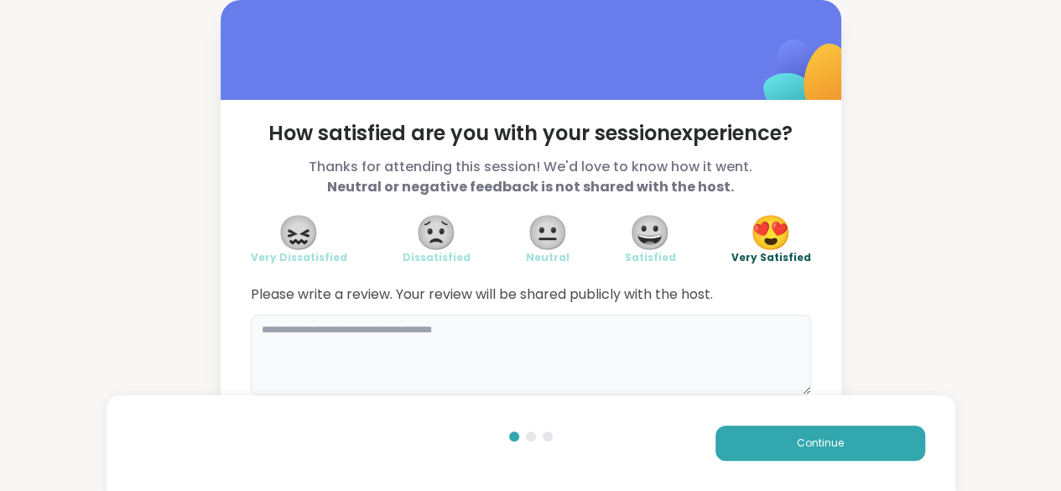
click at [465, 335] on textarea at bounding box center [531, 355] width 560 height 81
type textarea "**********"
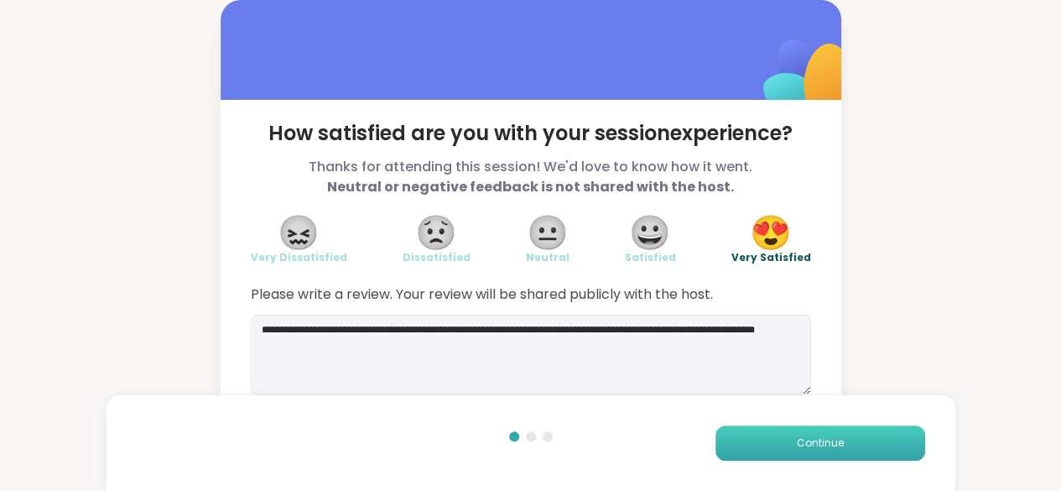
click at [817, 459] on button "Continue" at bounding box center [821, 442] width 210 height 35
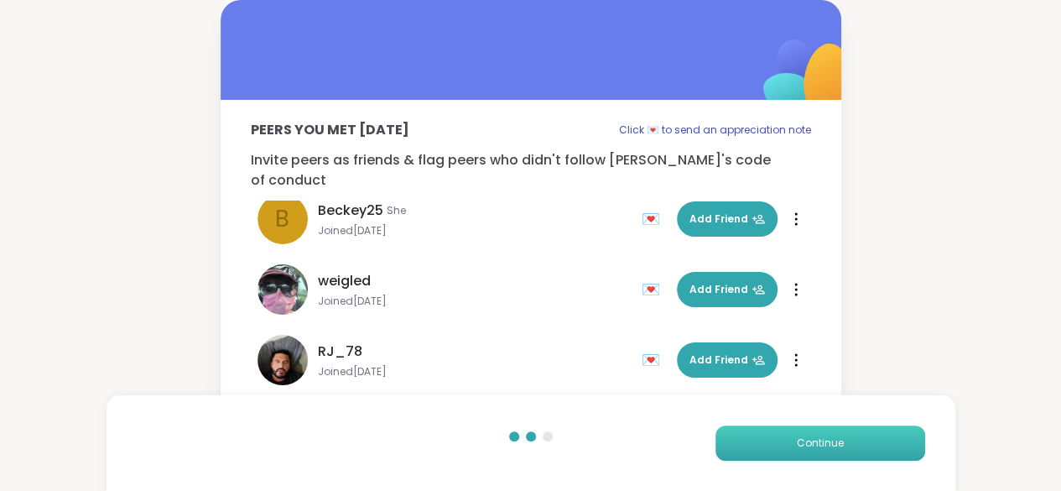
scroll to position [191, 0]
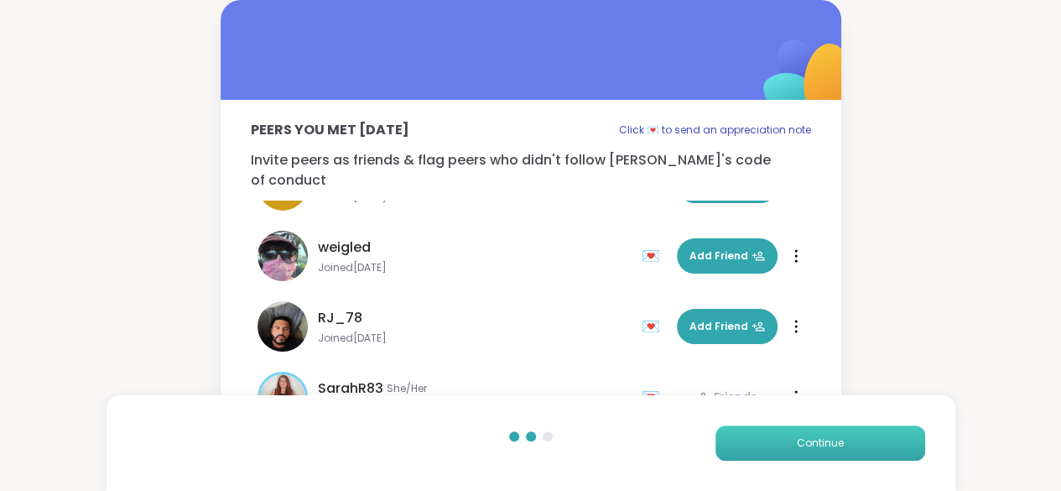
click at [776, 438] on button "Continue" at bounding box center [821, 442] width 210 height 35
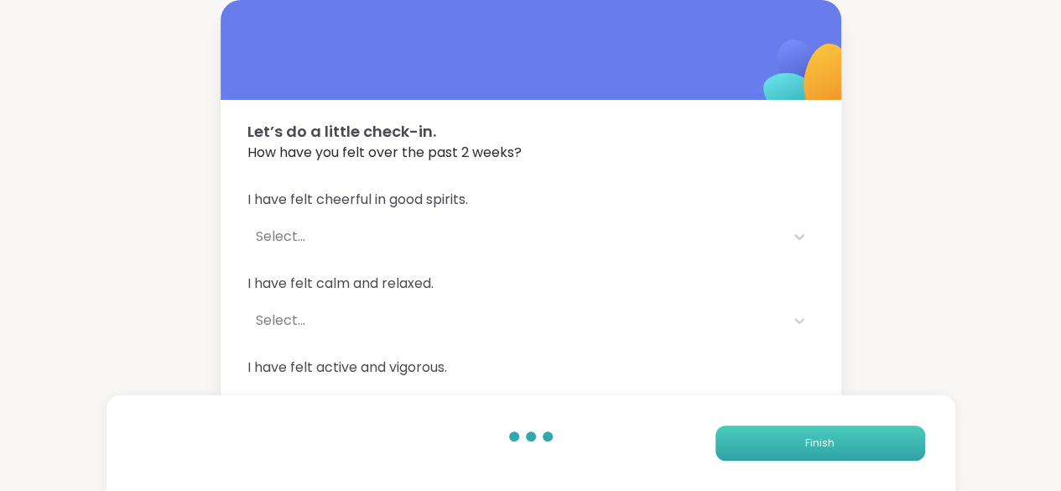
click at [842, 440] on button "Finish" at bounding box center [821, 442] width 210 height 35
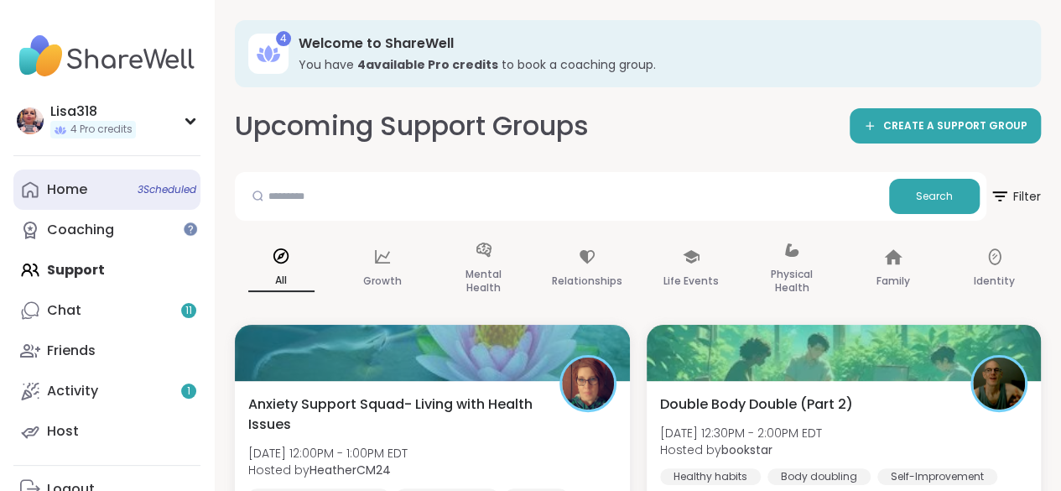
click at [175, 190] on span "3 Scheduled" at bounding box center [167, 189] width 59 height 13
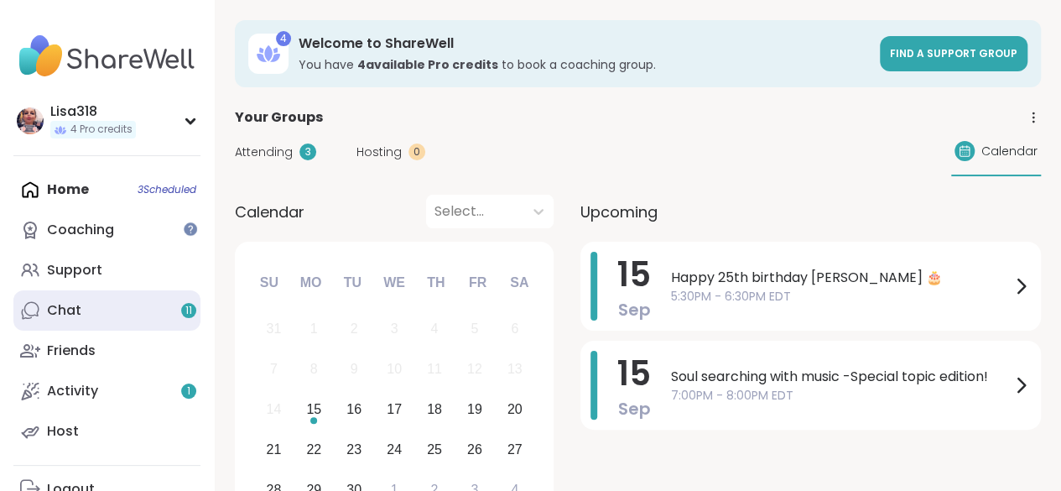
click at [74, 304] on div "Chat 11" at bounding box center [64, 310] width 34 height 18
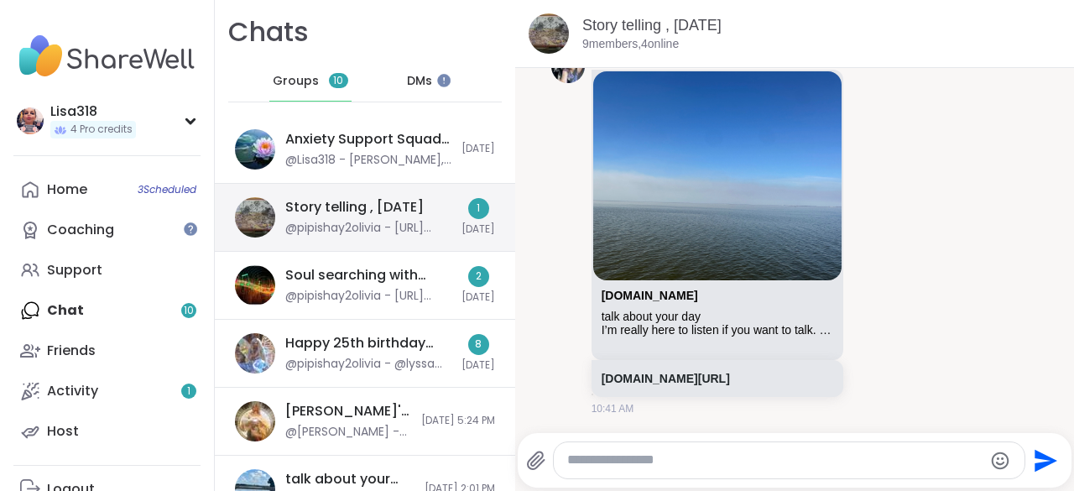
click at [435, 227] on div "@pipishay2olivia - [URL][DOMAIN_NAME]" at bounding box center [368, 228] width 166 height 17
click at [381, 216] on div "Story telling , [DATE]" at bounding box center [354, 207] width 138 height 18
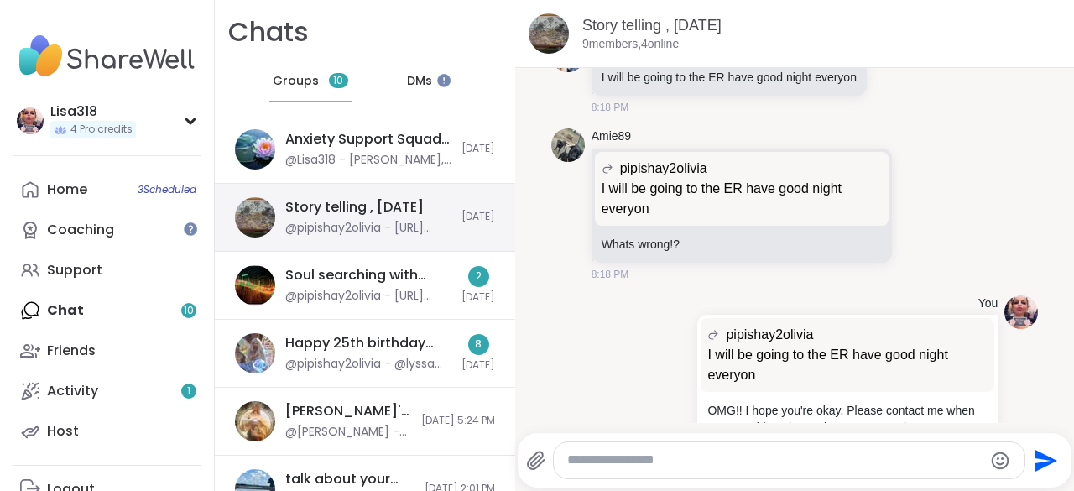
scroll to position [859, 0]
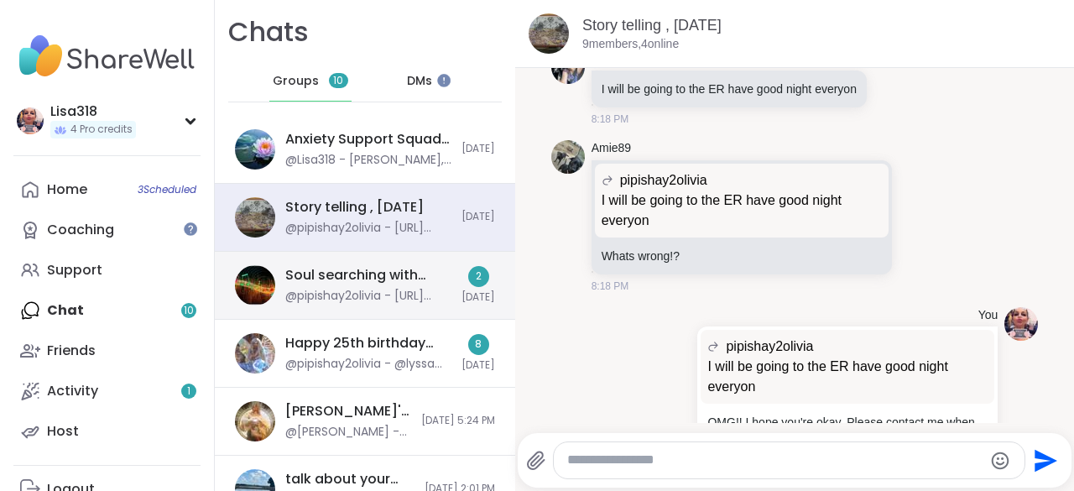
click at [420, 297] on div "@pipishay2olivia - [URL][DOMAIN_NAME]" at bounding box center [368, 296] width 166 height 17
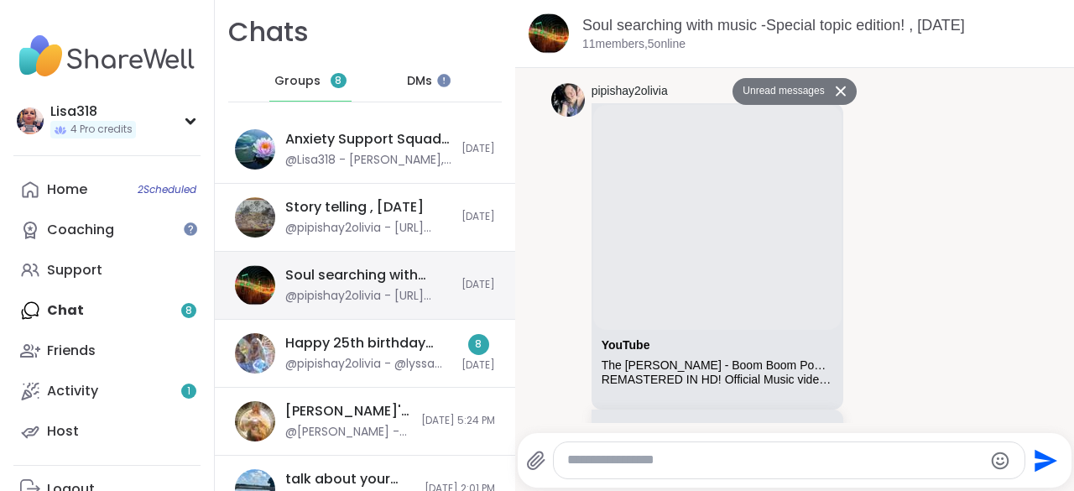
scroll to position [1859, 0]
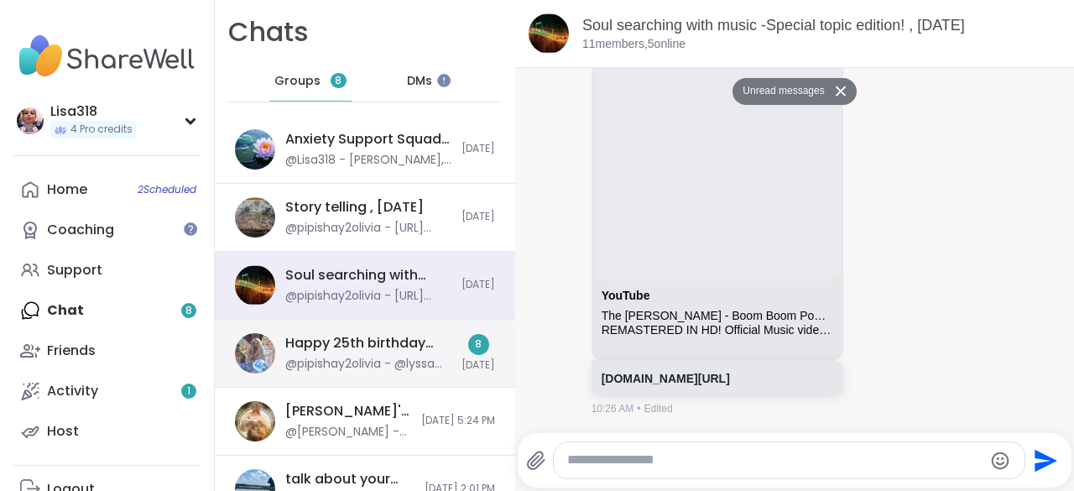
click at [372, 363] on div "@pipishay2olivia - @lyssa had my fried do Ai for this" at bounding box center [368, 364] width 166 height 17
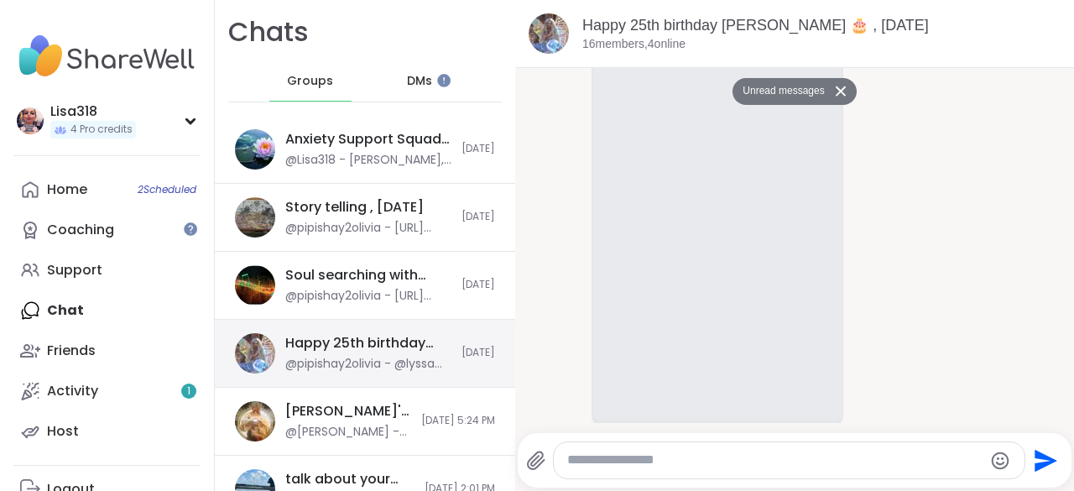
scroll to position [2451, 0]
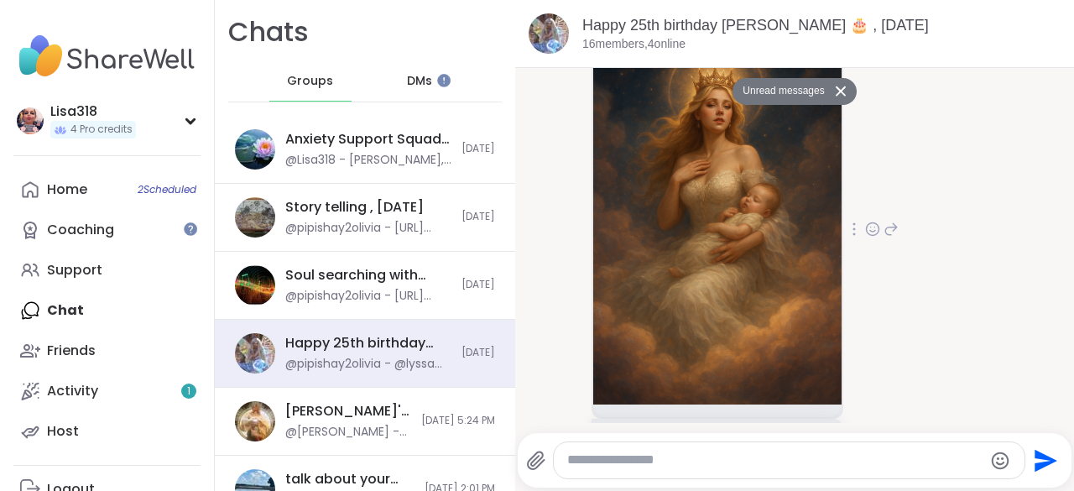
click at [871, 232] on icon at bounding box center [872, 231] width 5 height 2
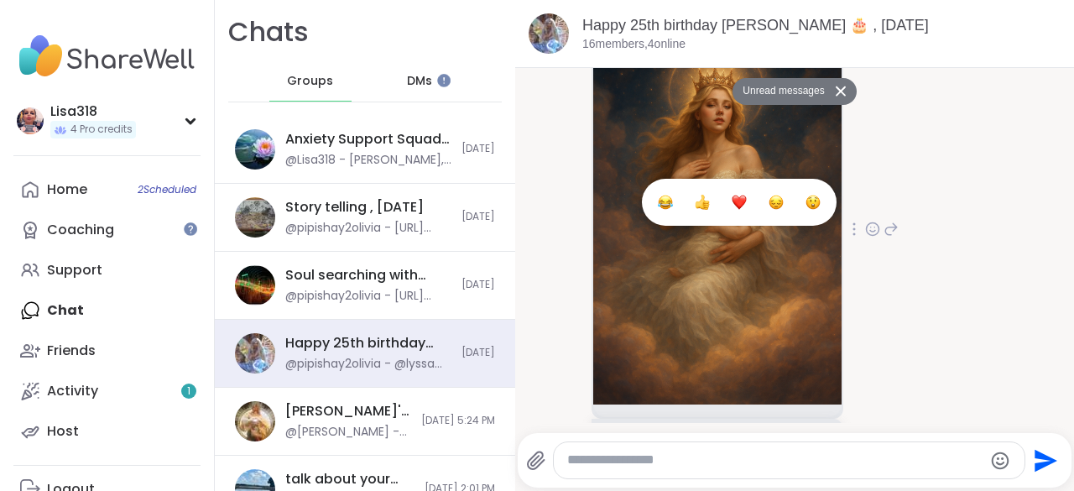
click at [735, 210] on div "Select Reaction: Heart" at bounding box center [739, 202] width 15 height 15
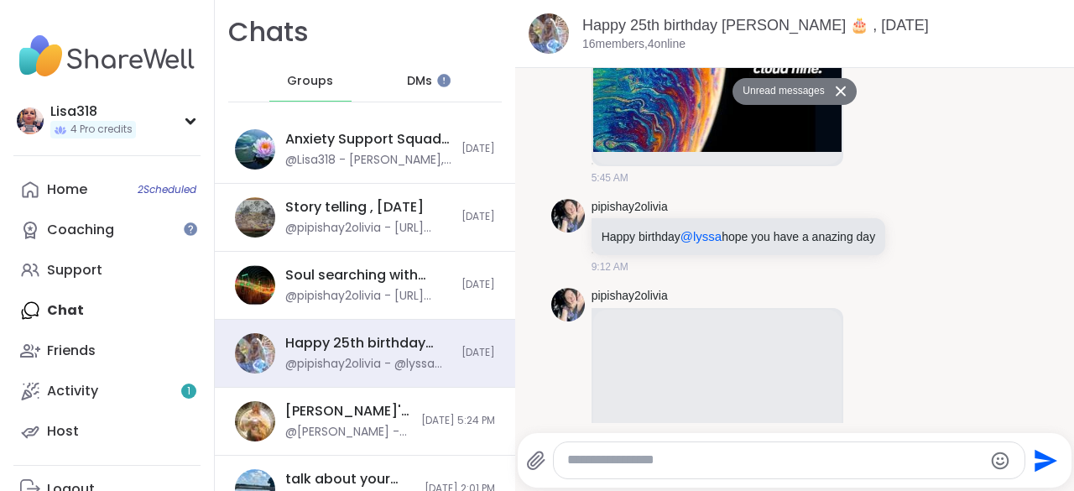
scroll to position [487, 0]
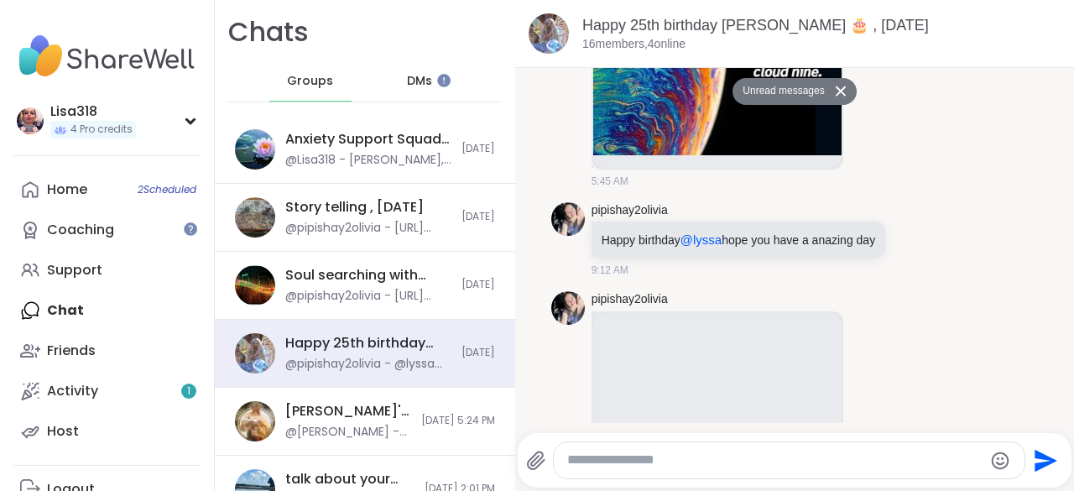
click at [835, 96] on icon at bounding box center [841, 91] width 12 height 11
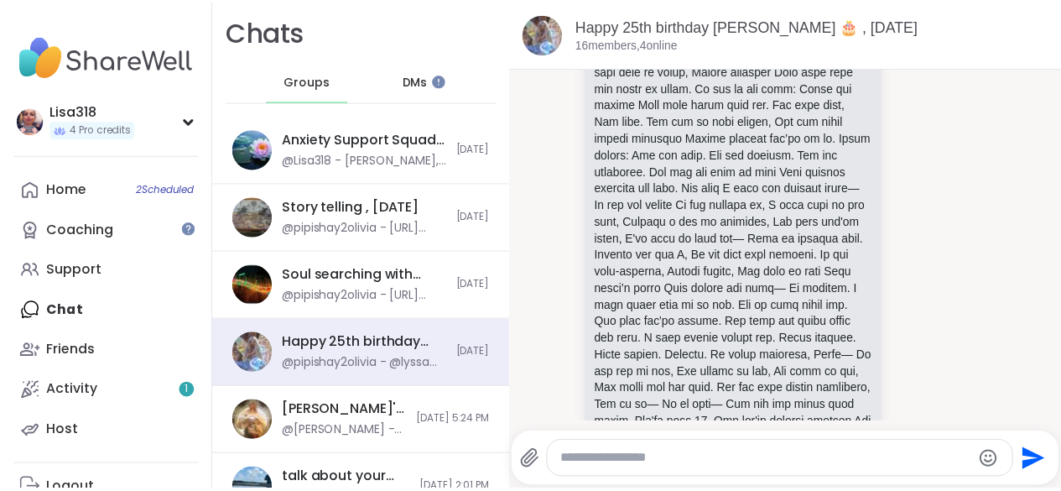
scroll to position [1452, 0]
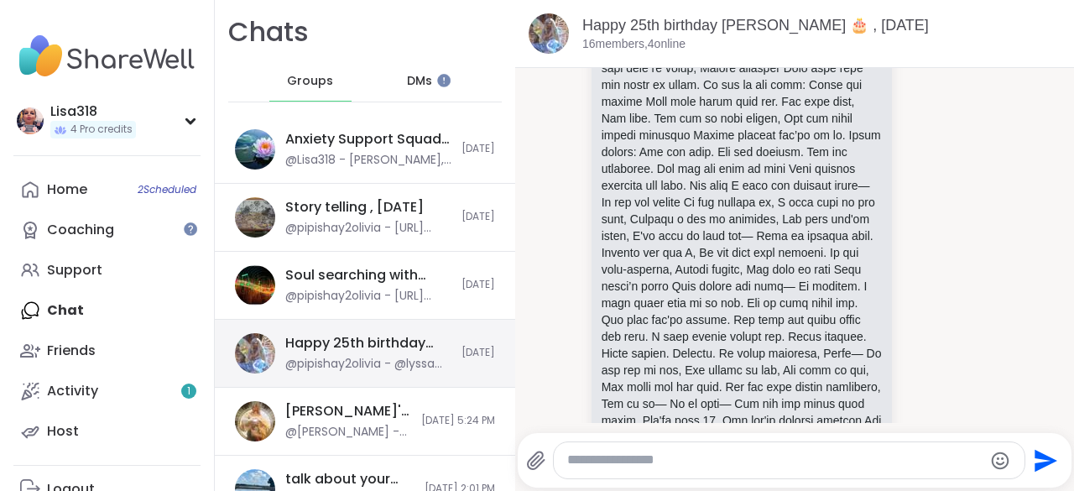
click at [390, 353] on div "Happy 25th birthday [PERSON_NAME] 🎂 , [DATE] @pipishay2olivia - @lyssa had my f…" at bounding box center [368, 353] width 166 height 39
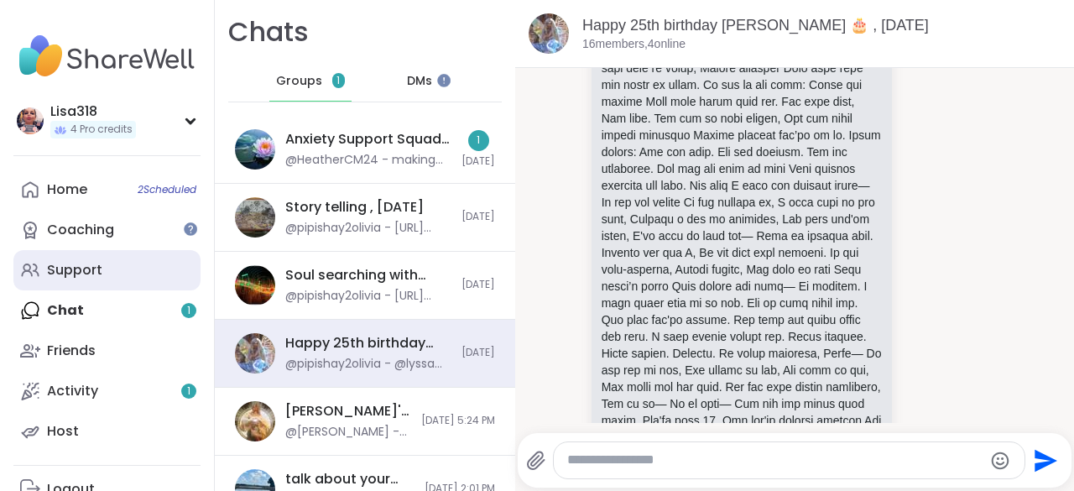
click at [101, 278] on link "Support" at bounding box center [106, 270] width 187 height 40
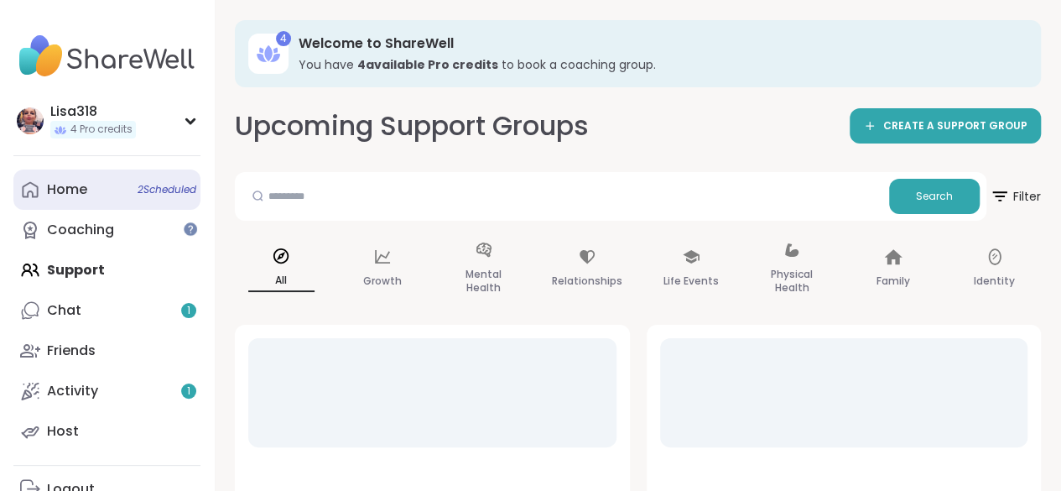
click at [185, 188] on span "2 Scheduled" at bounding box center [167, 189] width 59 height 13
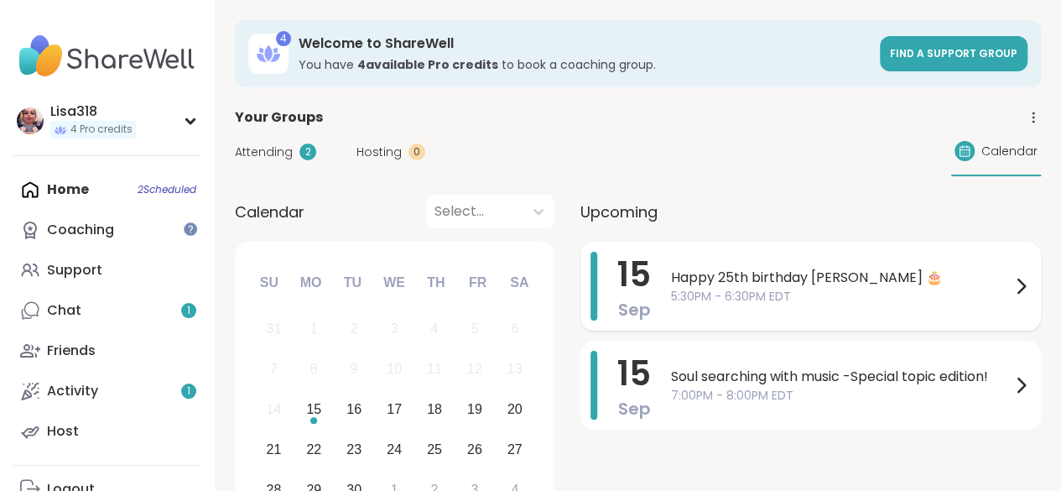
click at [790, 297] on span "5:30PM - 6:30PM EDT" at bounding box center [841, 297] width 340 height 18
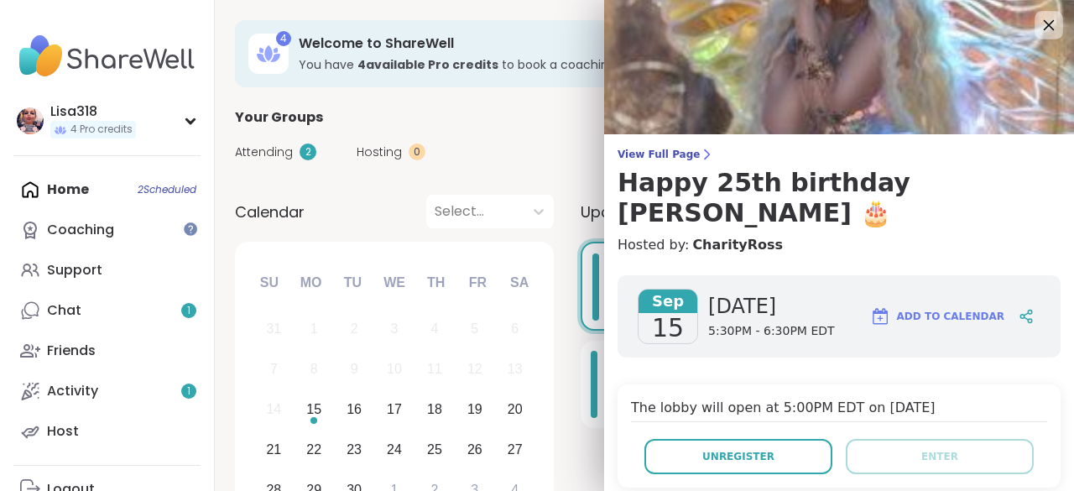
click at [1038, 26] on icon at bounding box center [1048, 24] width 21 height 21
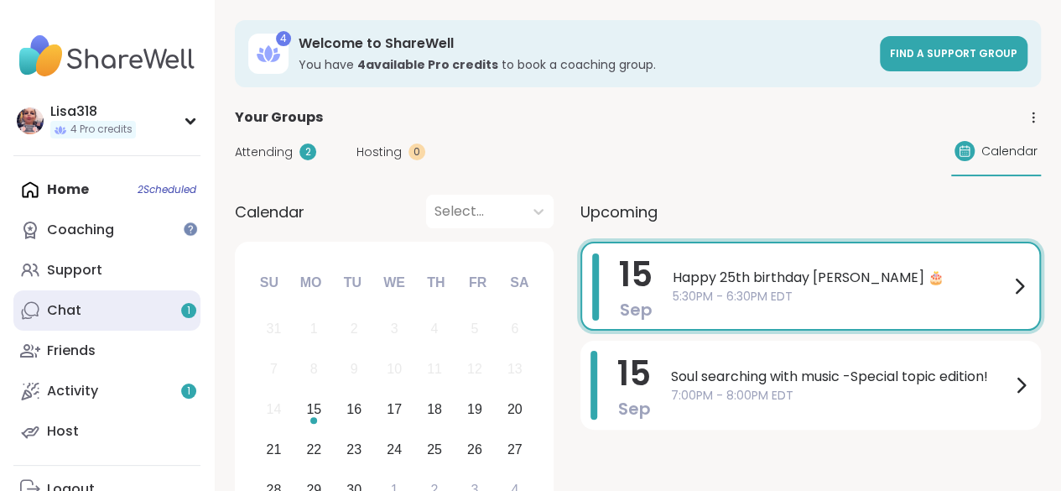
click at [82, 310] on link "Chat 1" at bounding box center [106, 310] width 187 height 40
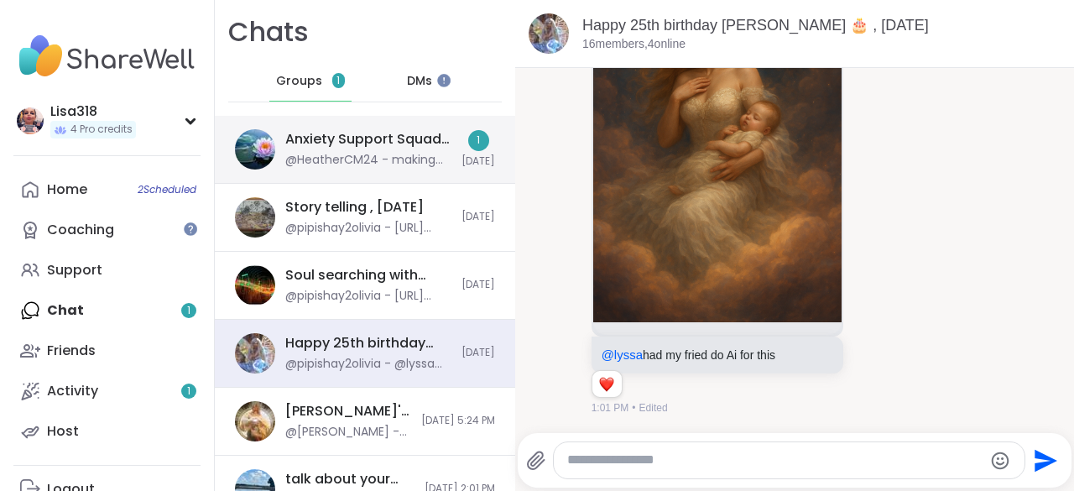
click at [430, 155] on div "@HeatherCM24 - making another session for 1:30" at bounding box center [368, 160] width 166 height 17
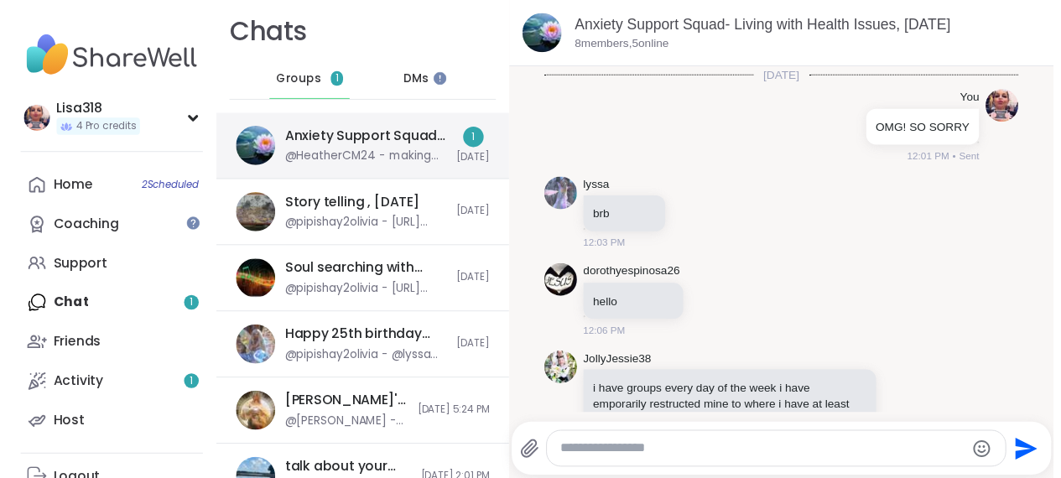
scroll to position [10014, 0]
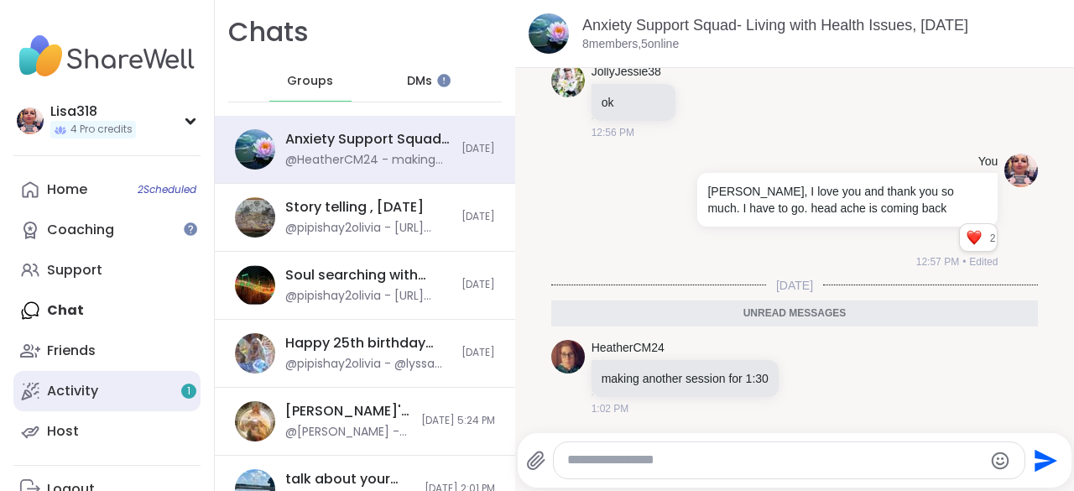
click at [111, 398] on link "Activity 1" at bounding box center [106, 391] width 187 height 40
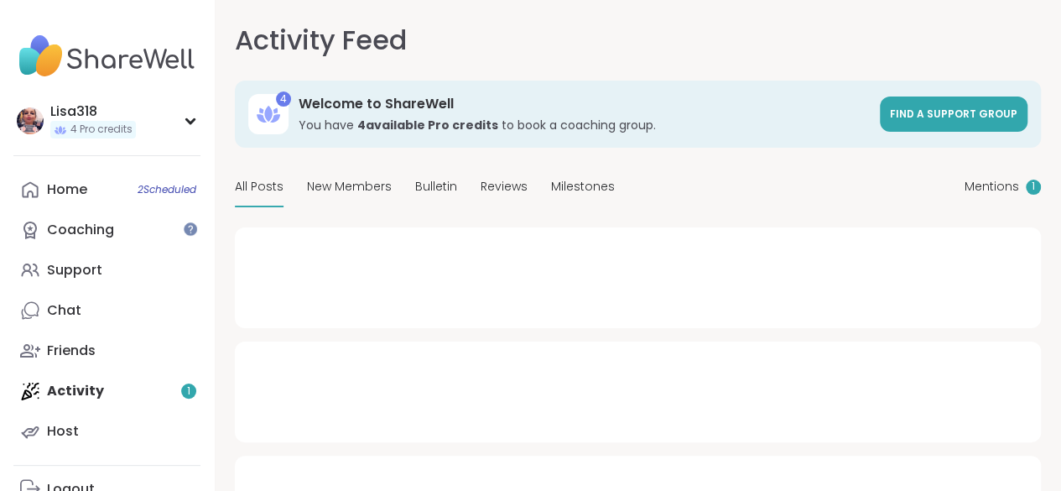
type textarea "*"
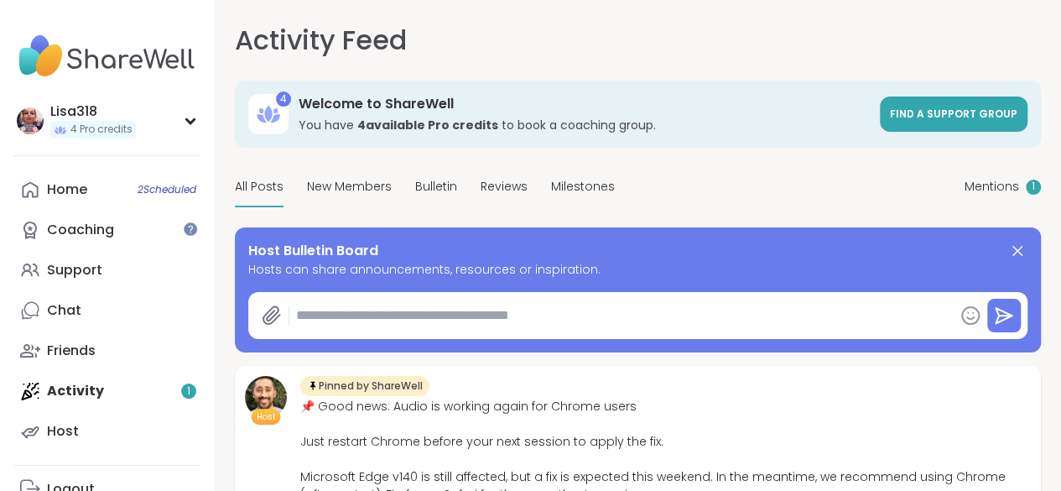
click at [87, 396] on div "Home 2 Scheduled Coaching Support Chat Friends Activity 1 Host" at bounding box center [106, 310] width 187 height 282
click at [1032, 194] on span "1" at bounding box center [1033, 187] width 3 height 14
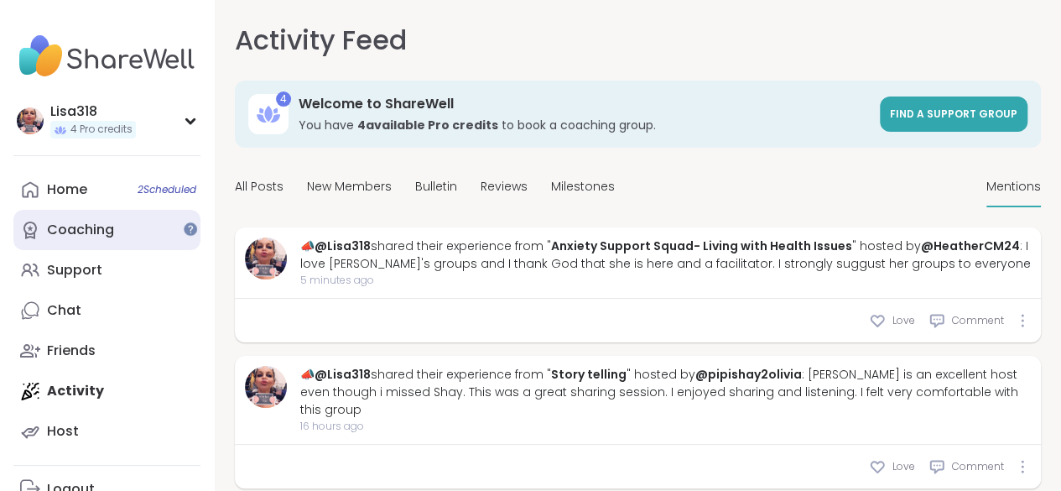
click at [95, 234] on div "Coaching" at bounding box center [80, 230] width 67 height 18
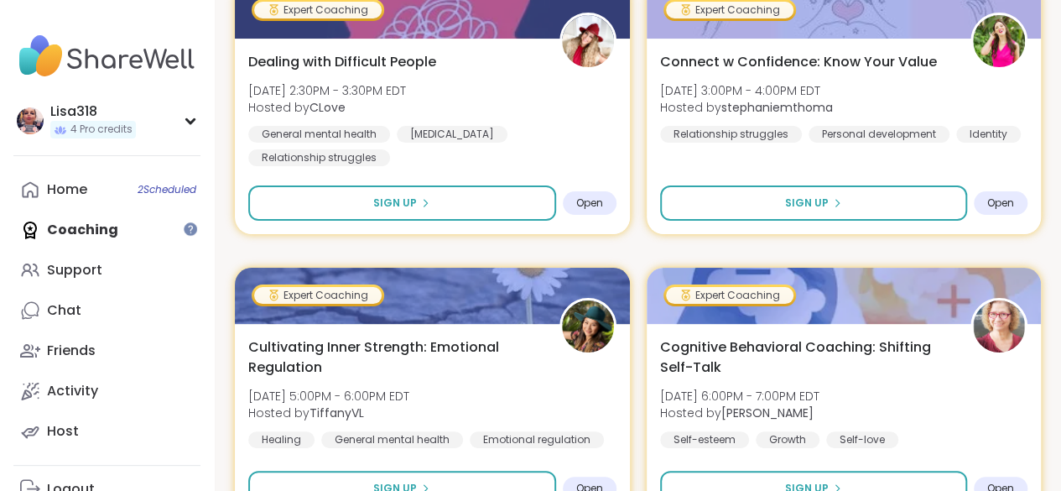
scroll to position [3230, 0]
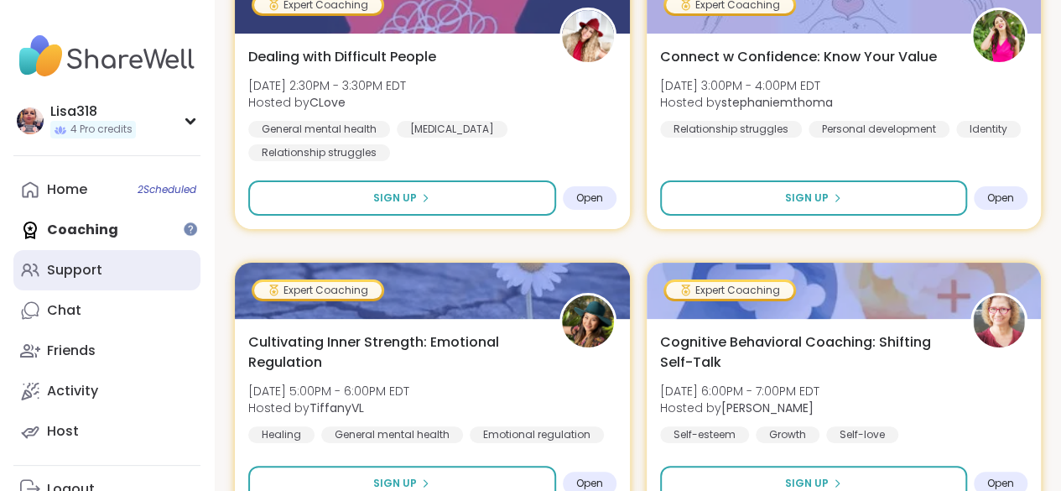
click at [89, 280] on link "Support" at bounding box center [106, 270] width 187 height 40
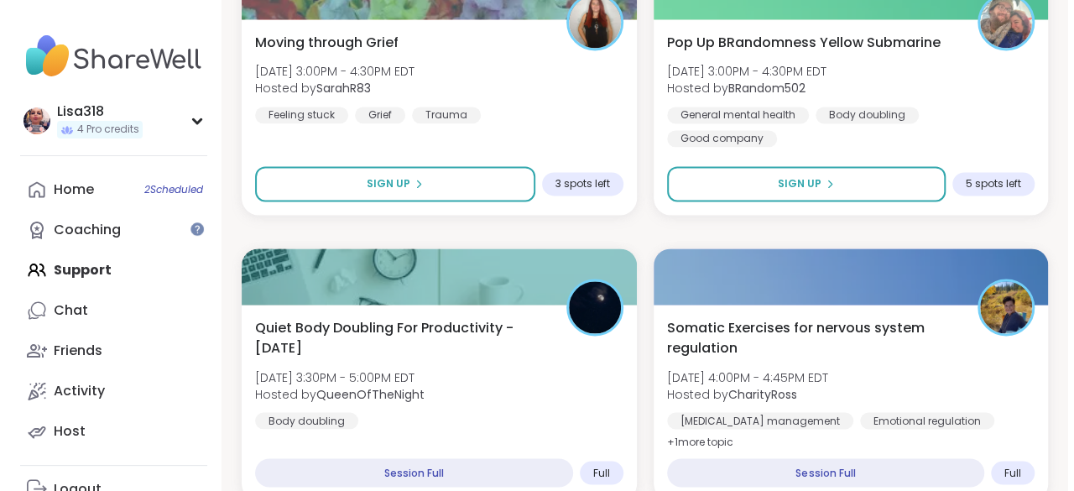
scroll to position [1219, 0]
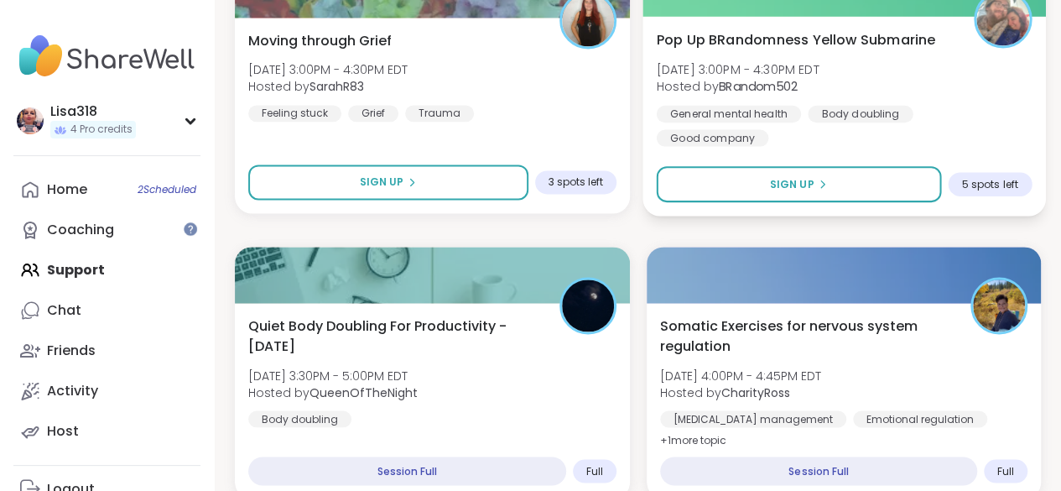
click at [935, 77] on div "Pop Up BRandomness Yellow Submarine [DATE] 3:00PM - 4:30PM EDT Hosted by BRando…" at bounding box center [843, 87] width 375 height 117
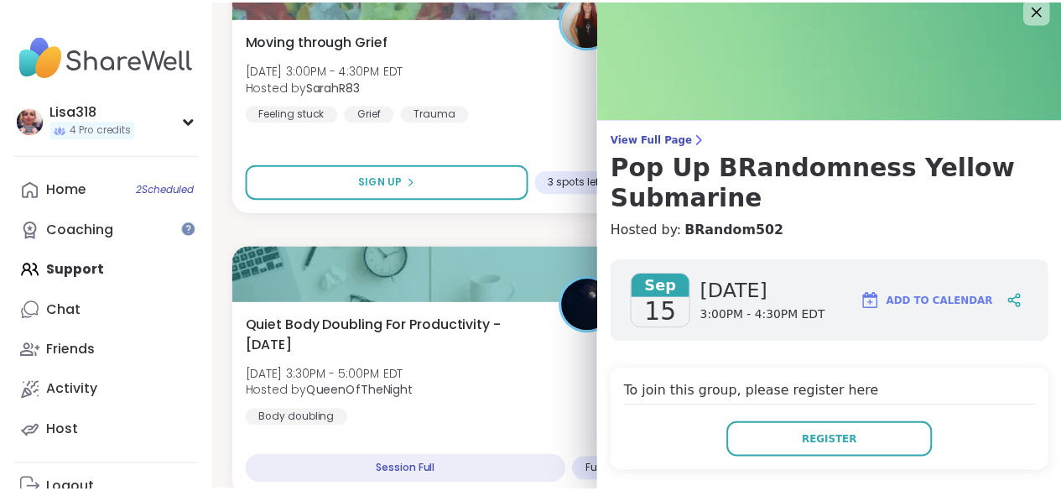
scroll to position [5, 0]
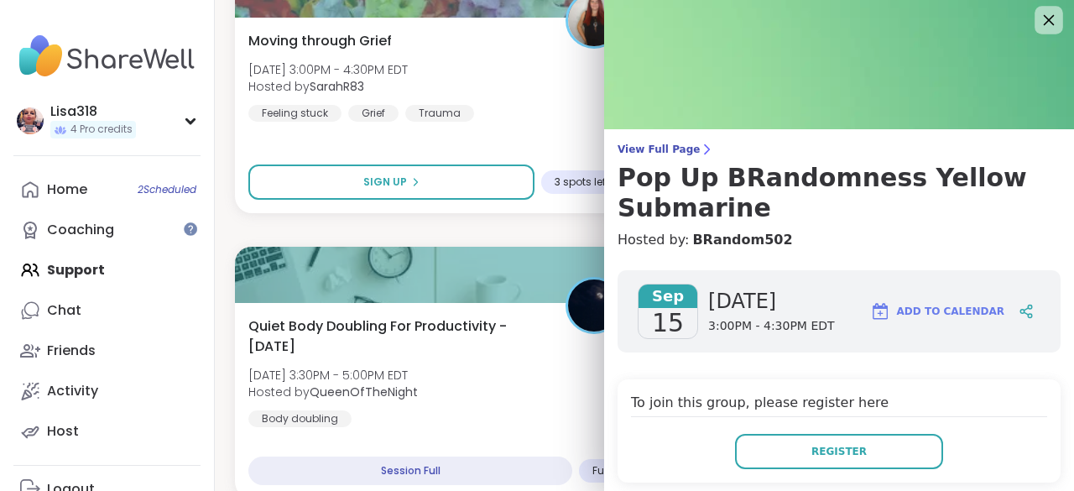
click at [1038, 25] on icon at bounding box center [1048, 19] width 21 height 21
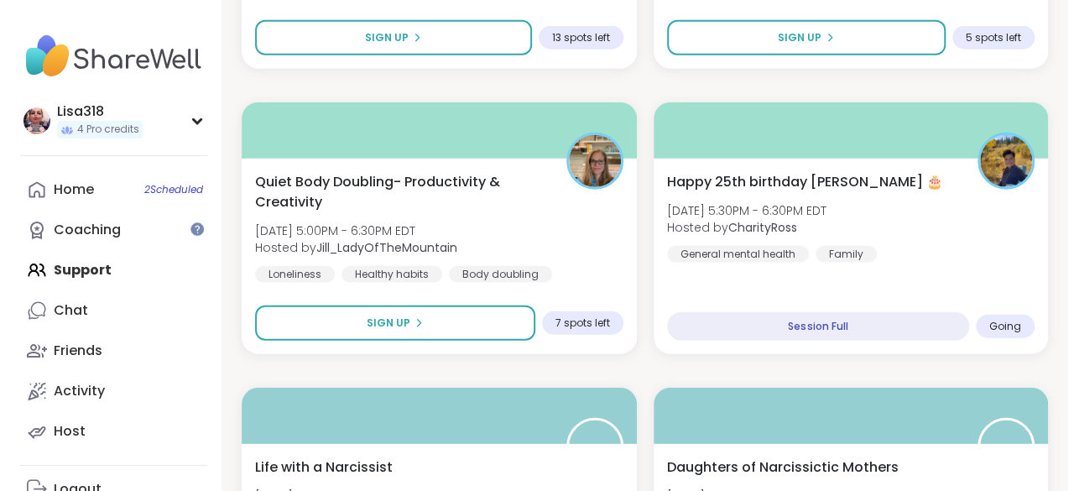
scroll to position [2222, 0]
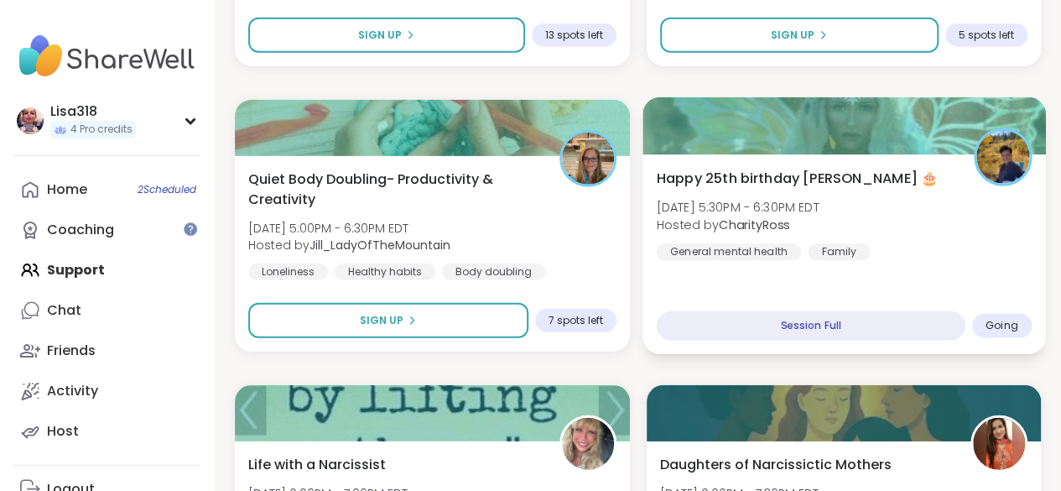
click at [912, 227] on div "Happy 25th birthday Lyssa 🎂 [DATE] 5:30PM - 6:30PM EDT Hosted by CharityRoss Ge…" at bounding box center [843, 214] width 375 height 92
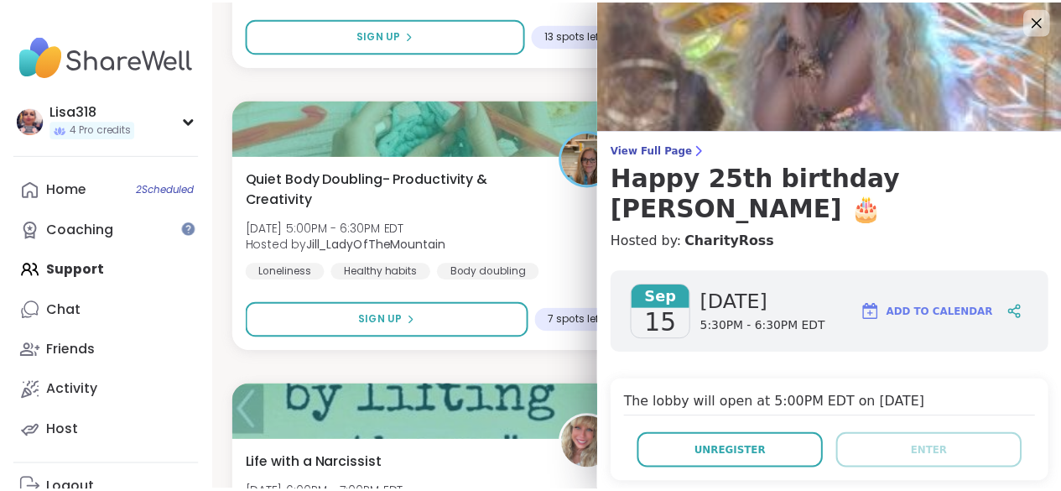
scroll to position [0, 0]
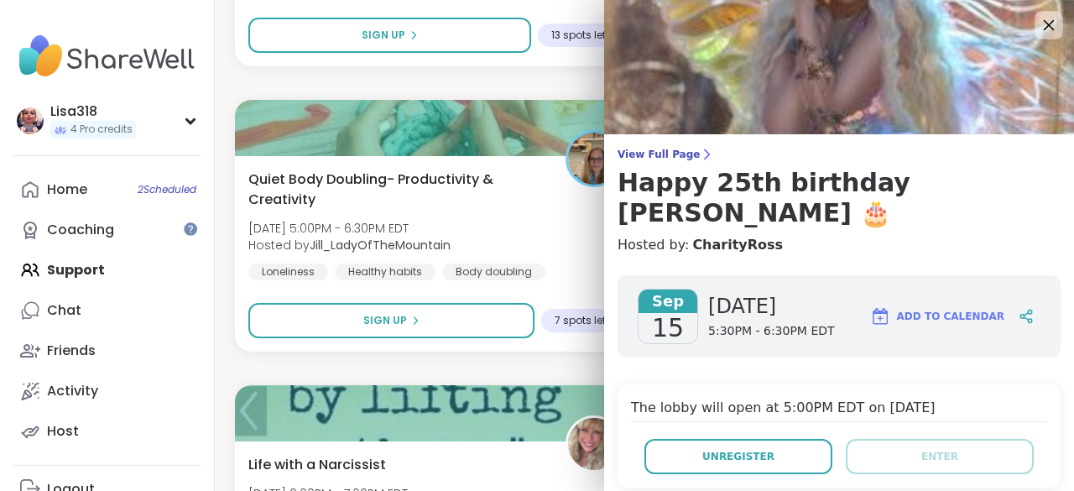
click at [1038, 23] on icon at bounding box center [1048, 24] width 21 height 21
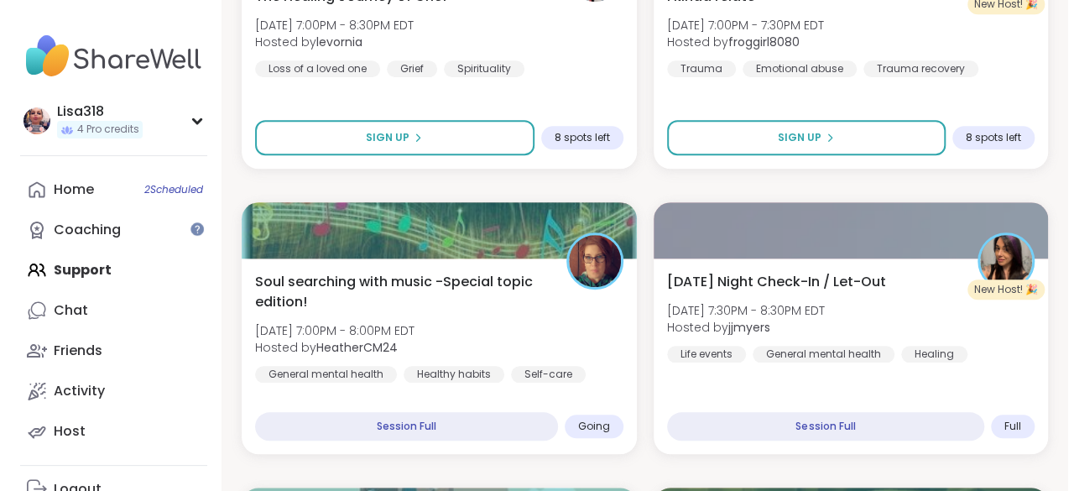
scroll to position [3835, 0]
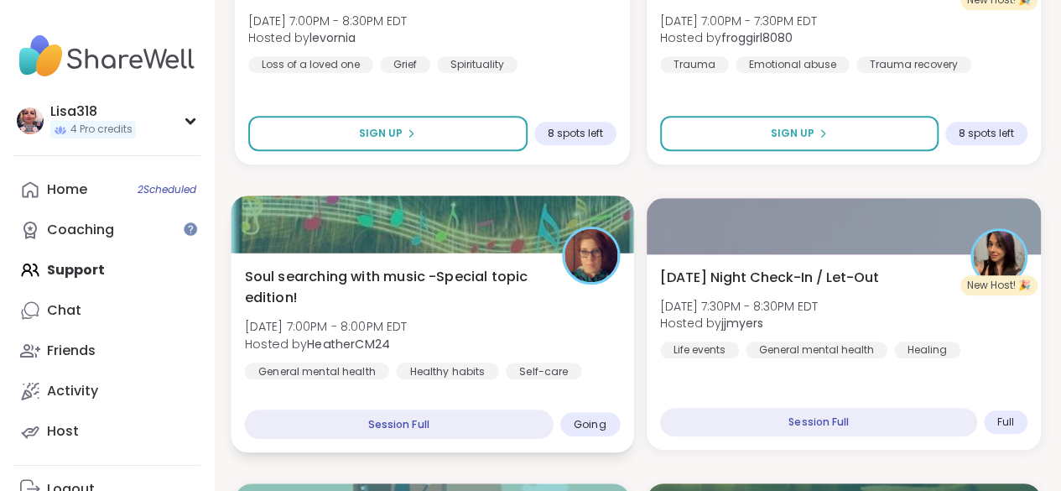
click at [513, 315] on div "Soul searching with music -Special topic edition! [DATE] 7:00PM - 8:00PM EDT Ho…" at bounding box center [432, 322] width 375 height 113
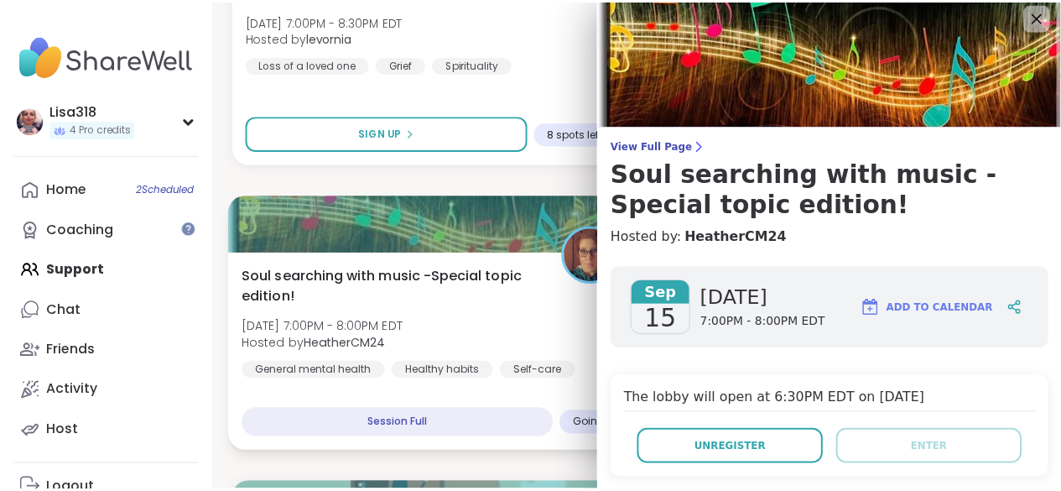
scroll to position [0, 0]
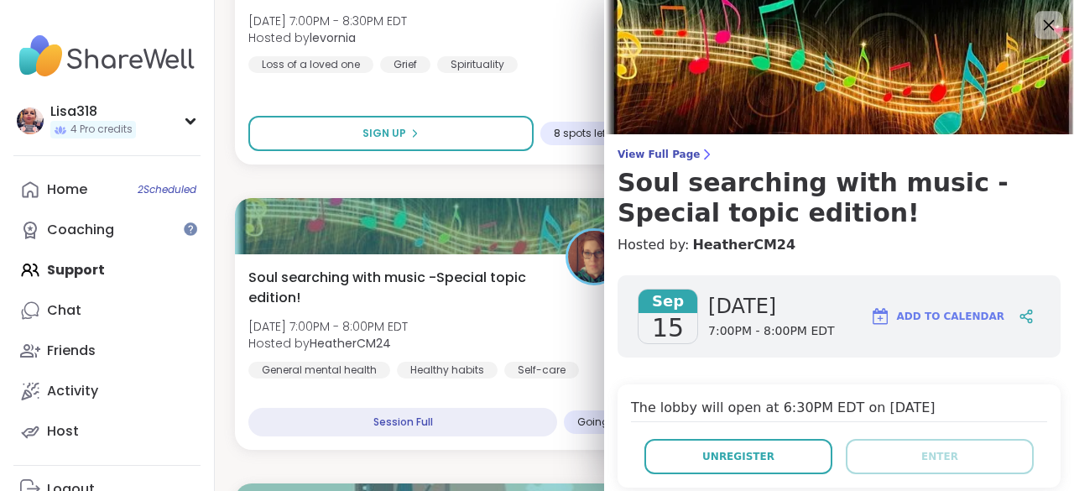
click at [1038, 29] on icon at bounding box center [1048, 24] width 21 height 21
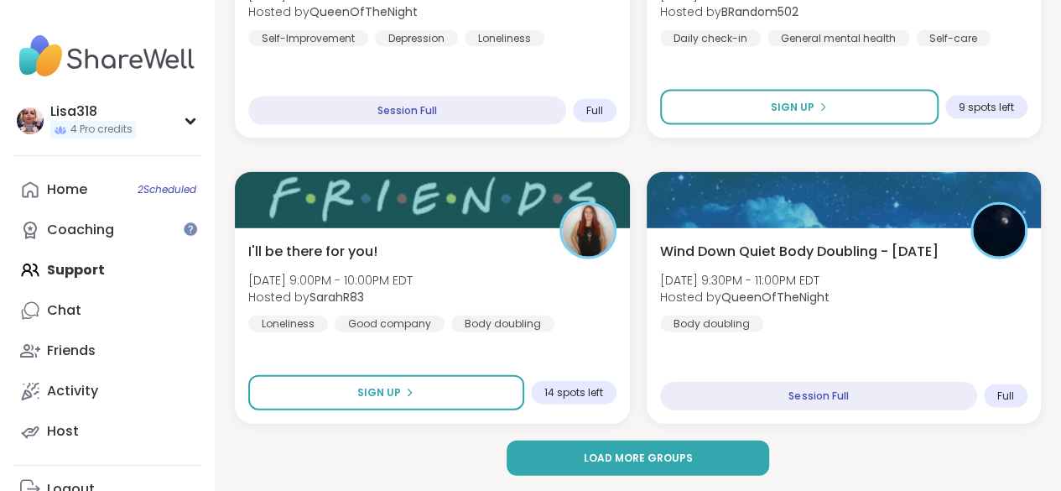
scroll to position [5003, 0]
